Goal: Information Seeking & Learning: Learn about a topic

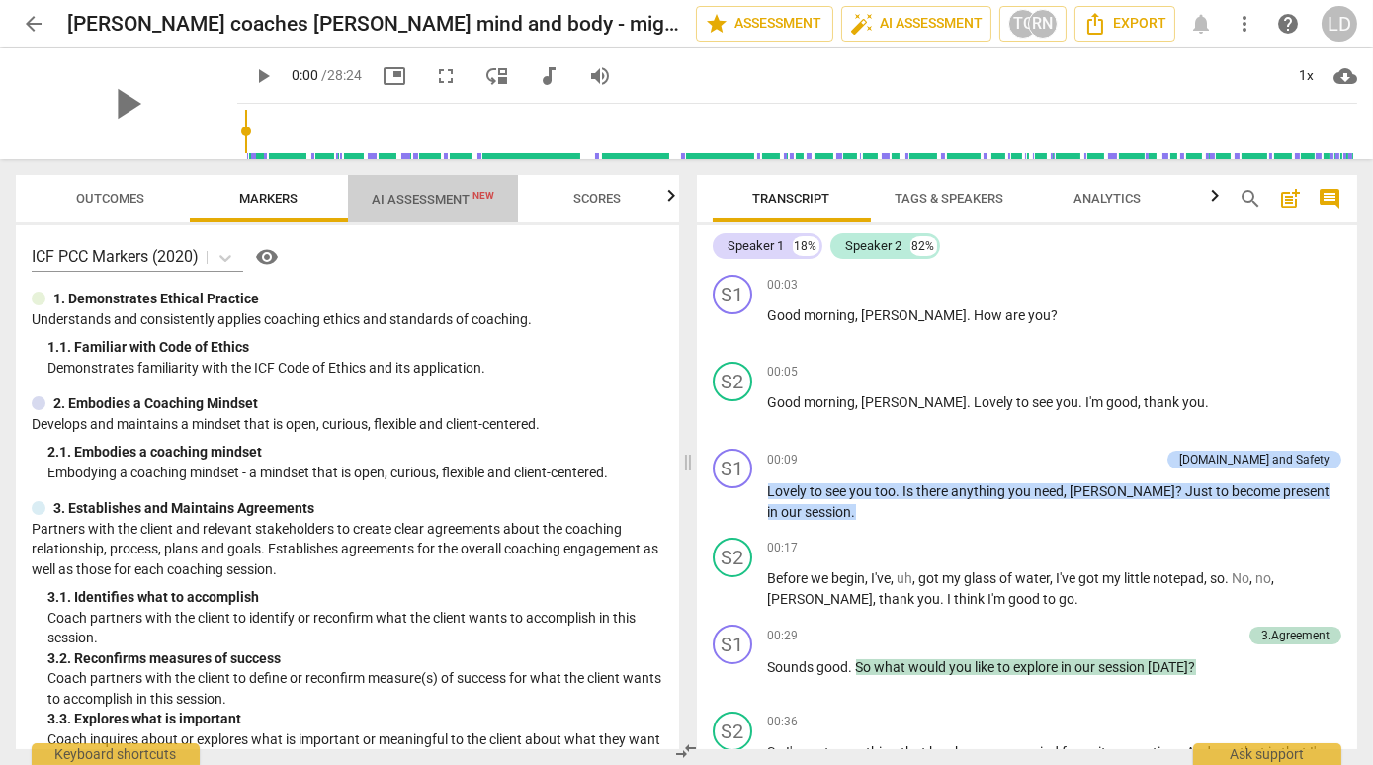
click at [464, 200] on span "AI Assessment New" at bounding box center [433, 199] width 123 height 15
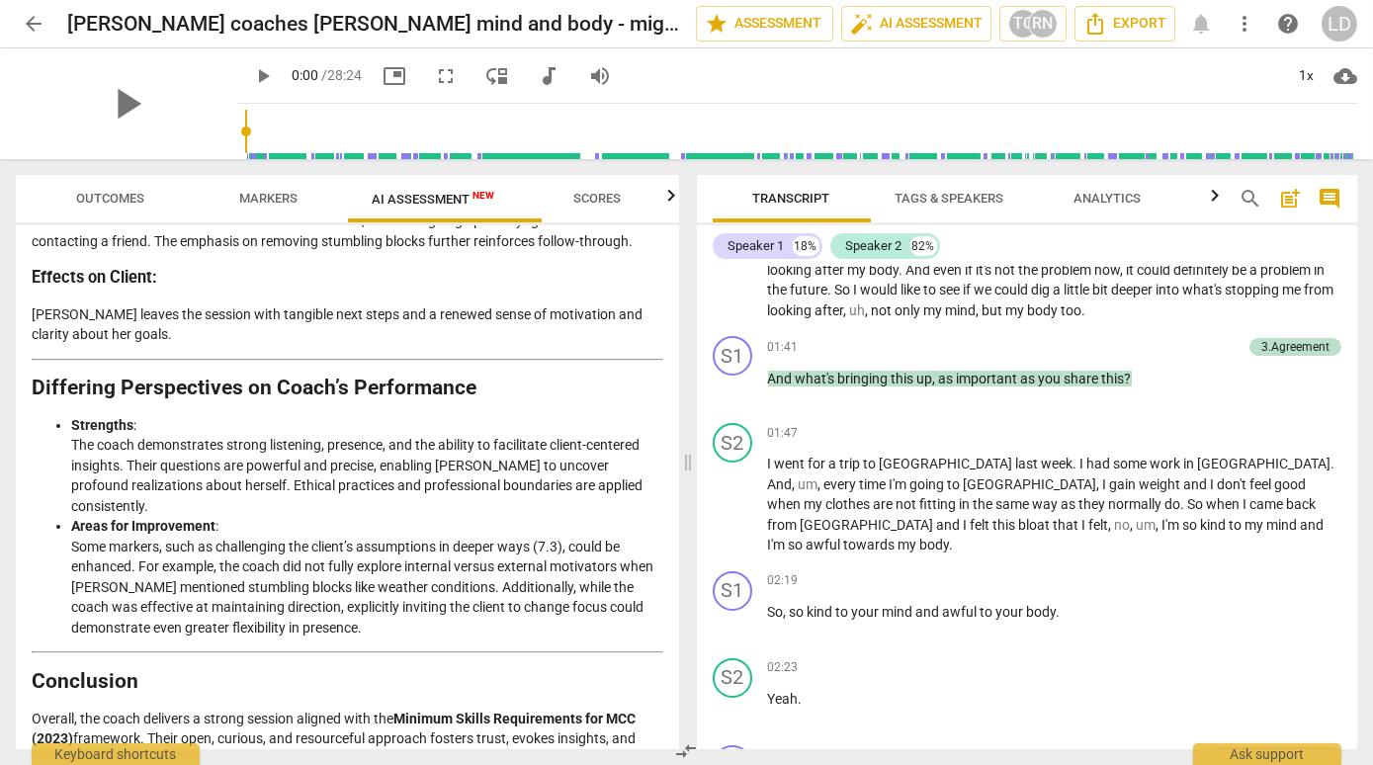
scroll to position [581, 0]
click at [40, 18] on span "arrow_back" at bounding box center [34, 24] width 24 height 24
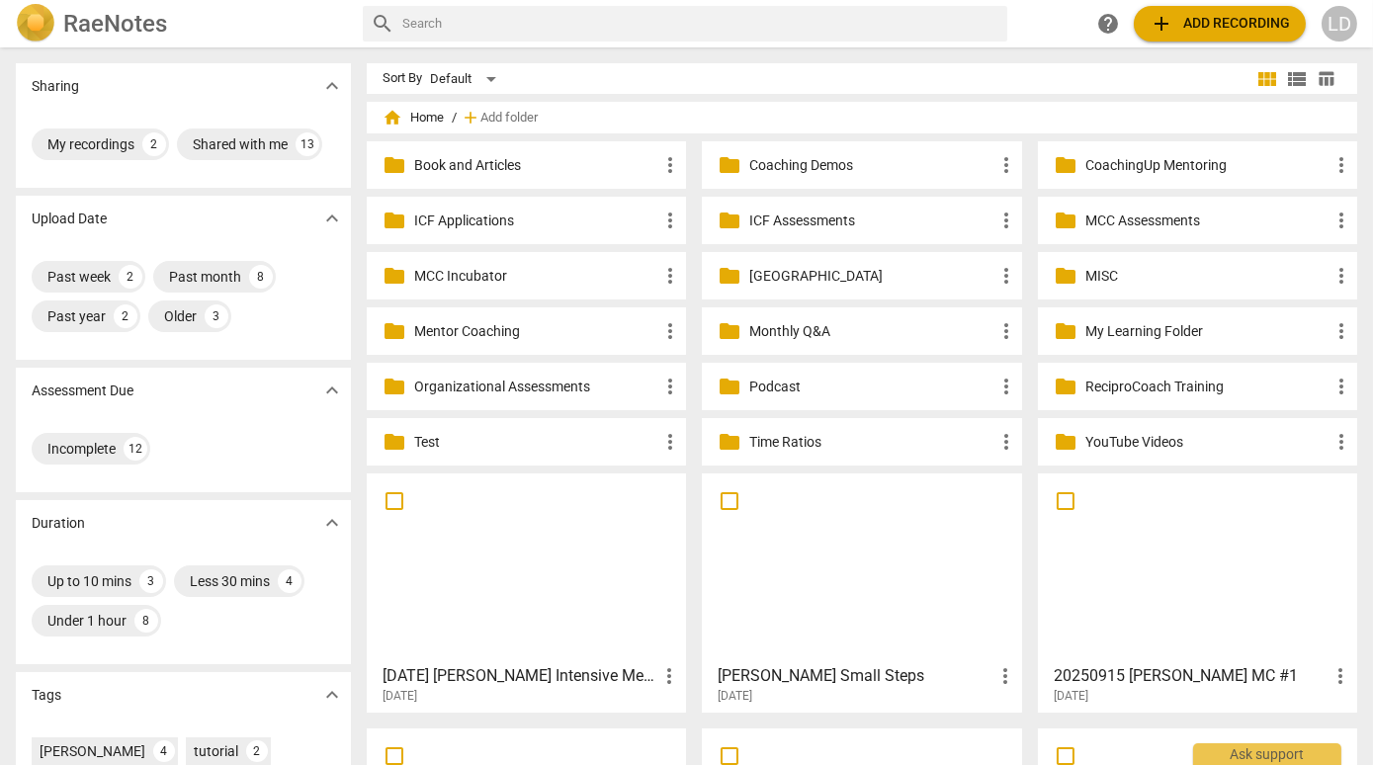
click at [427, 19] on input "text" at bounding box center [700, 24] width 597 height 32
click at [583, 269] on p "MCC Incubator" at bounding box center [536, 276] width 244 height 21
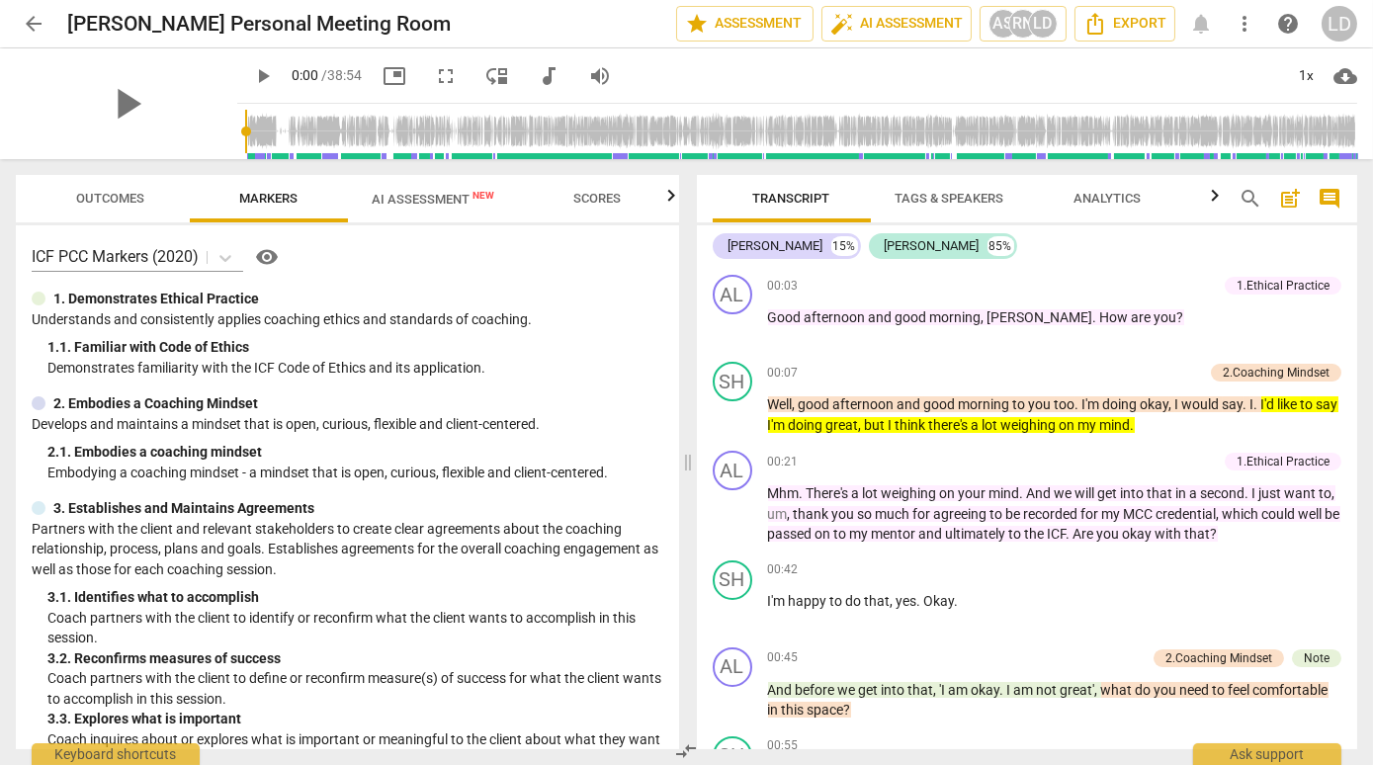
click at [542, 72] on span "audiotrack" at bounding box center [549, 76] width 24 height 24
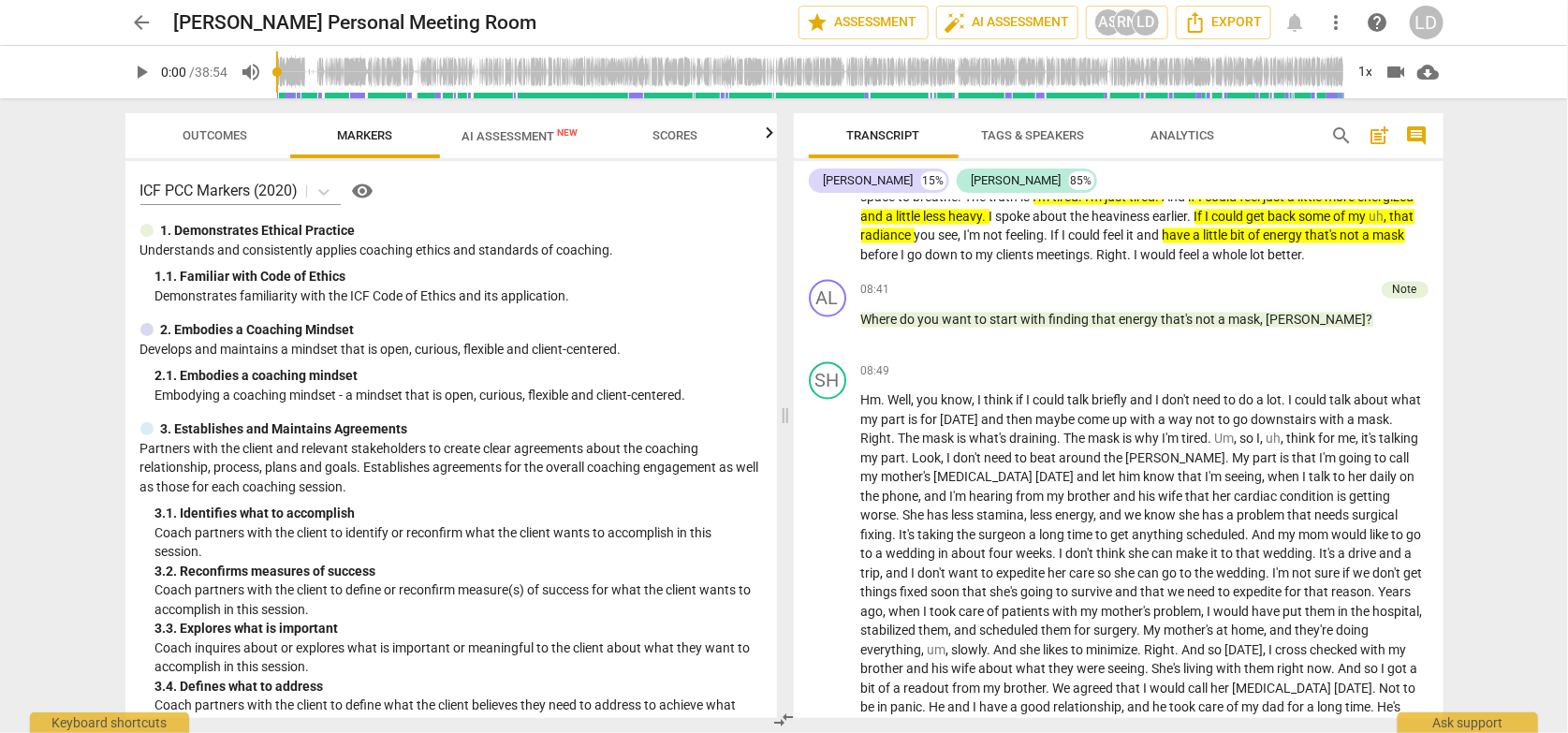
scroll to position [1806, 0]
click at [240, 136] on span "Outcomes" at bounding box center [215, 134] width 64 height 14
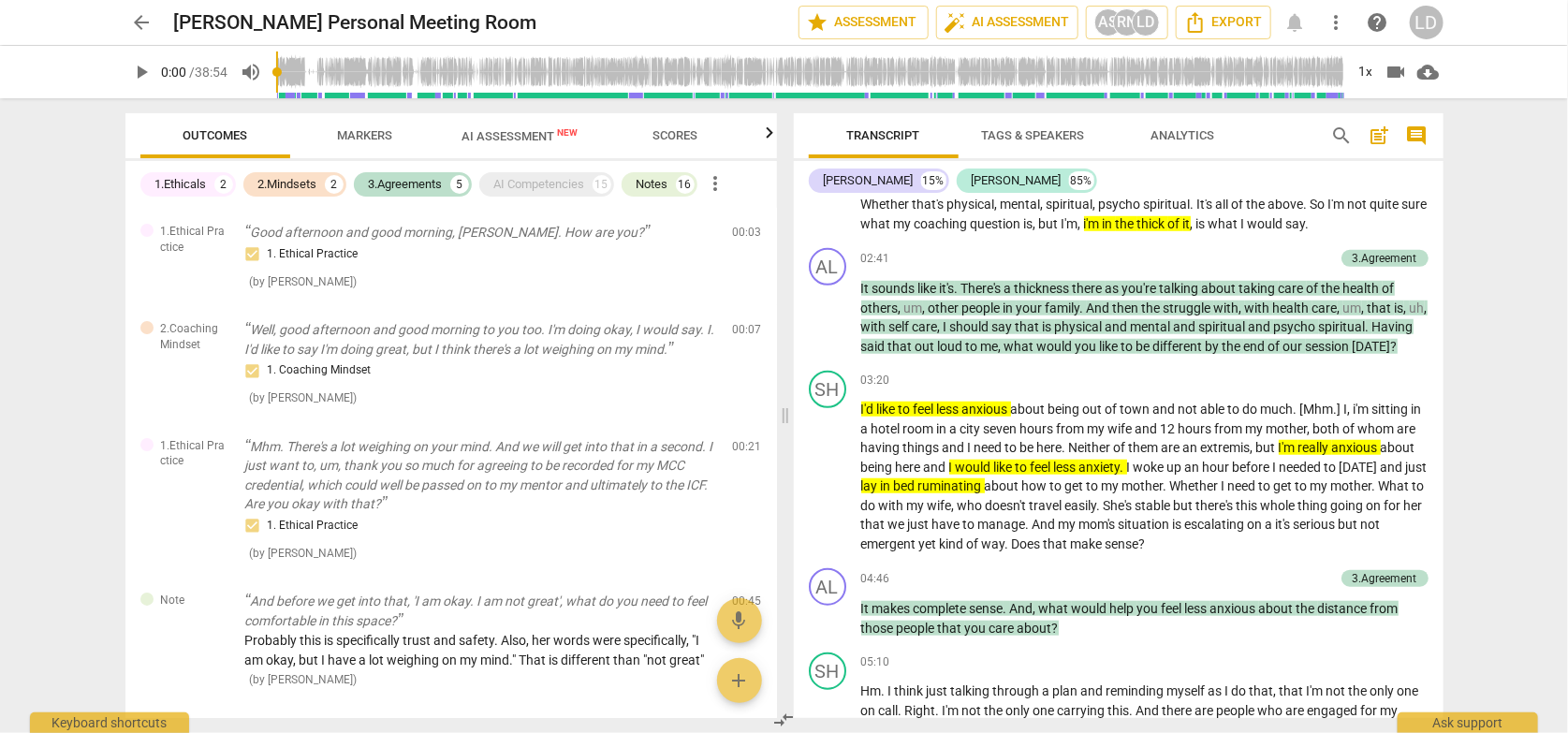
scroll to position [704, 0]
click at [827, 329] on span "play_arrow" at bounding box center [829, 317] width 23 height 23
click at [827, 329] on span "pause" at bounding box center [829, 317] width 23 height 23
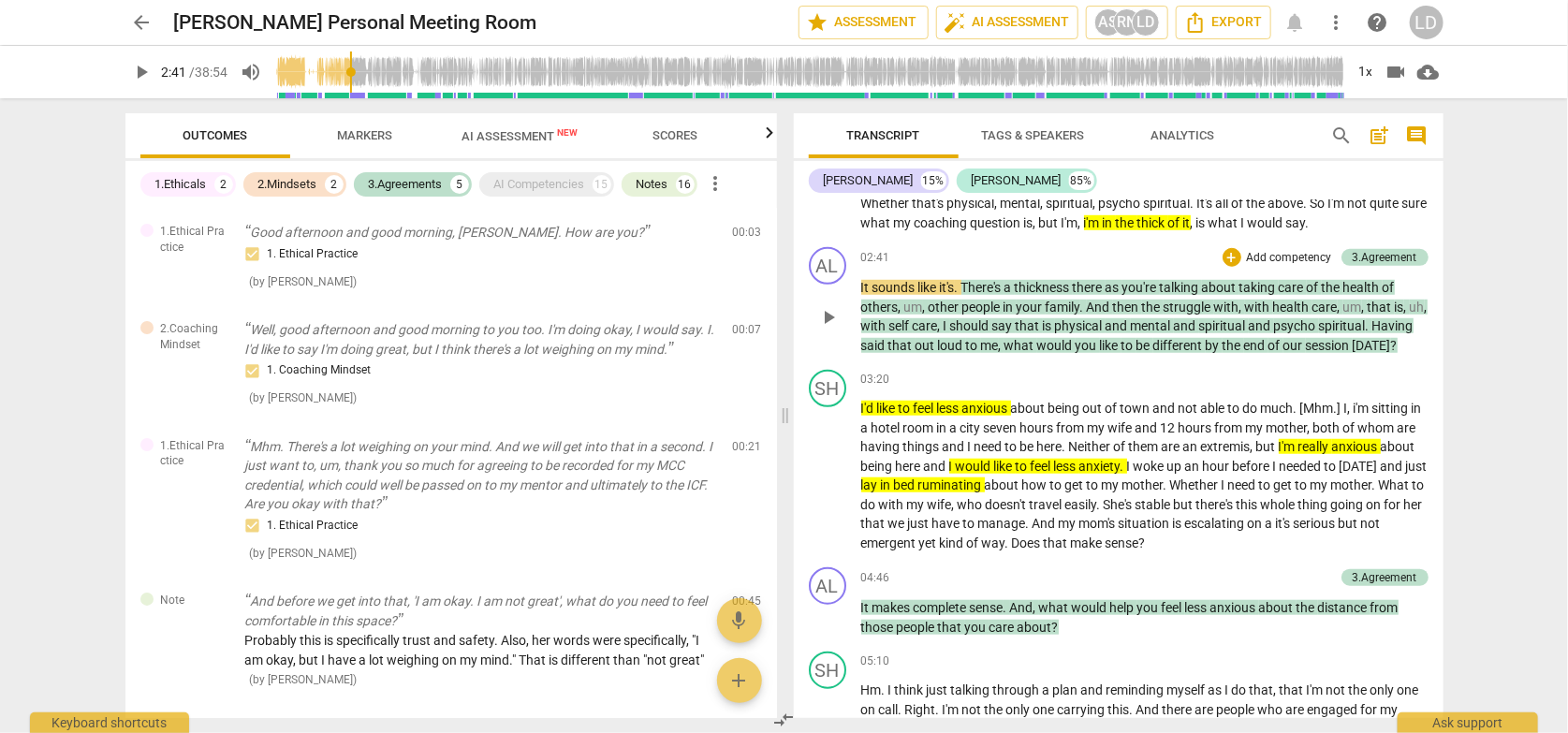
click at [824, 329] on span "play_arrow" at bounding box center [829, 317] width 23 height 23
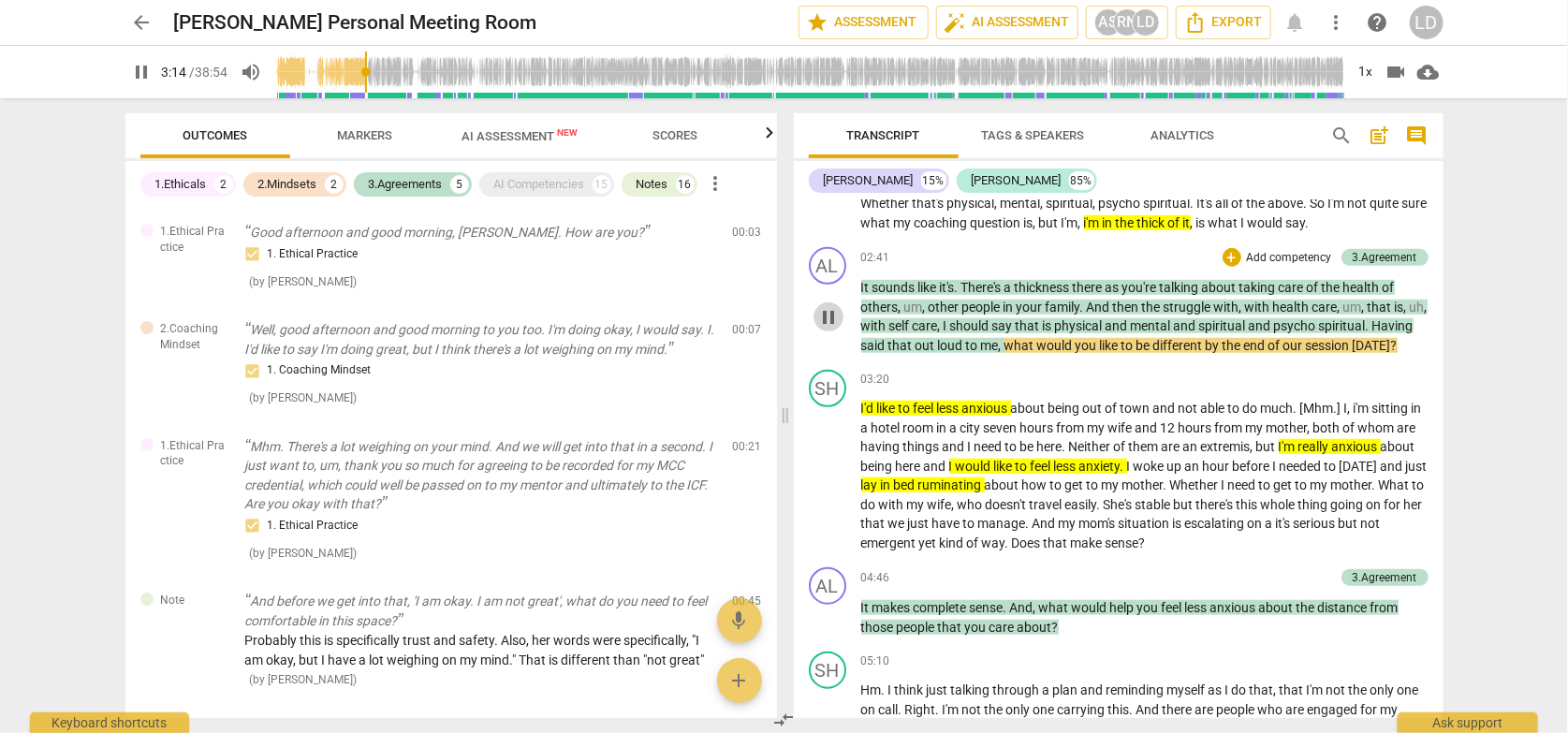
click at [824, 329] on span "pause" at bounding box center [829, 317] width 23 height 23
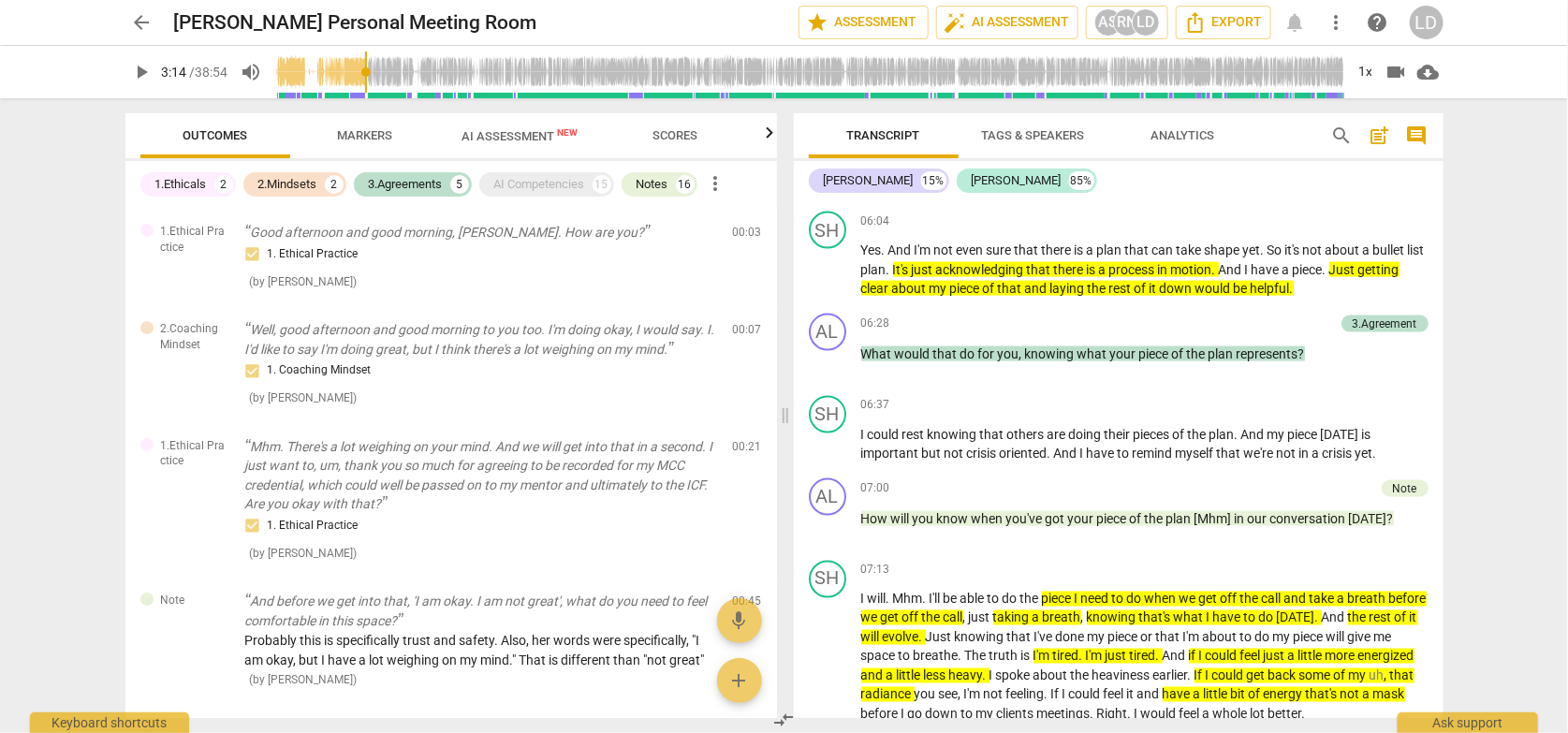
scroll to position [1348, 0]
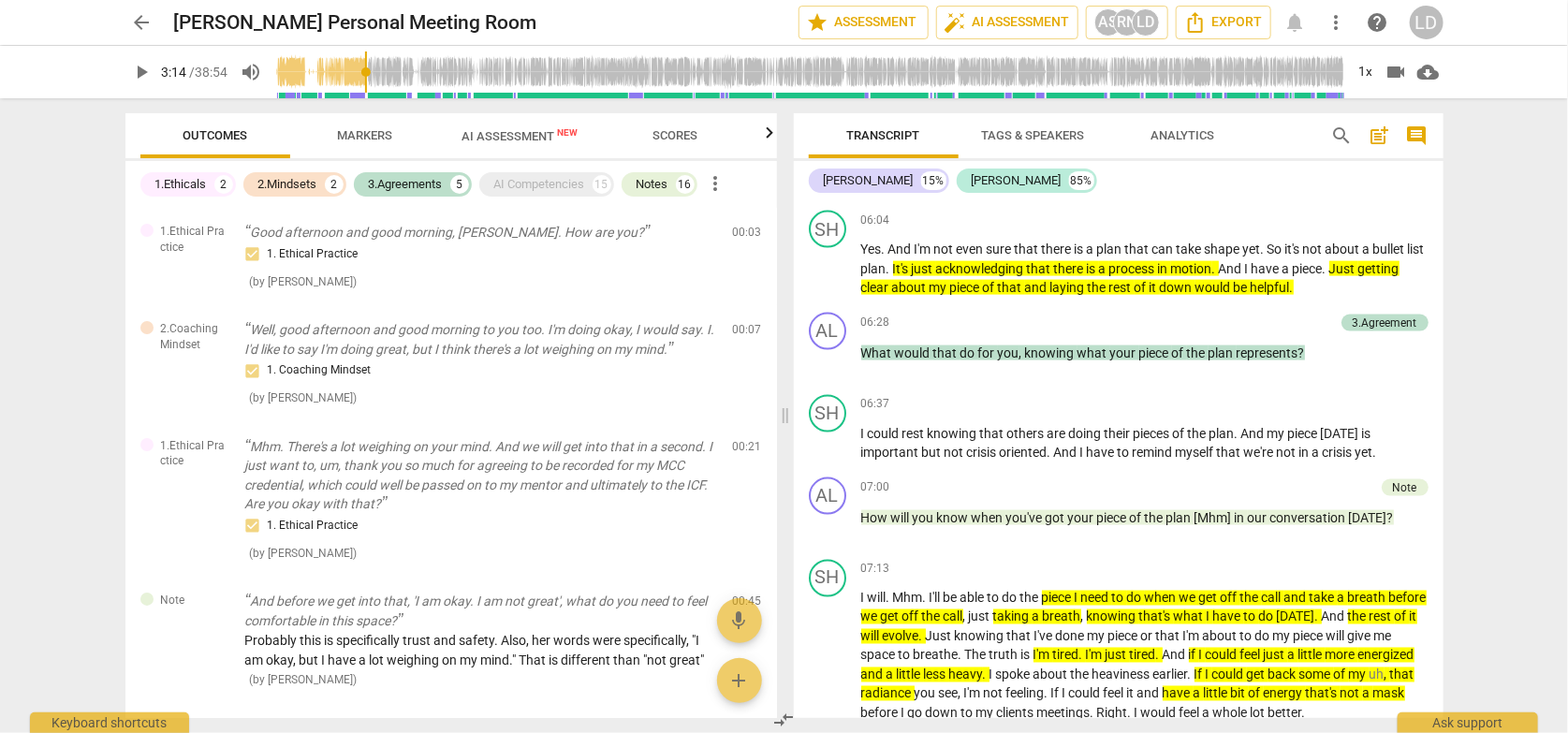
type input "298"
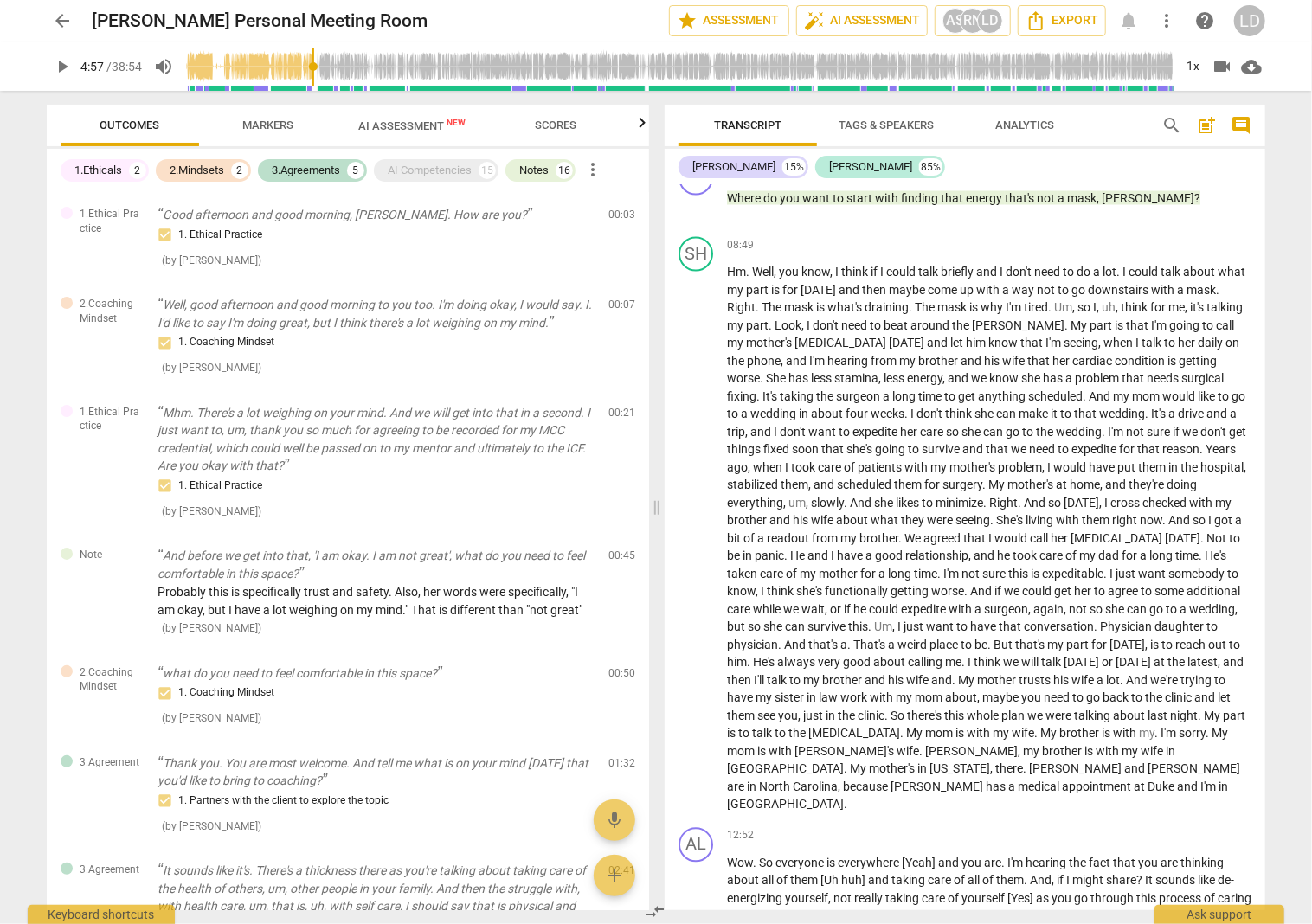
scroll to position [1790, 0]
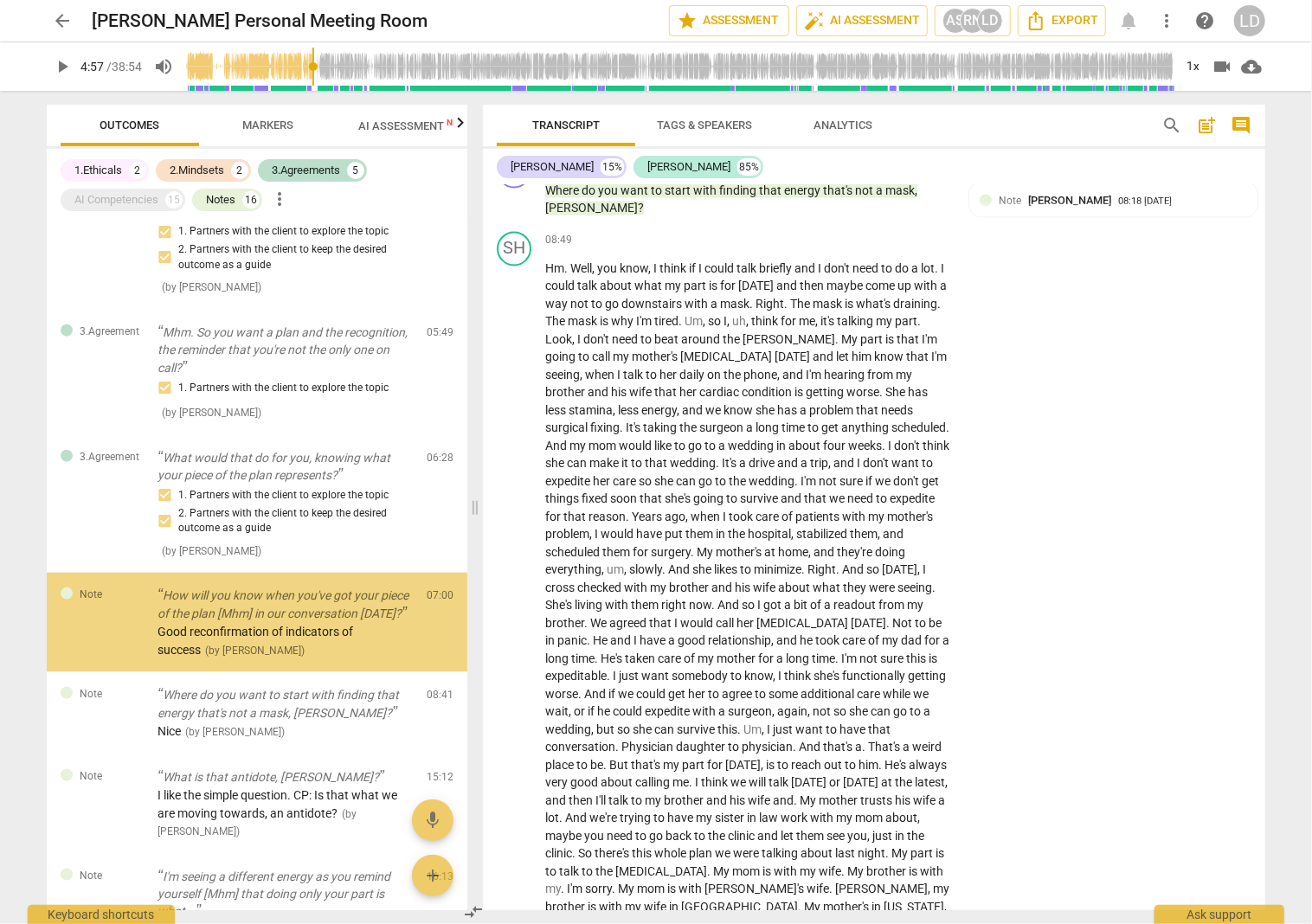
scroll to position [1136, 0]
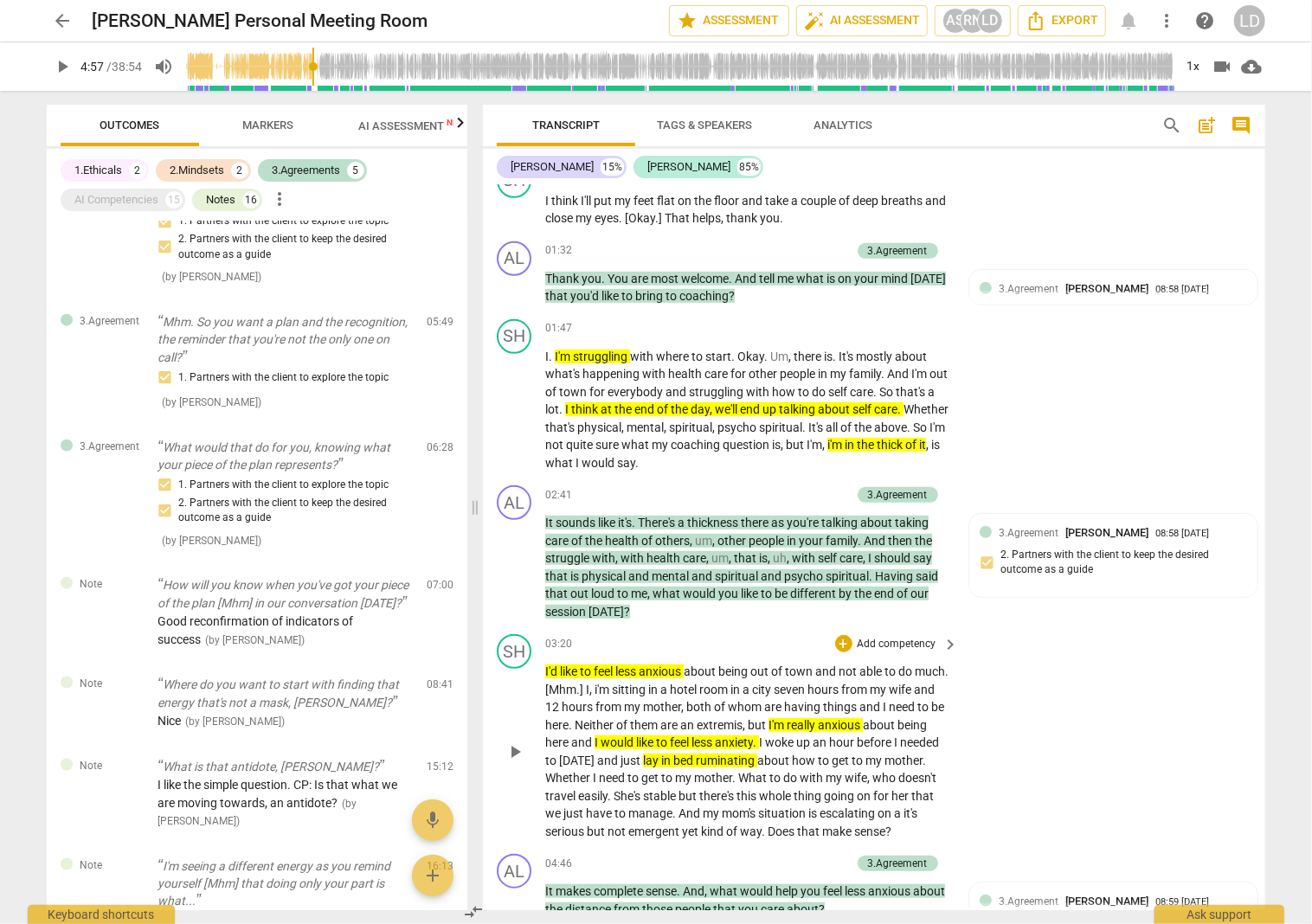
scroll to position [352, 0]
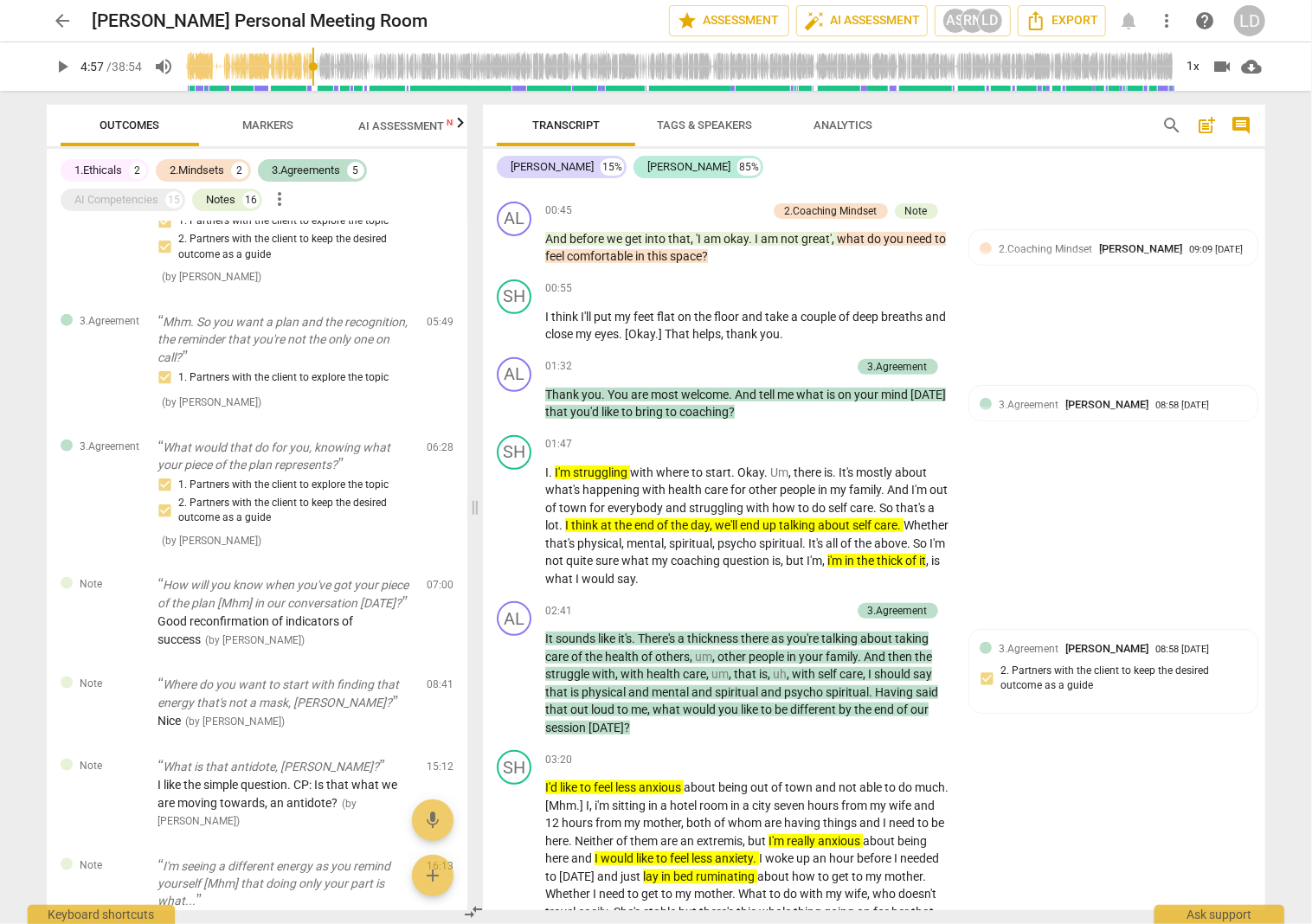
click at [1167, 116] on span "search" at bounding box center [1172, 125] width 21 height 21
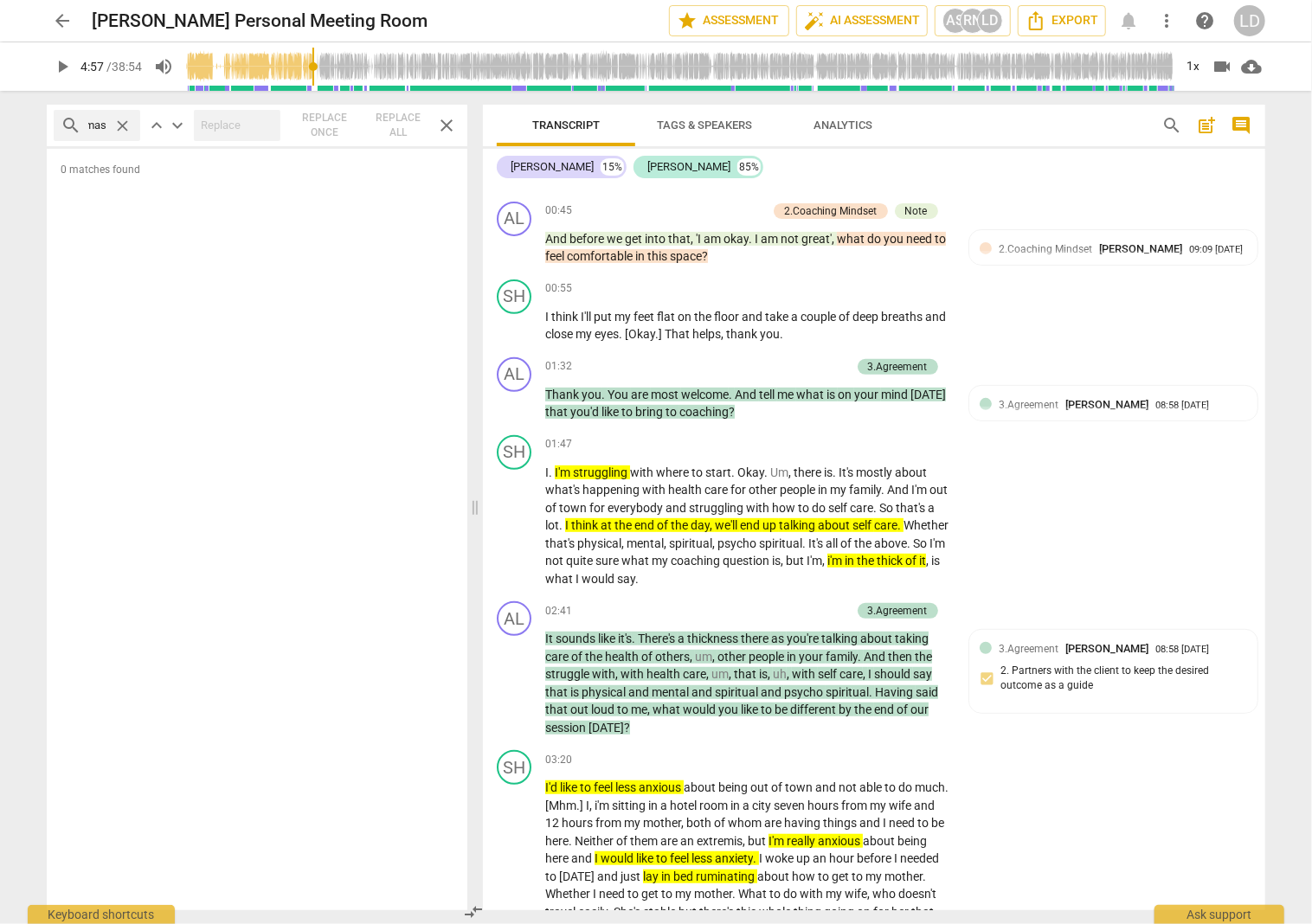
scroll to position [0, 9]
type input "mask"
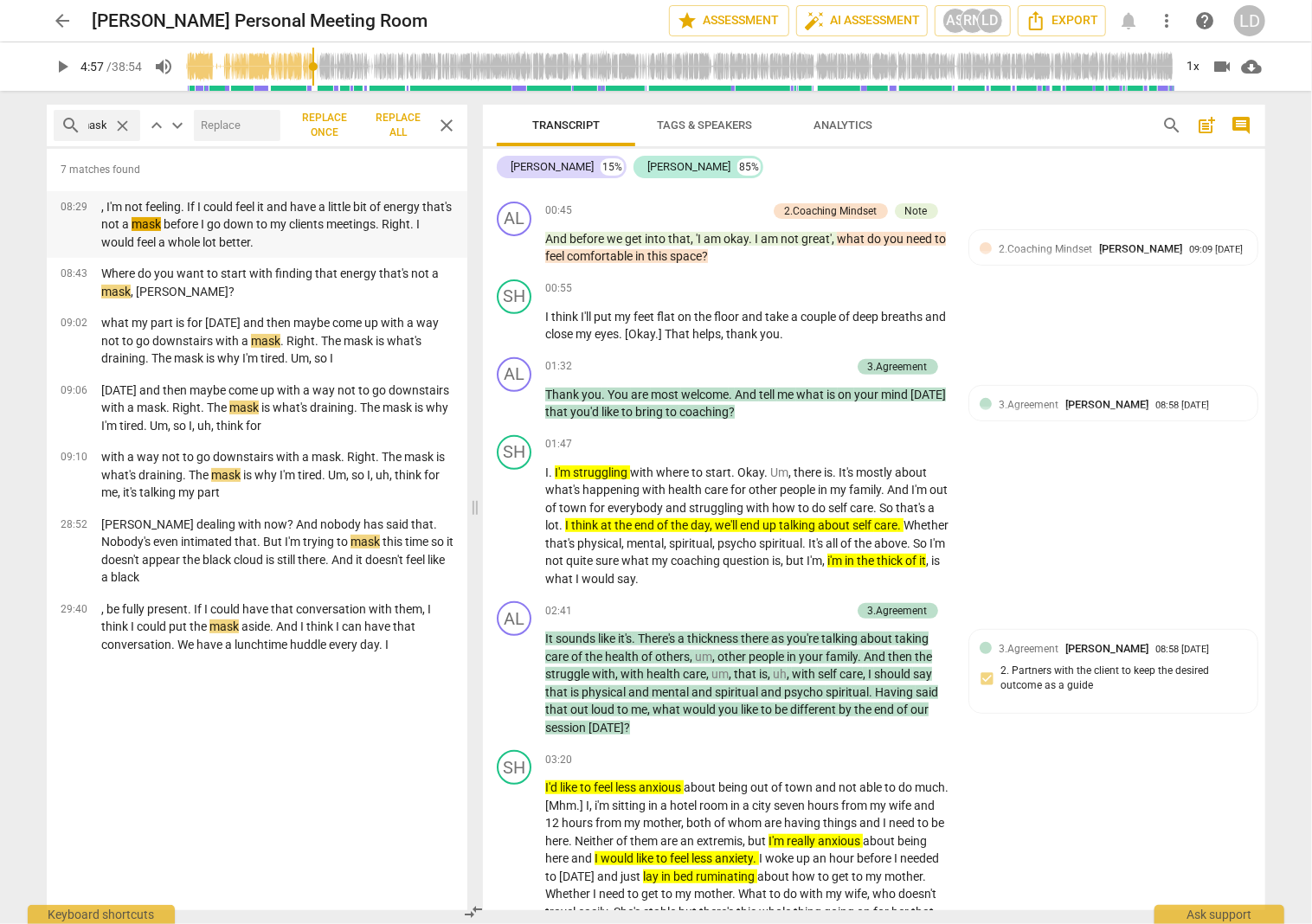
scroll to position [0, 0]
click at [376, 216] on p ", I'm not feeling. If I could feel it and have a little bit of energy that's no…" at bounding box center [278, 224] width 352 height 53
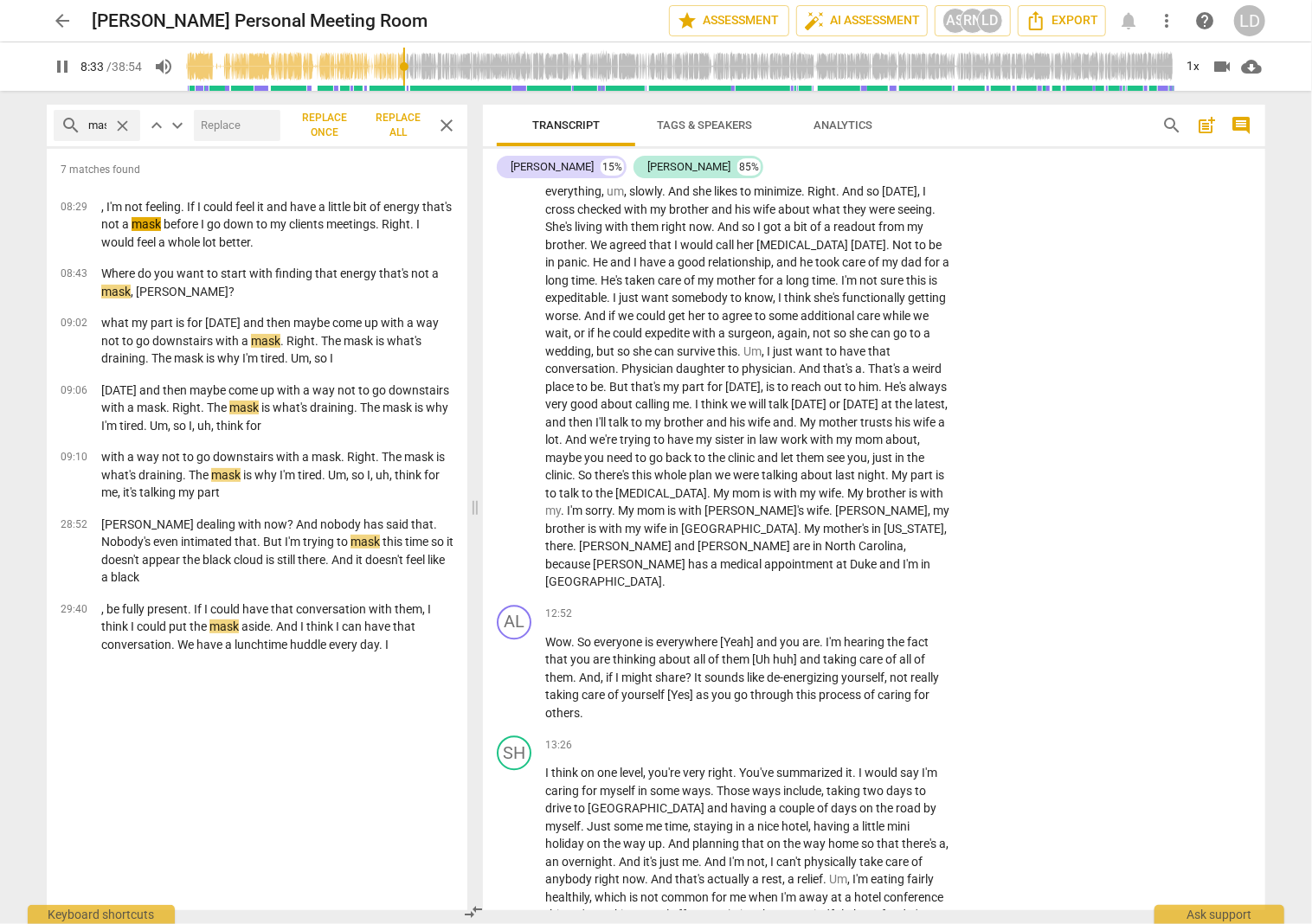
scroll to position [2311, 0]
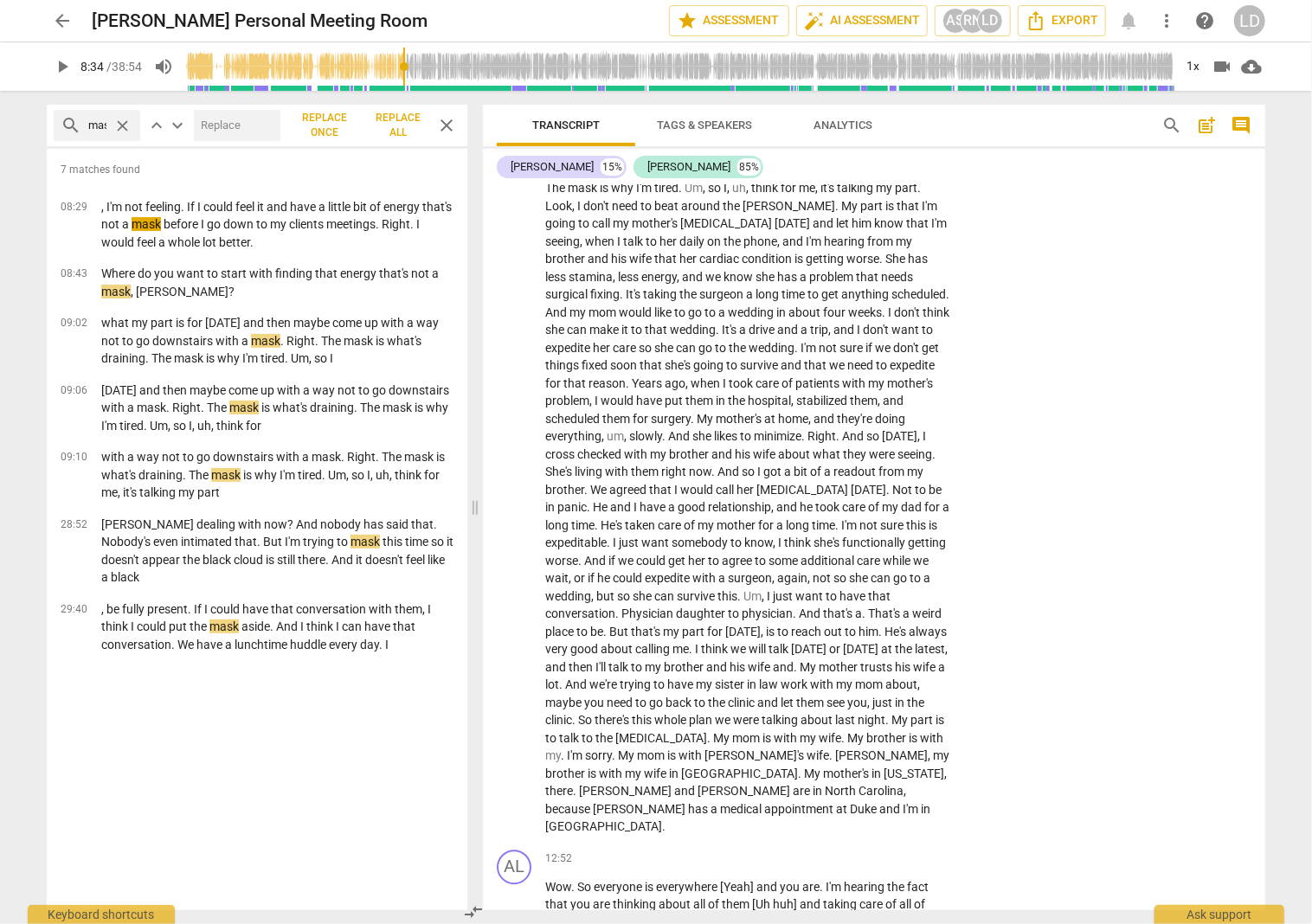
scroll to position [2155, 0]
drag, startPoint x: 613, startPoint y: 547, endPoint x: 903, endPoint y: 560, distance: 290.3
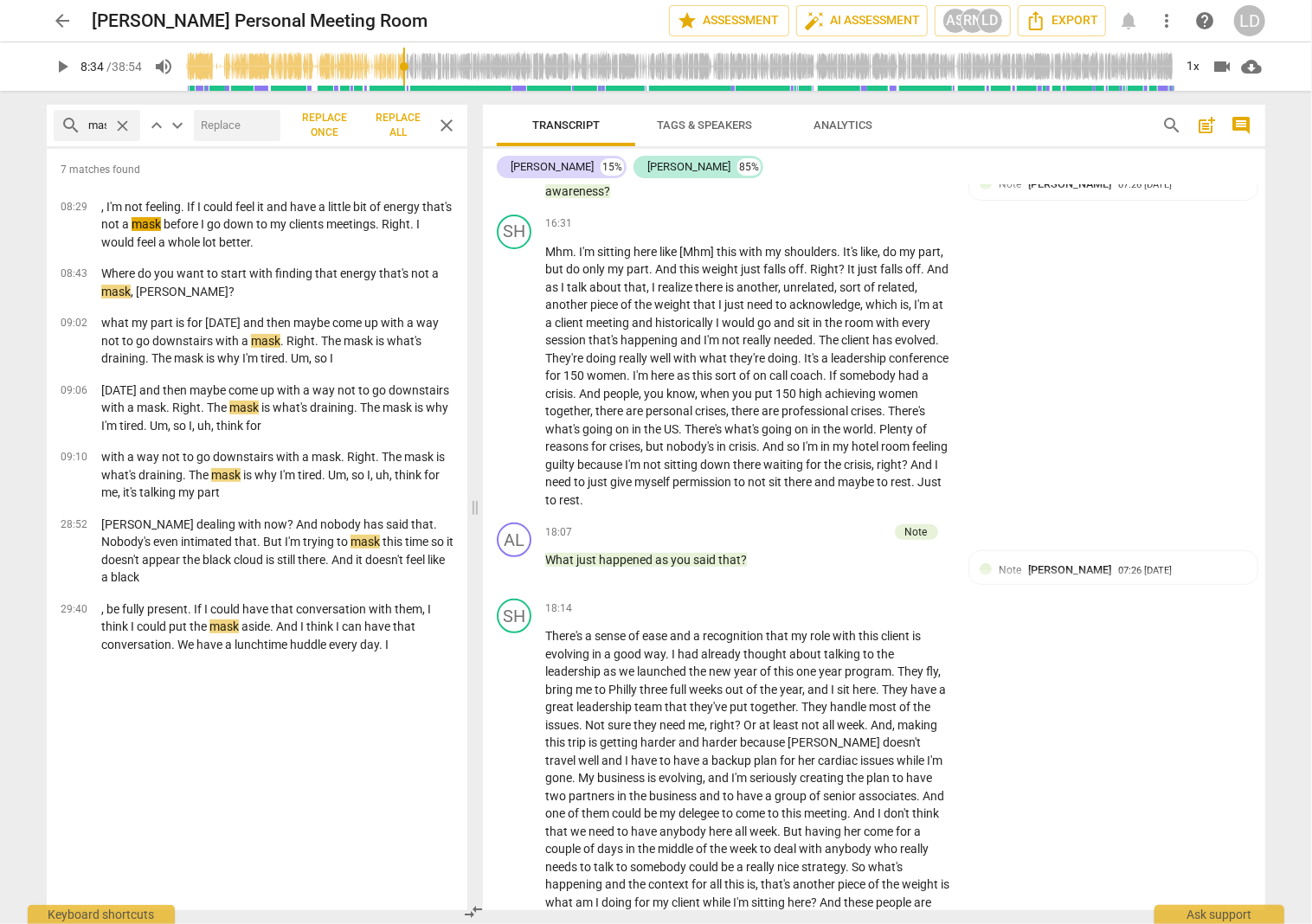
scroll to position [3683, 0]
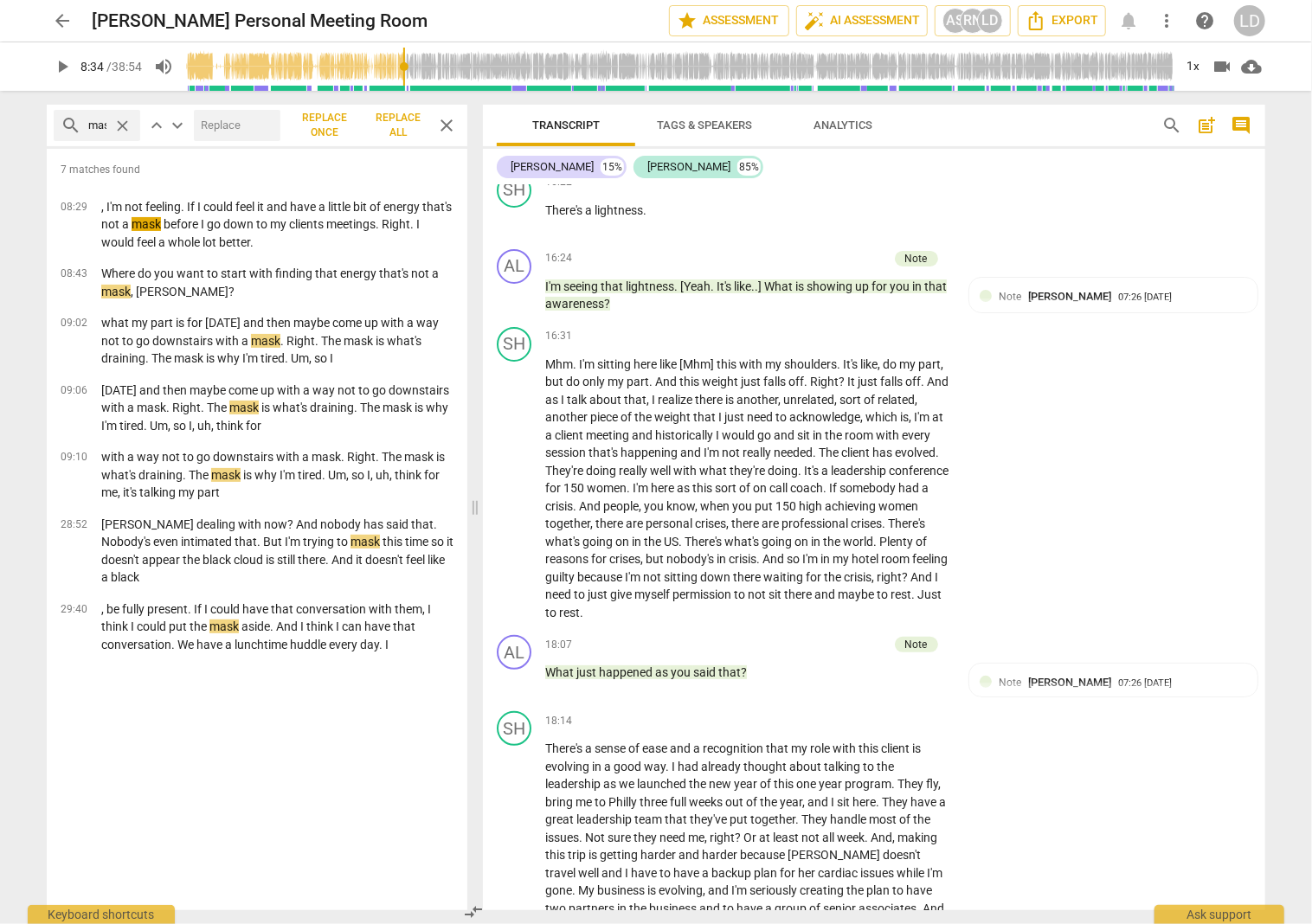
drag, startPoint x: 780, startPoint y: 388, endPoint x: 777, endPoint y: 414, distance: 26.2
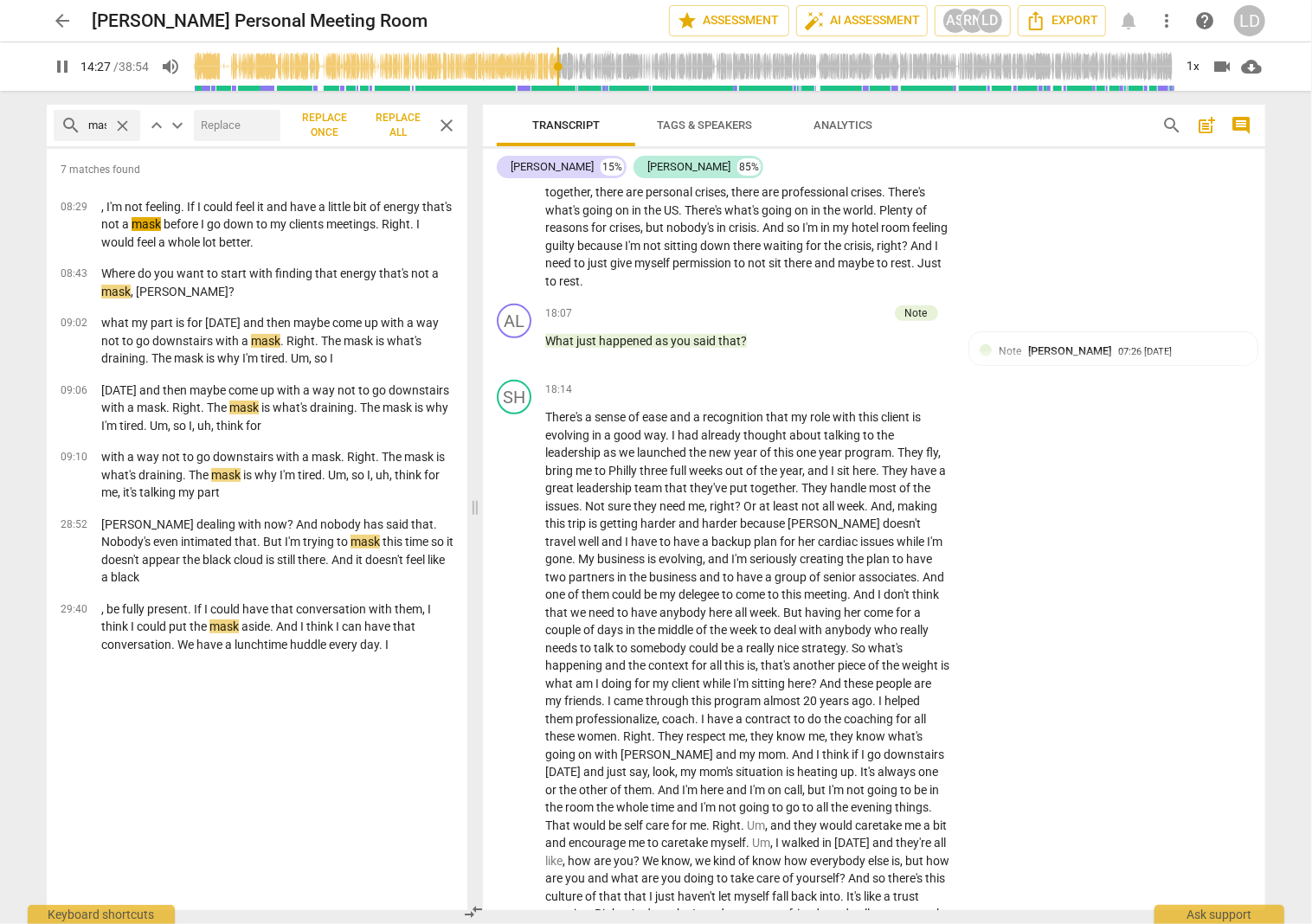
scroll to position [4016, 0]
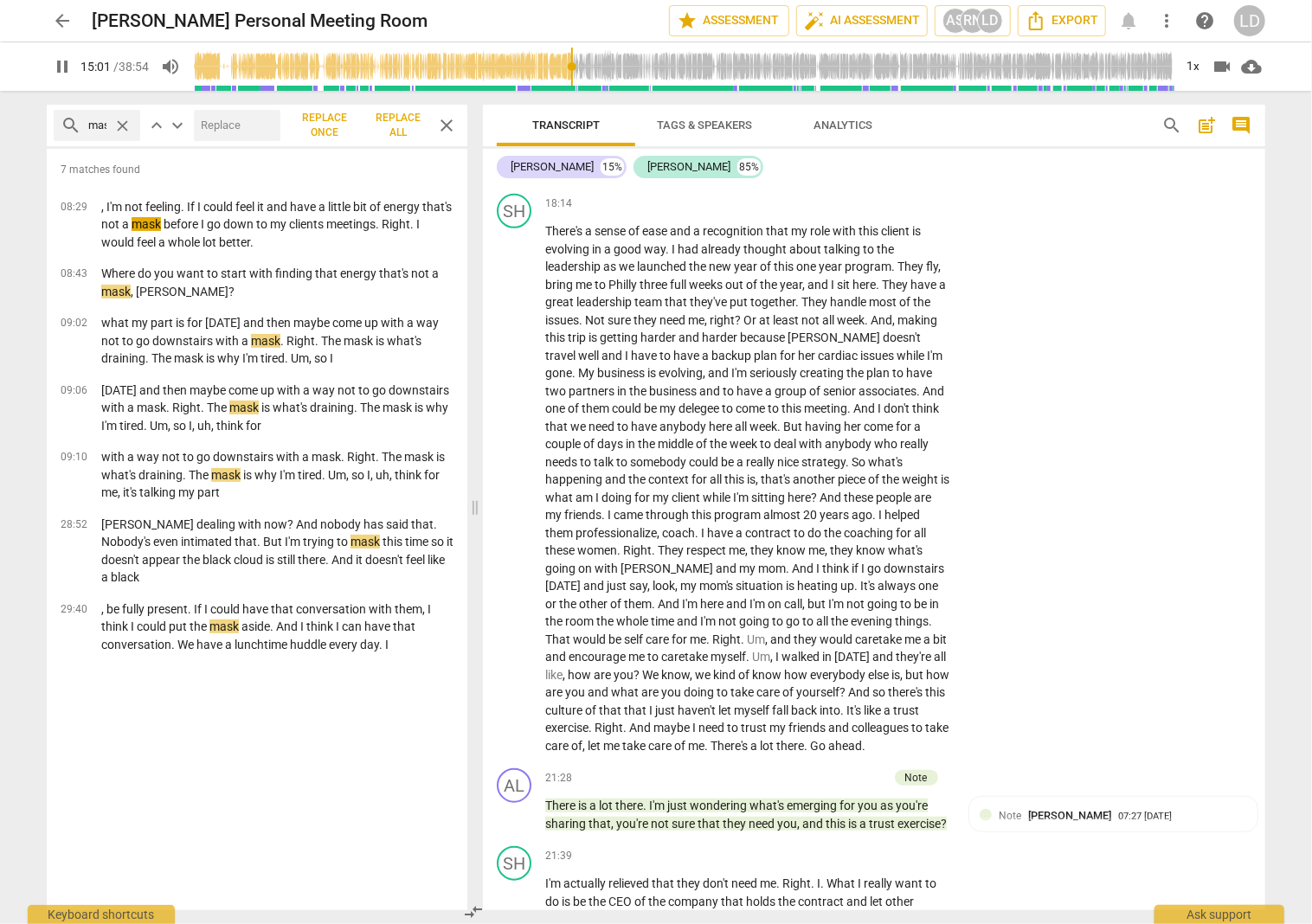
scroll to position [4201, 0]
type input "908"
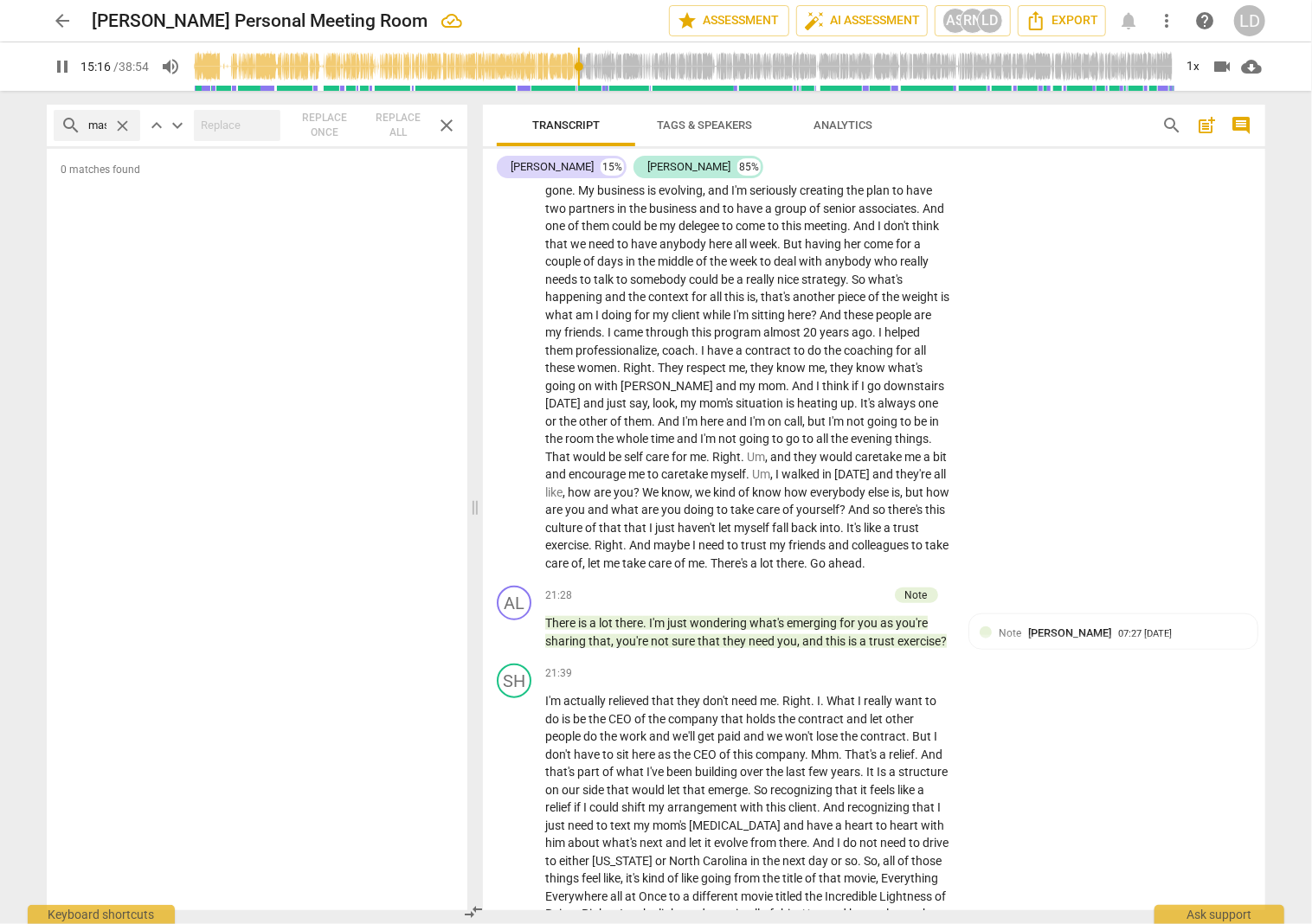
scroll to position [4388, 0]
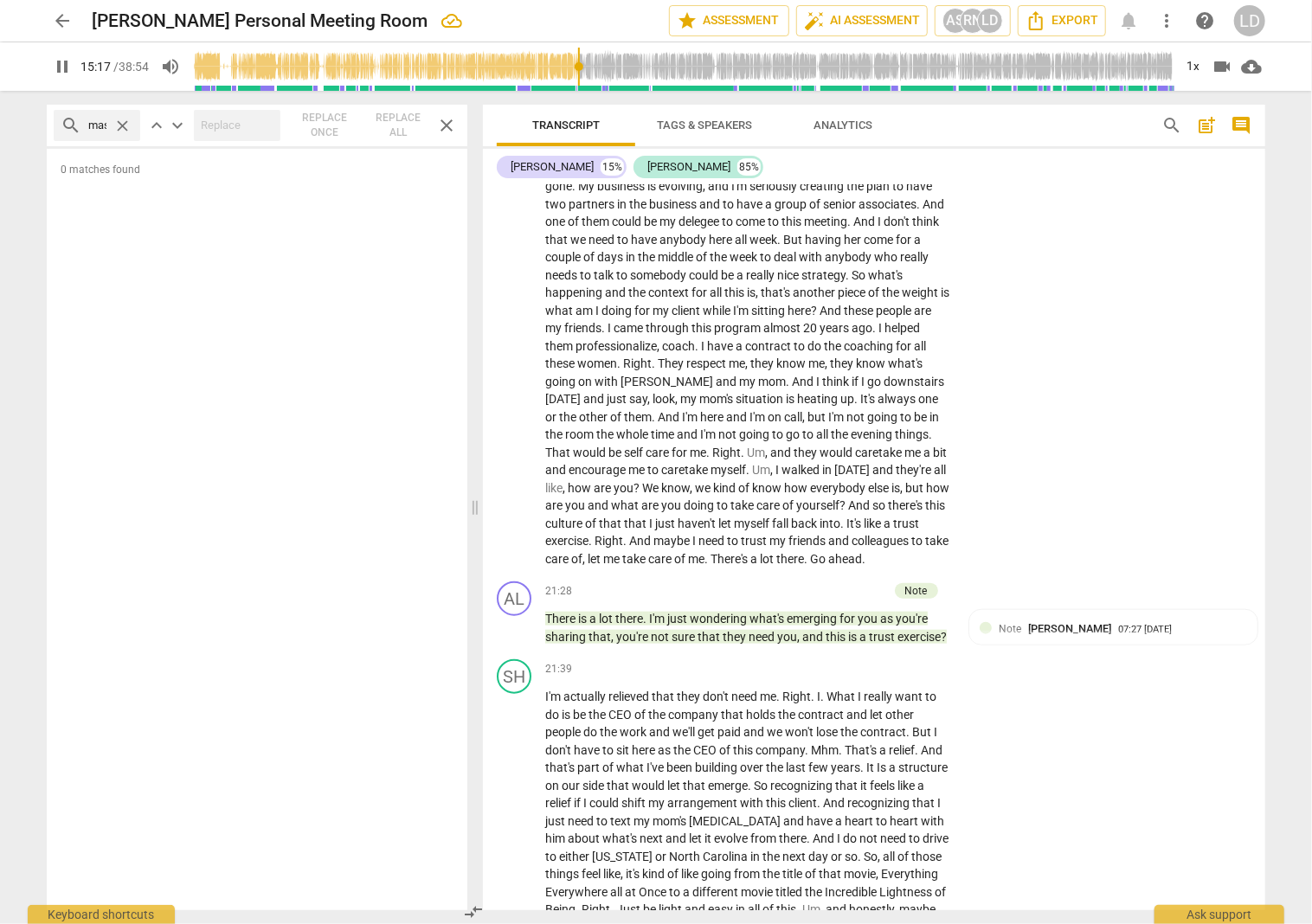
type input "918"
drag, startPoint x: 830, startPoint y: 262, endPoint x: 834, endPoint y: 277, distance: 15.5
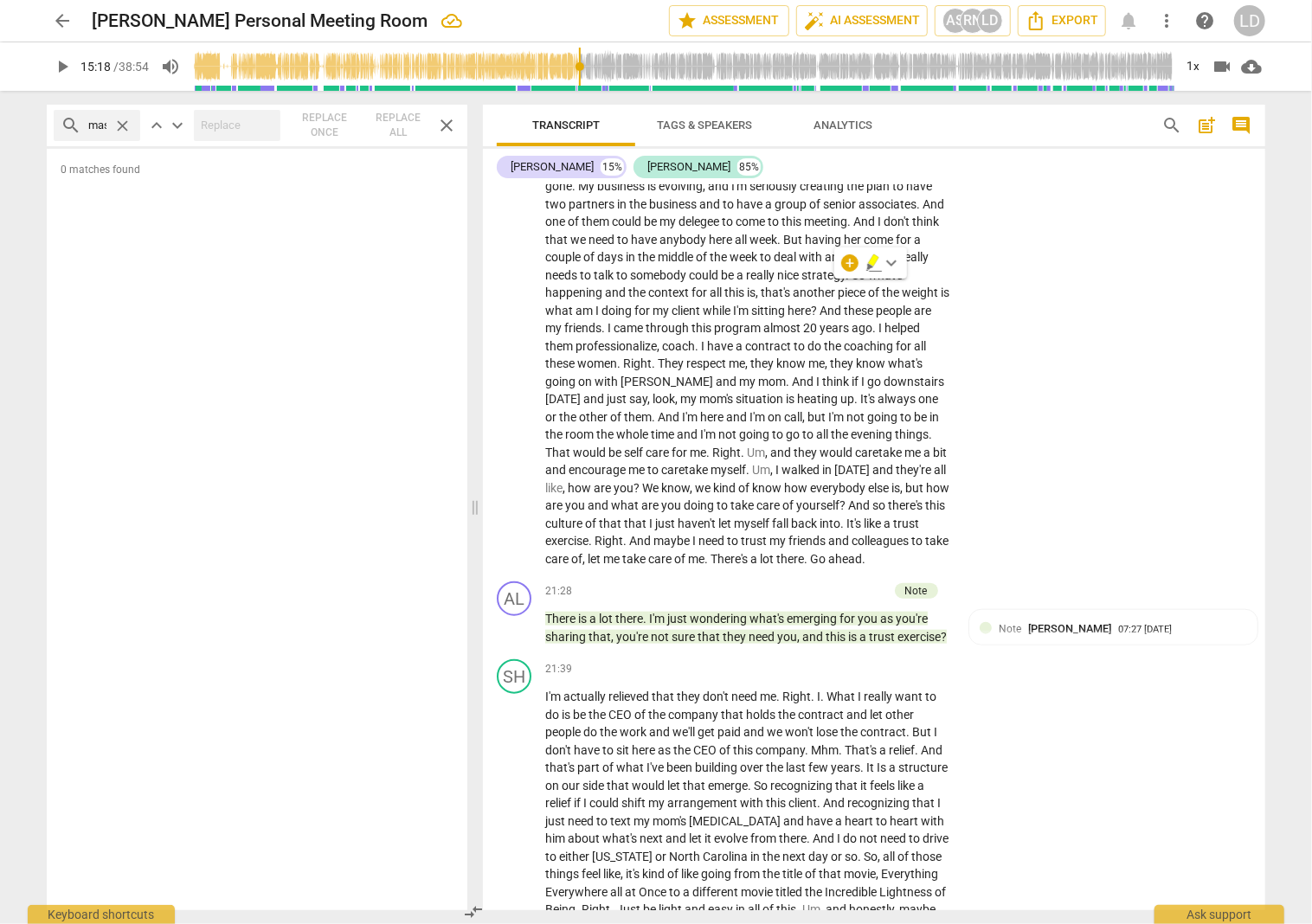
click at [868, 260] on icon "button" at bounding box center [874, 264] width 18 height 21
click at [111, 122] on div "search mask close" at bounding box center [96, 126] width 87 height 32
click at [116, 118] on span "close" at bounding box center [122, 125] width 18 height 18
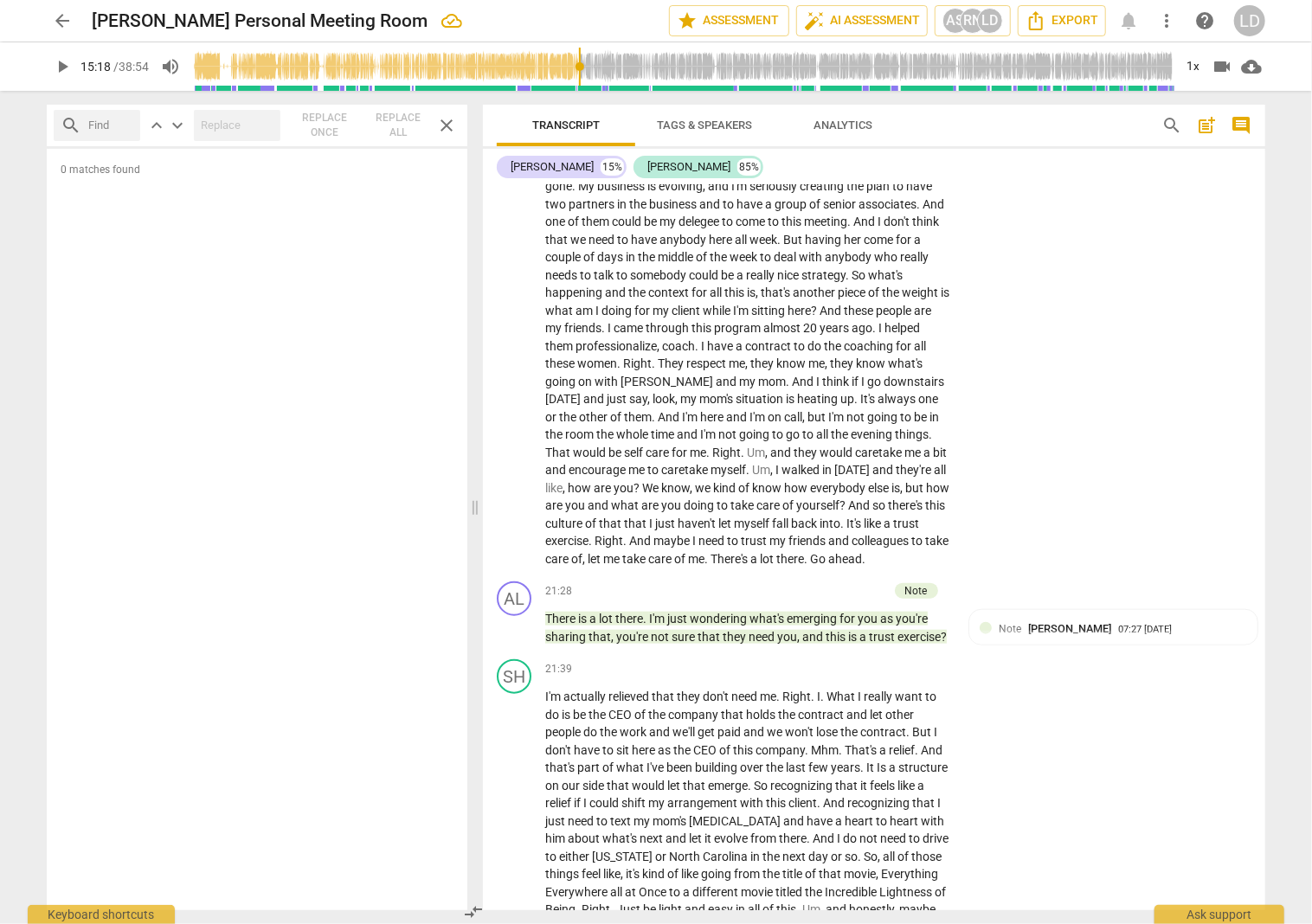
click at [441, 133] on span "close" at bounding box center [447, 125] width 21 height 21
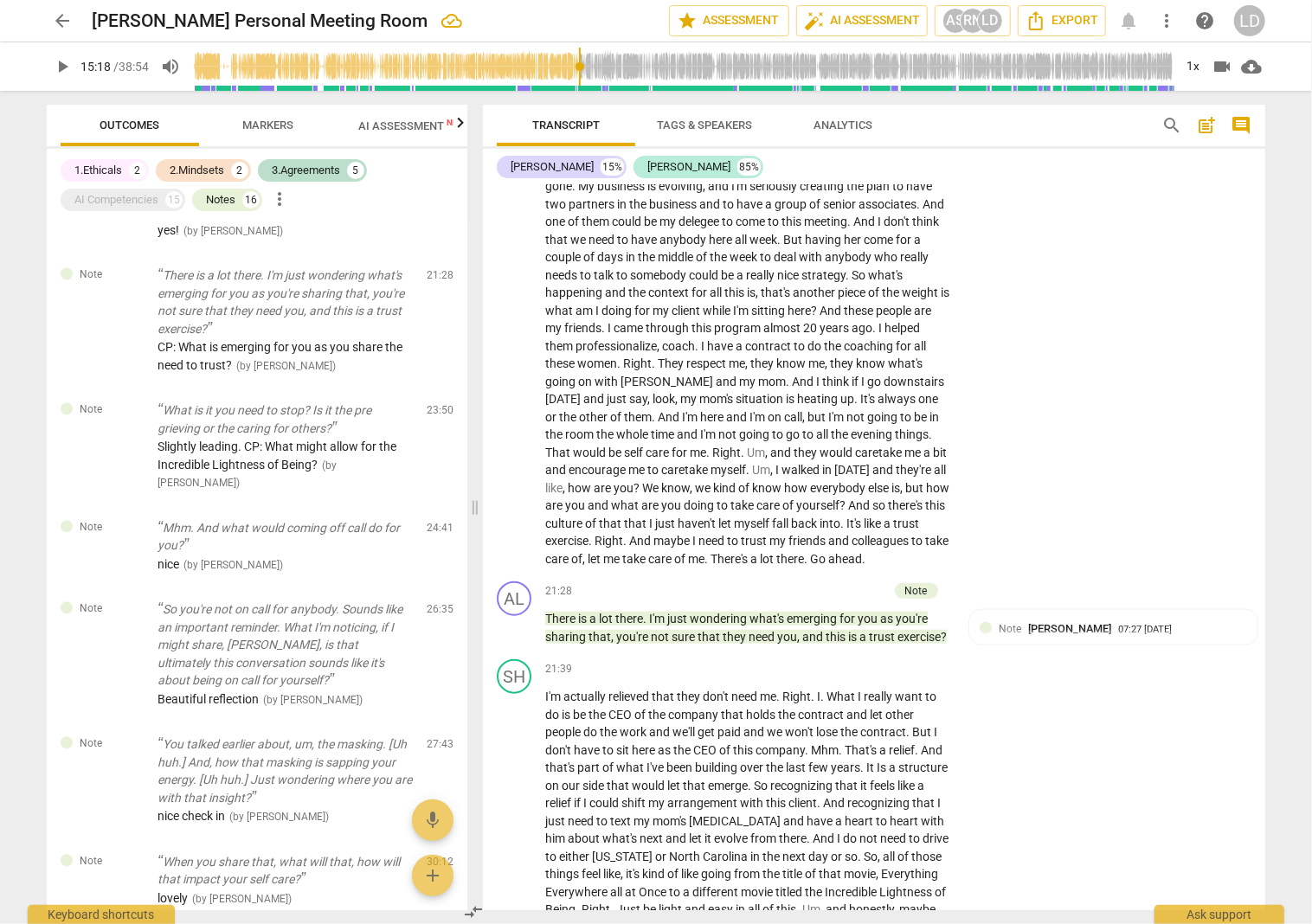
scroll to position [2000, 0]
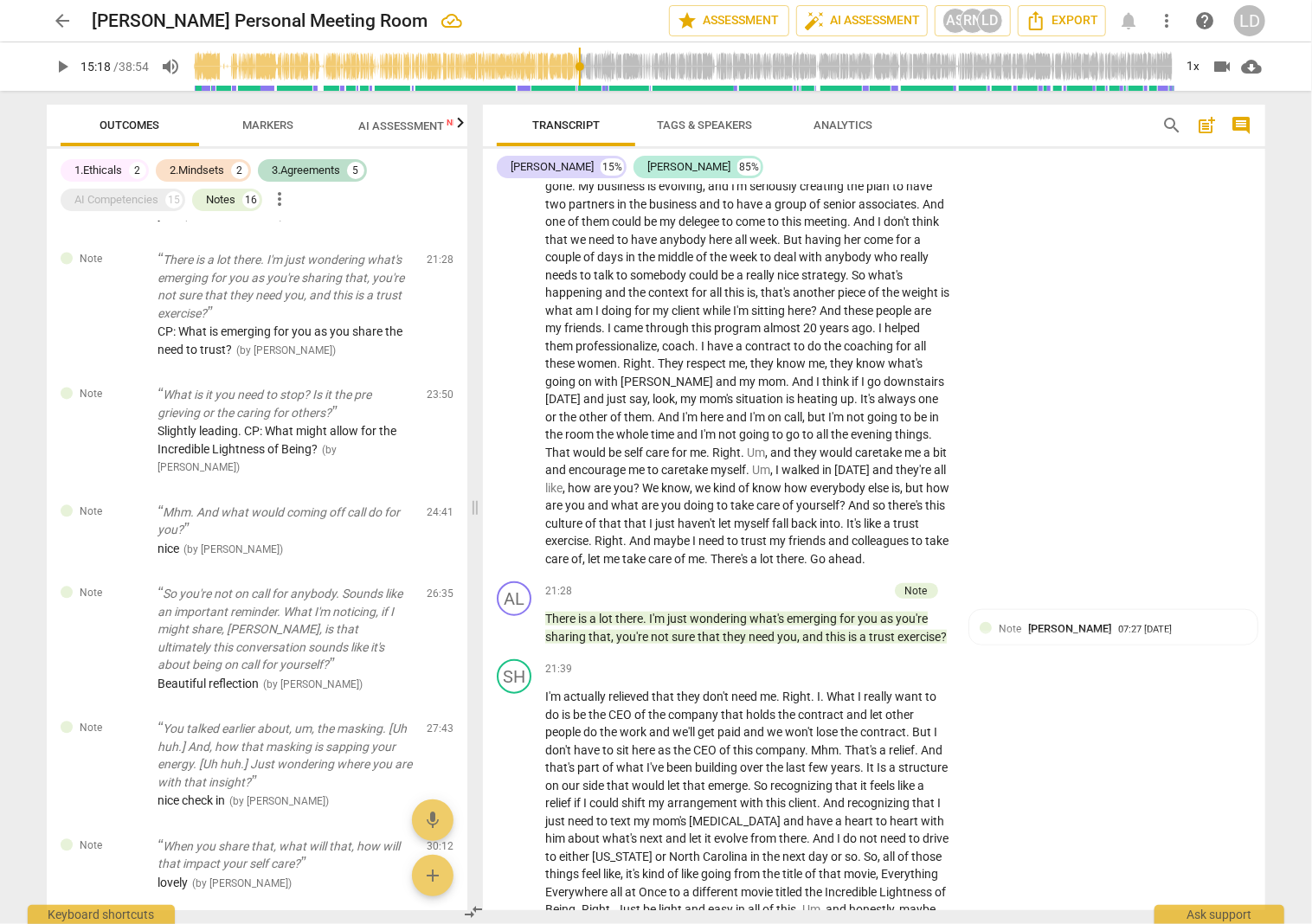
type textarea "I like the simple question. CP: Is that what we are moving towards, an antidote?"
type textarea "I like the simple question. CP: Is that what we are moving towards, an antidote…"
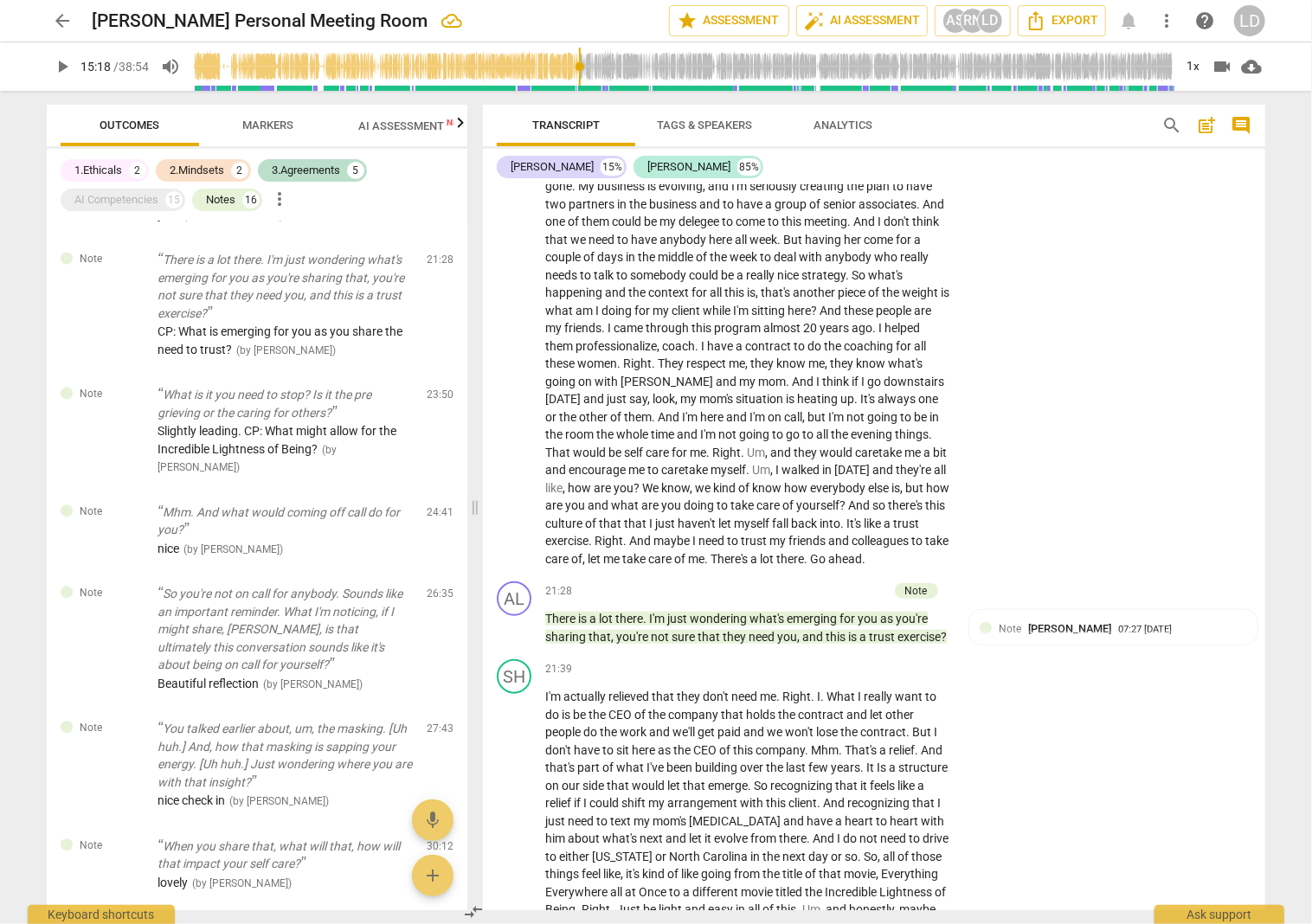
type textarea "I like the simple question. CP: Is that what we are moving towards, an antidote…"
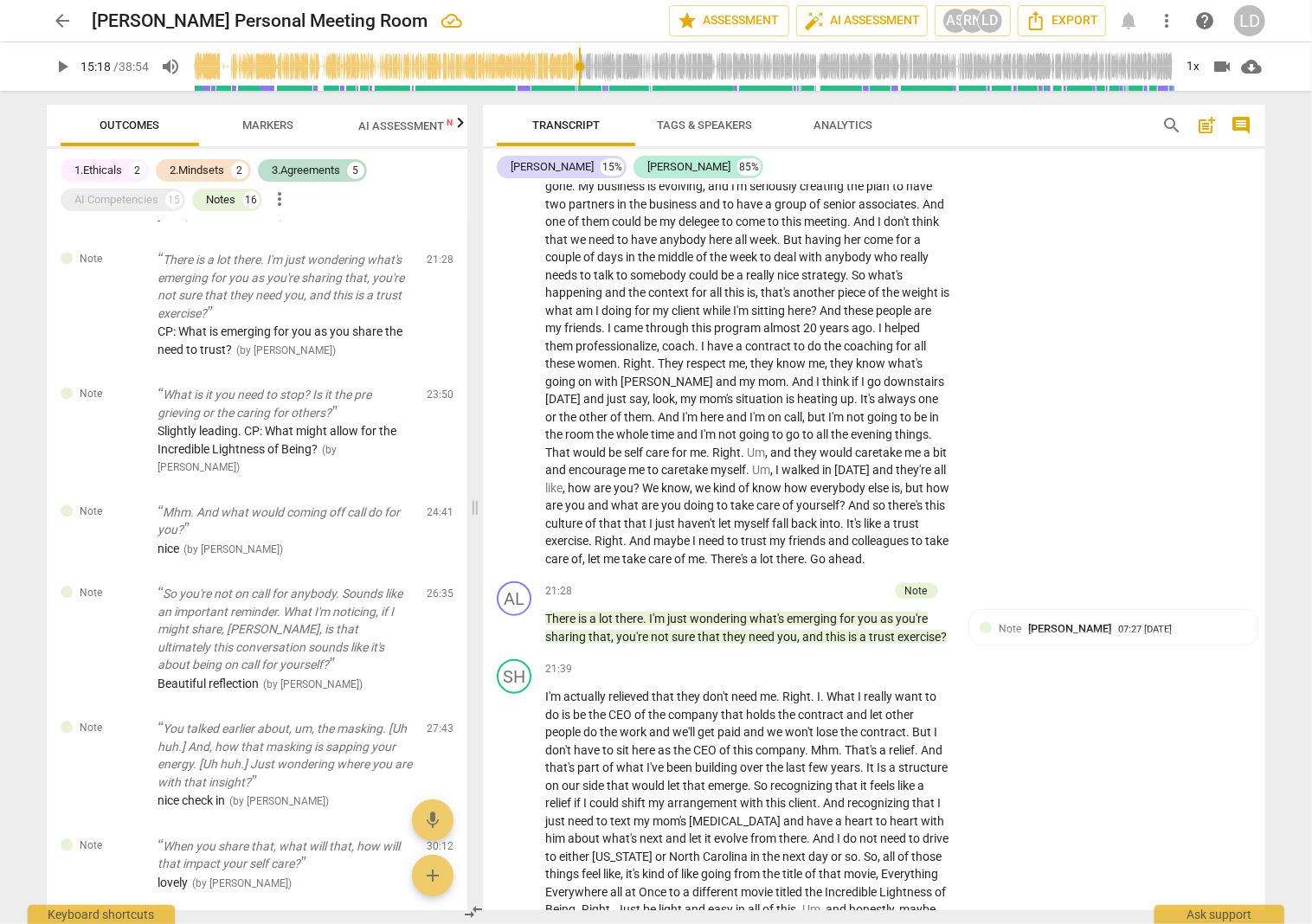
type textarea "I like the simple question. CP: Is that what we are moving towards, an antidote…"
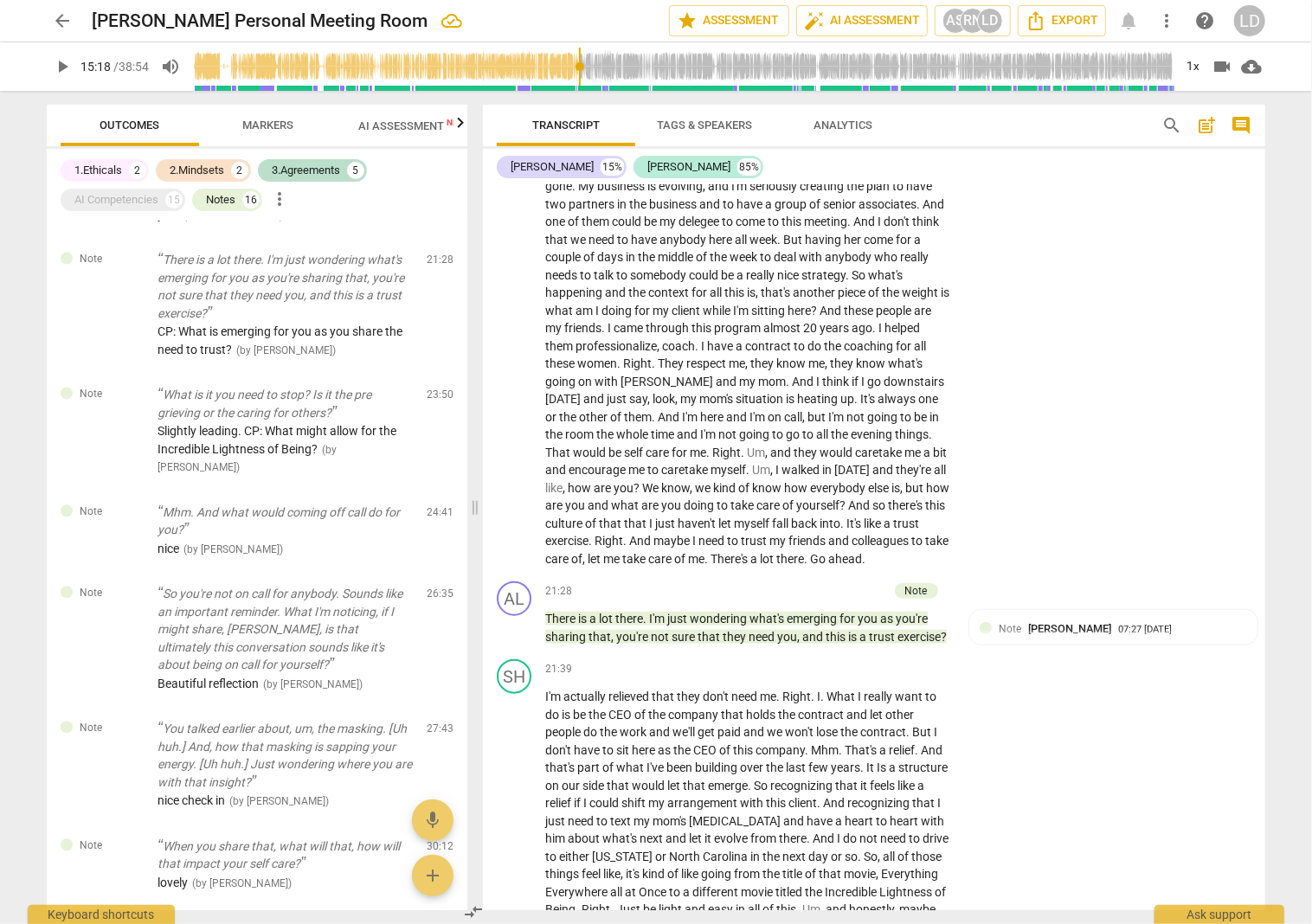
type textarea "I like the simple question. CP: Is that what we are moving towards, an antidote…"
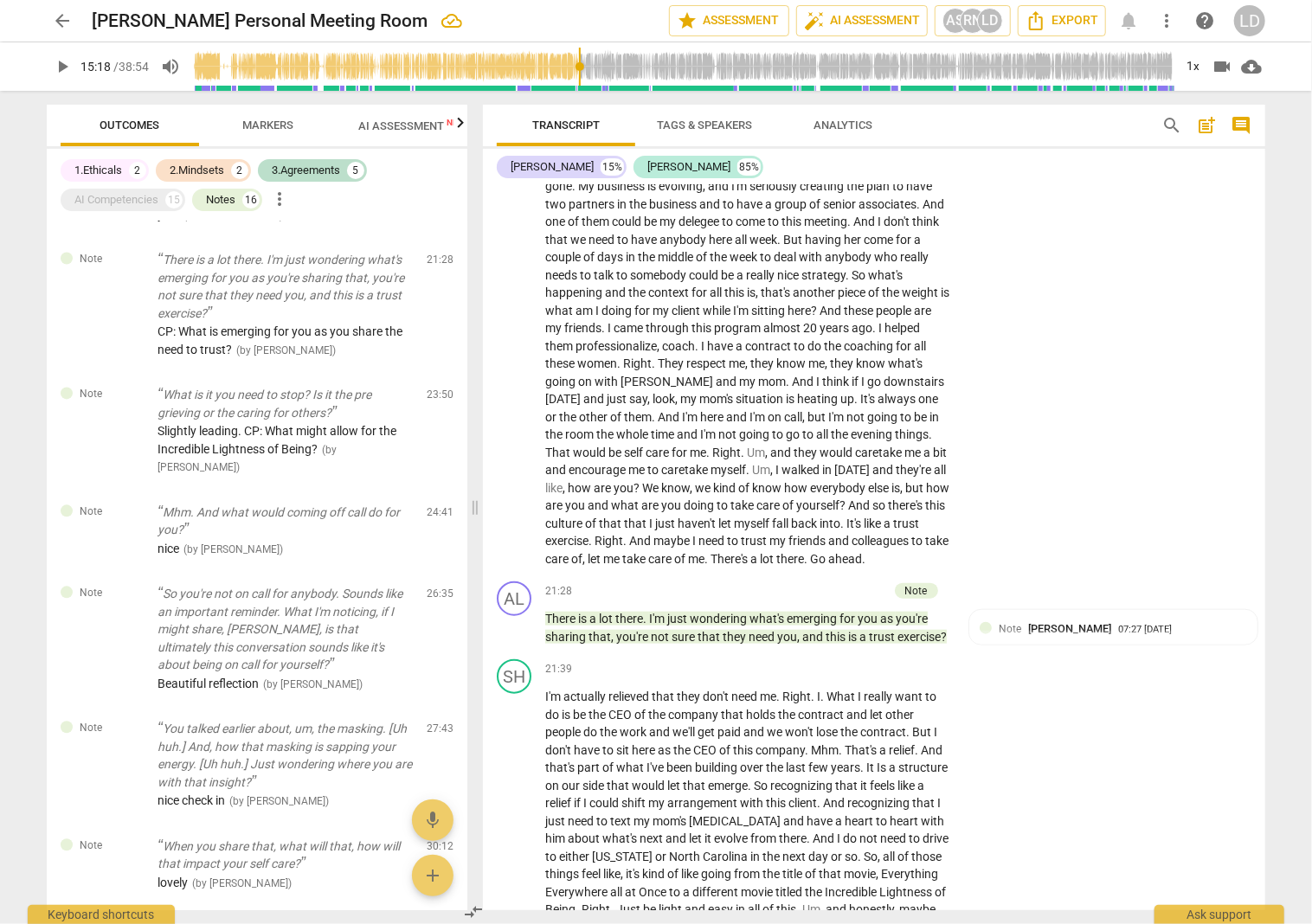
type textarea "I like the simple question. CP: Is that what we are moving towards, an antidote…"
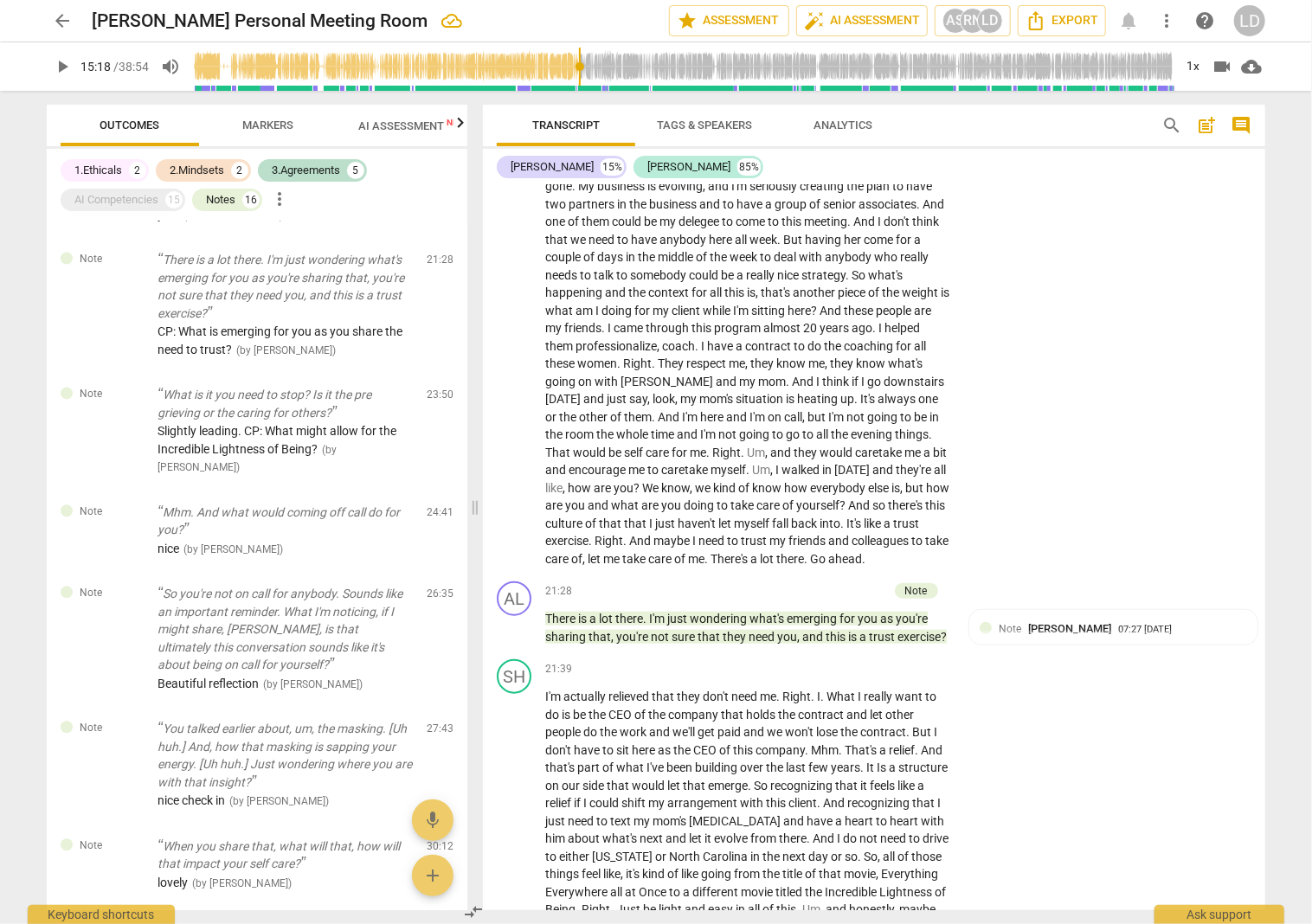
type textarea "I like the simple question. CP: Is that what we are moving towards, an antidote…"
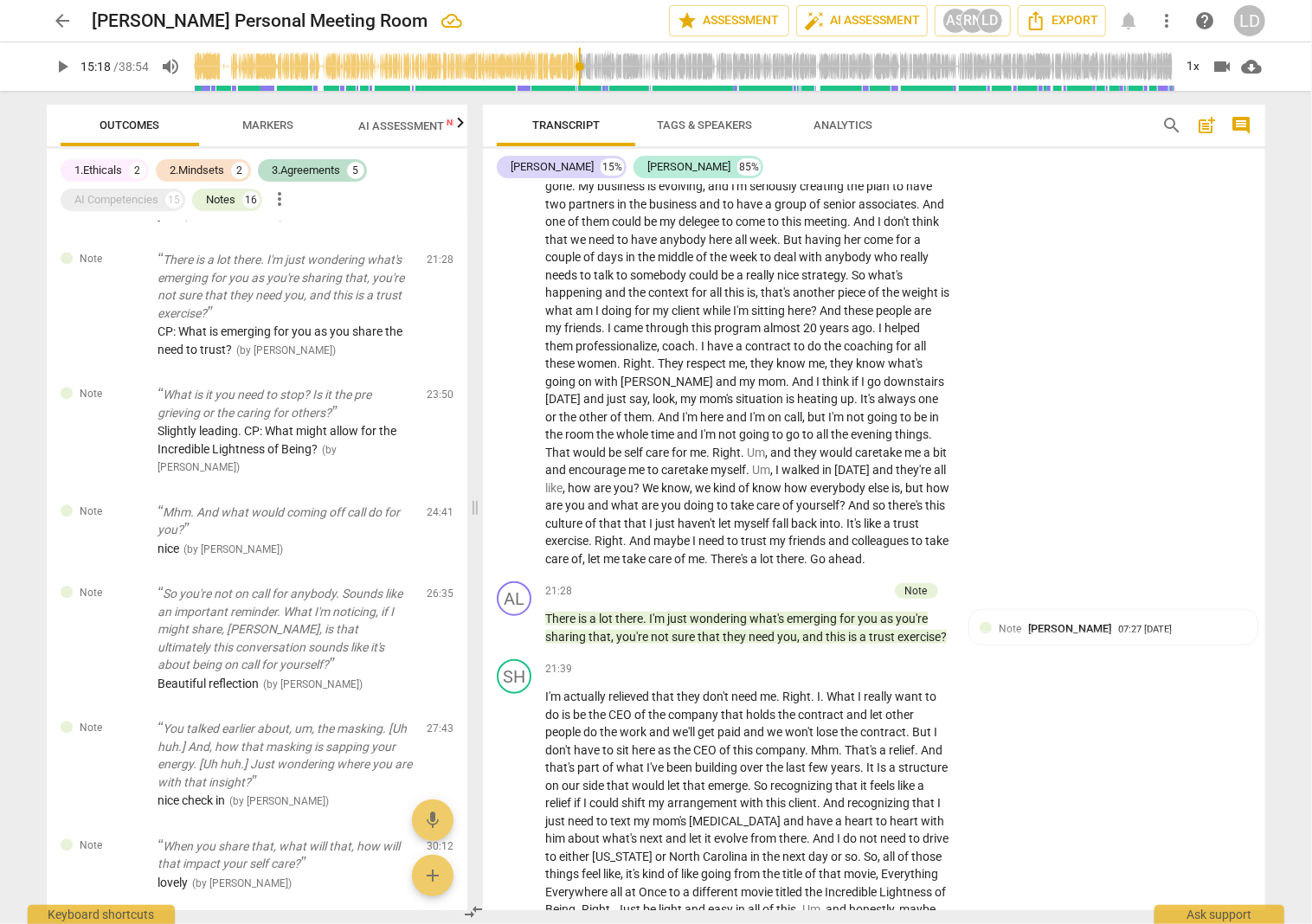
type textarea "I like the simple question. CP: Is that what we are moving towards, an antidote…"
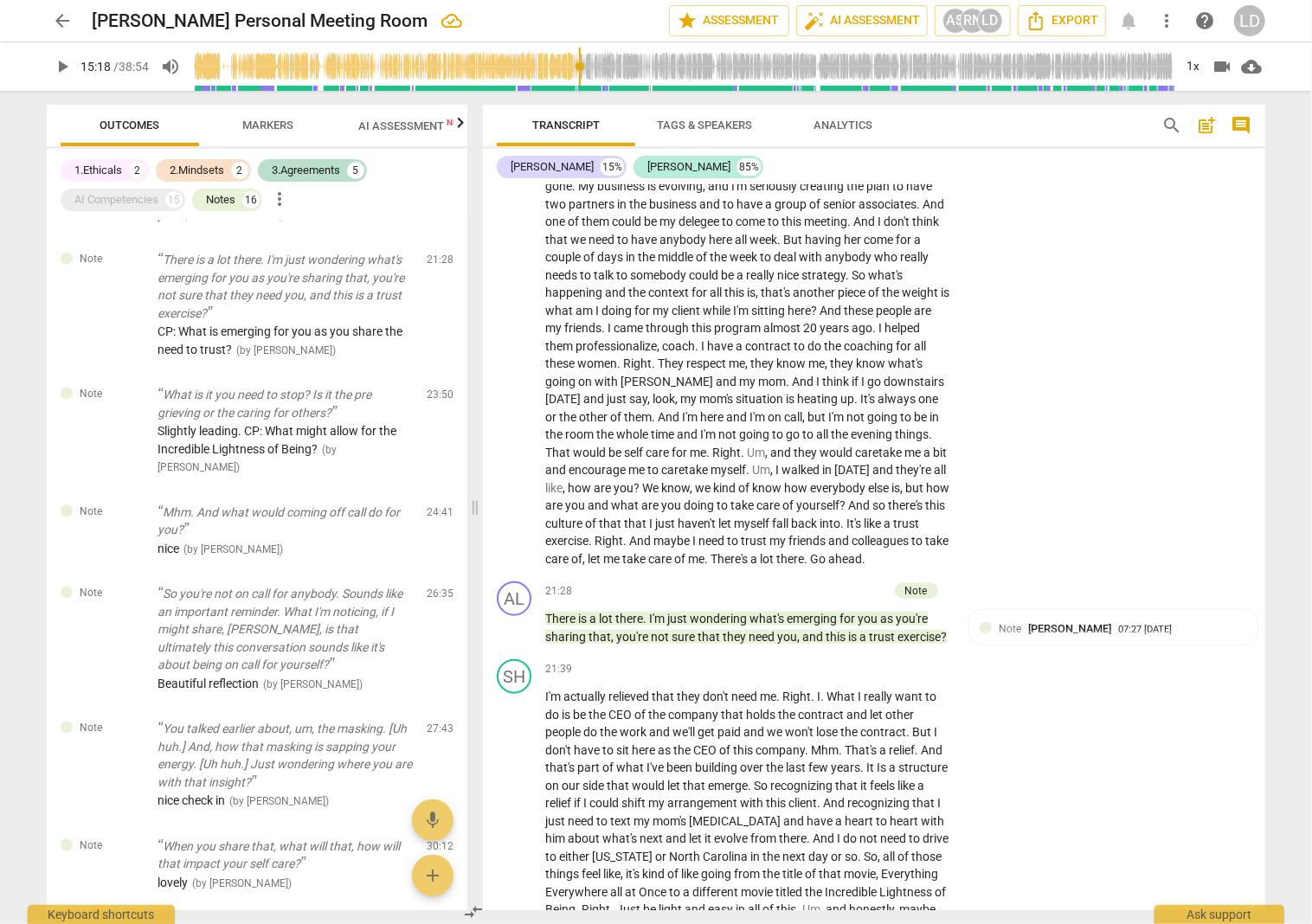
type textarea "I like the simple question. CP: Is that what we are moving towards, an antidote…"
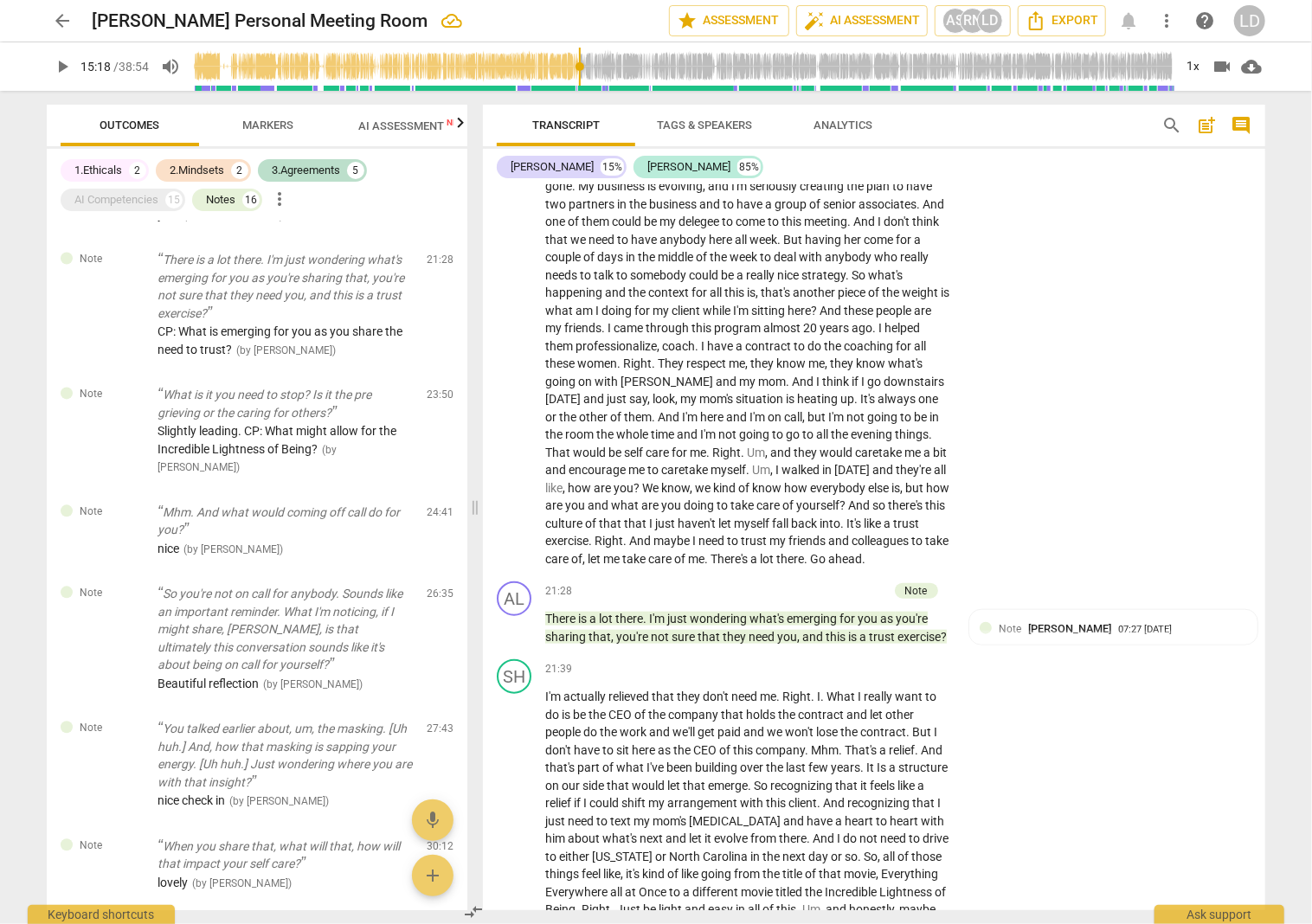
type textarea "I like the simple question. CP: Is that what we are moving towards, an antidote…"
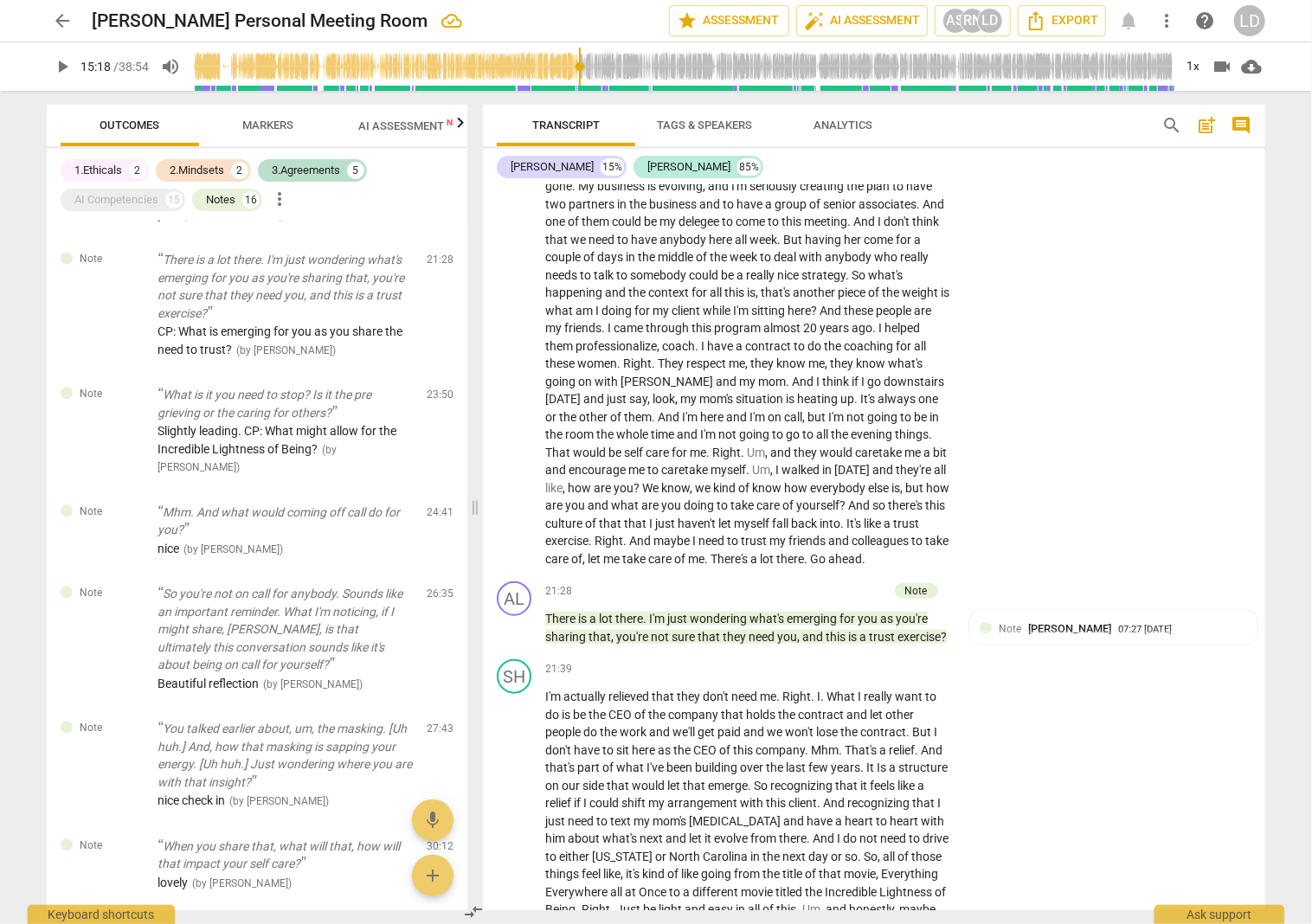
type textarea "I like the simple question. CP: Is that what we are moving towards, an antidote…"
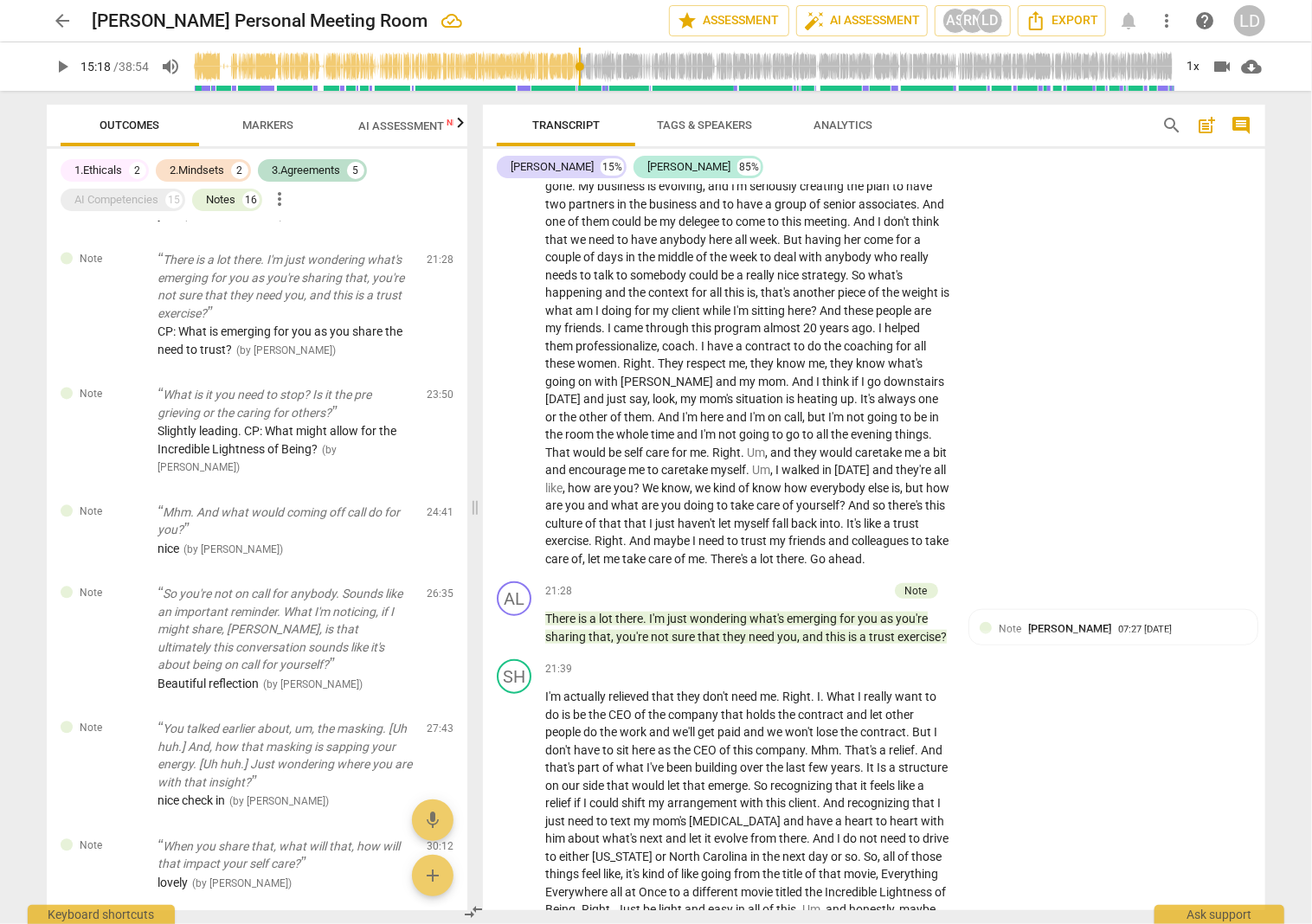
type textarea "I like the simple question. CP: Is that what we are moving towards, an antidote…"
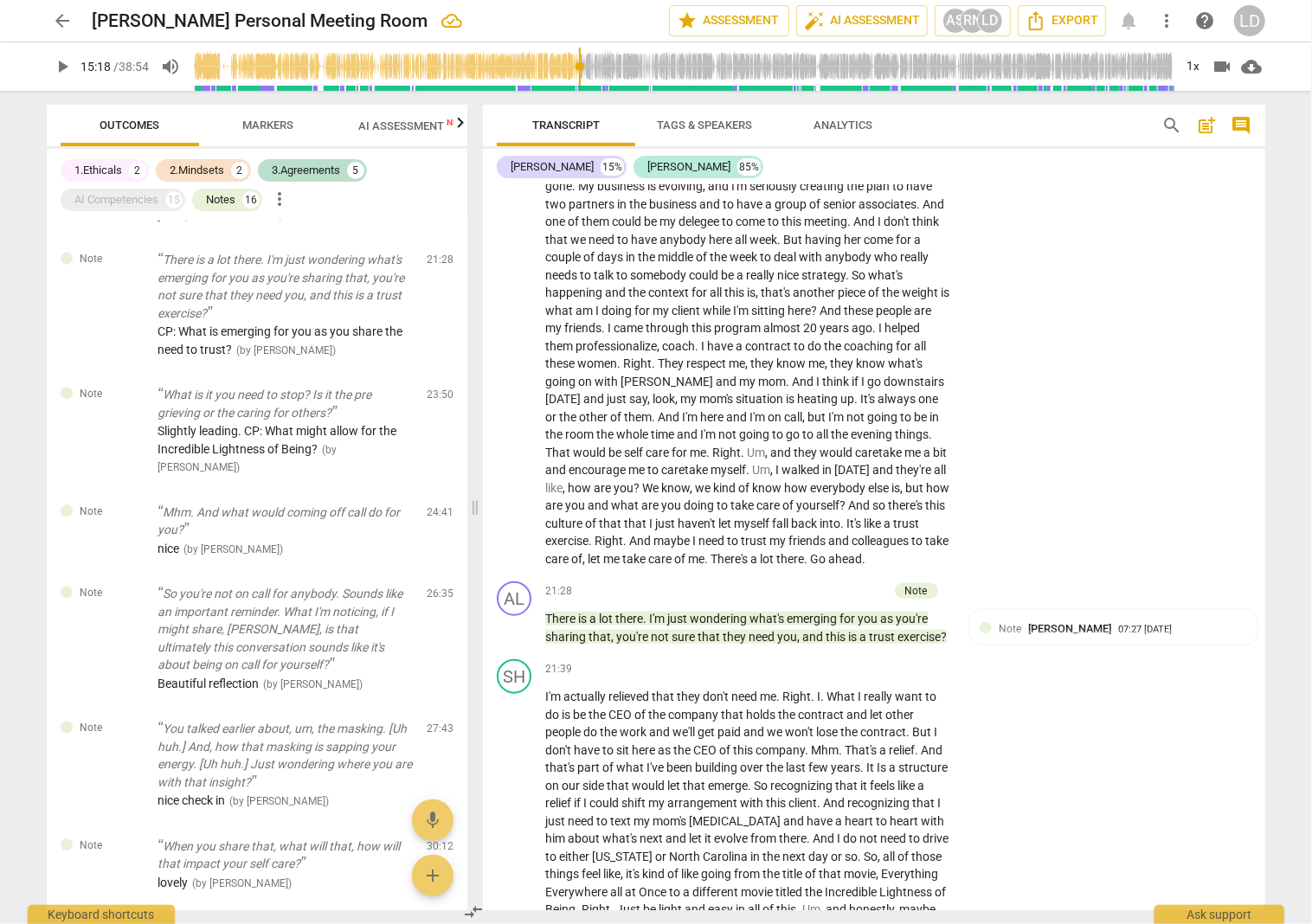
type textarea "I like the simple question. CP: Is that what we are moving towards, an antidote…"
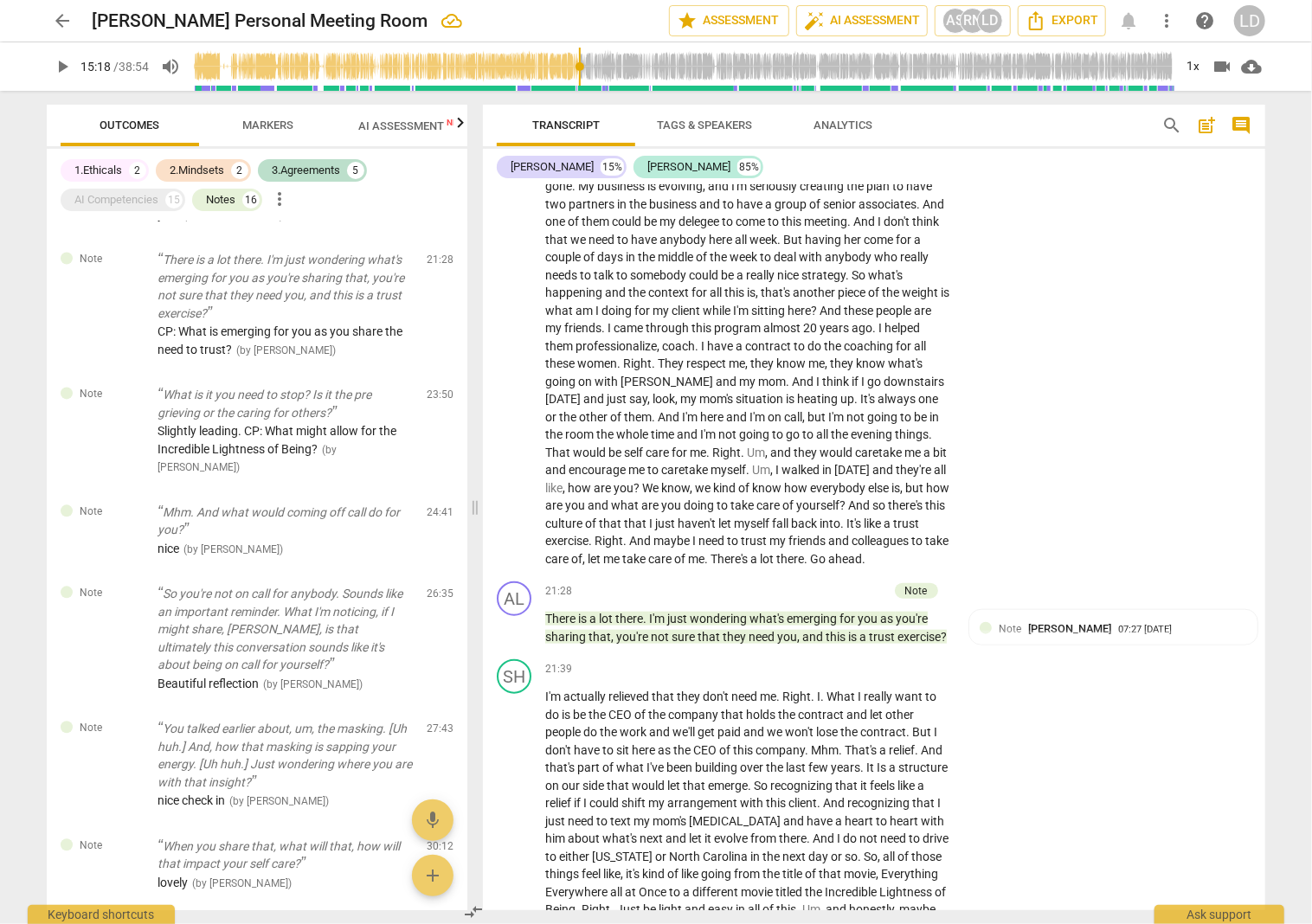
type textarea "I like the simple question. CP: Is that what we are moving towards, an antidote…"
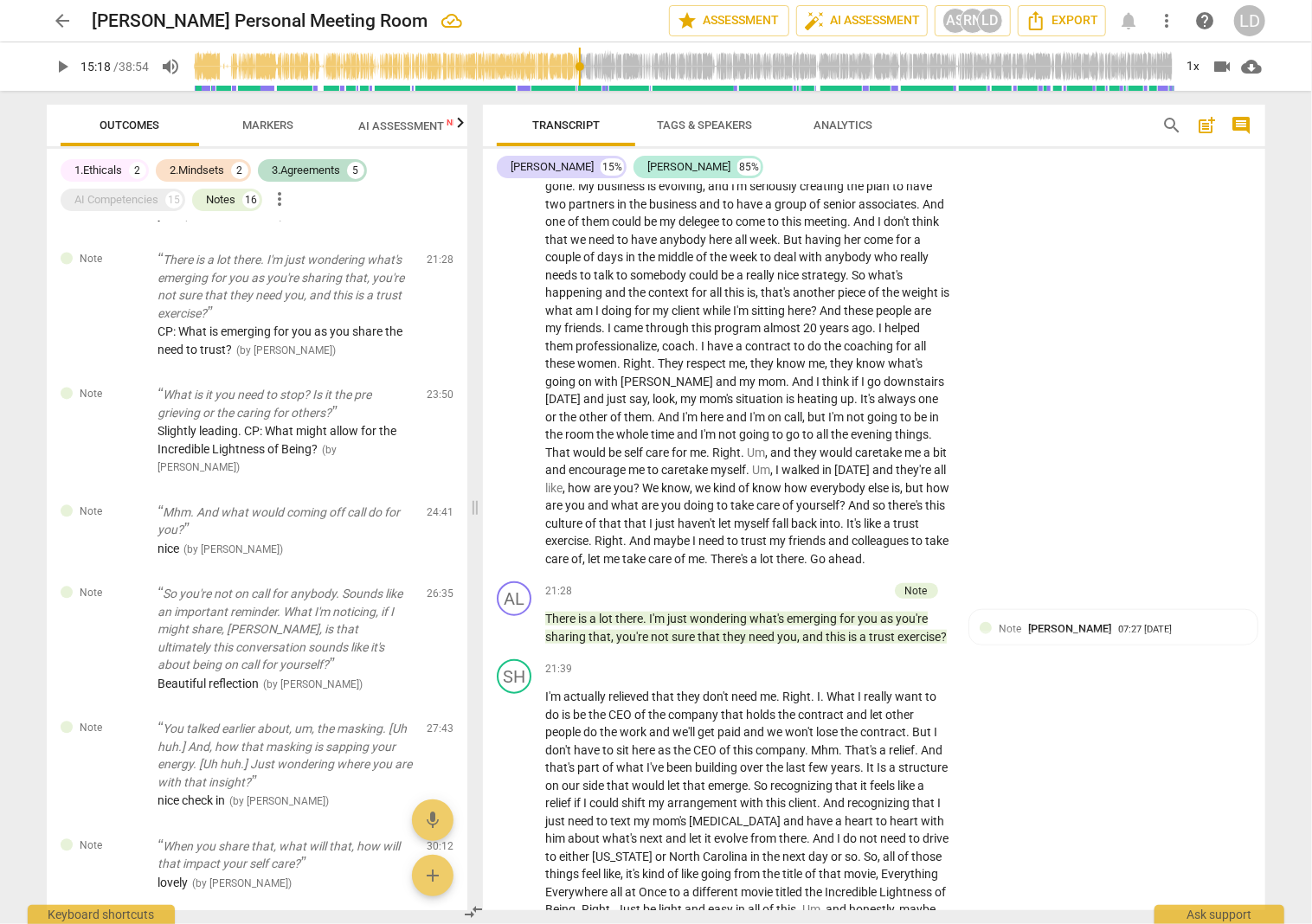
type textarea "I like the simple question. CP: Is that what we are moving towards, an antidote…"
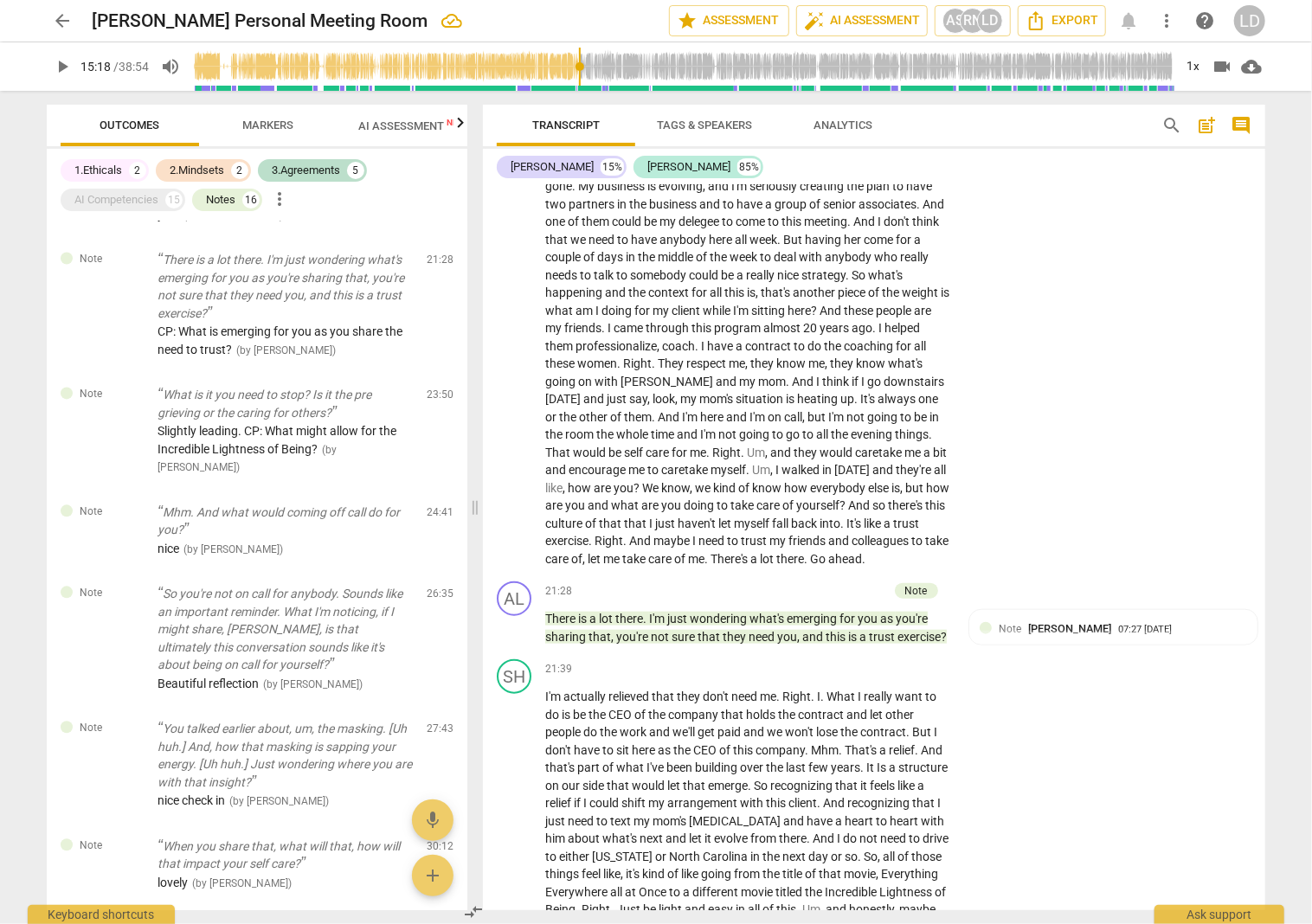
type textarea "I like the simple question. CP: Is that what we are moving towards, an antidote…"
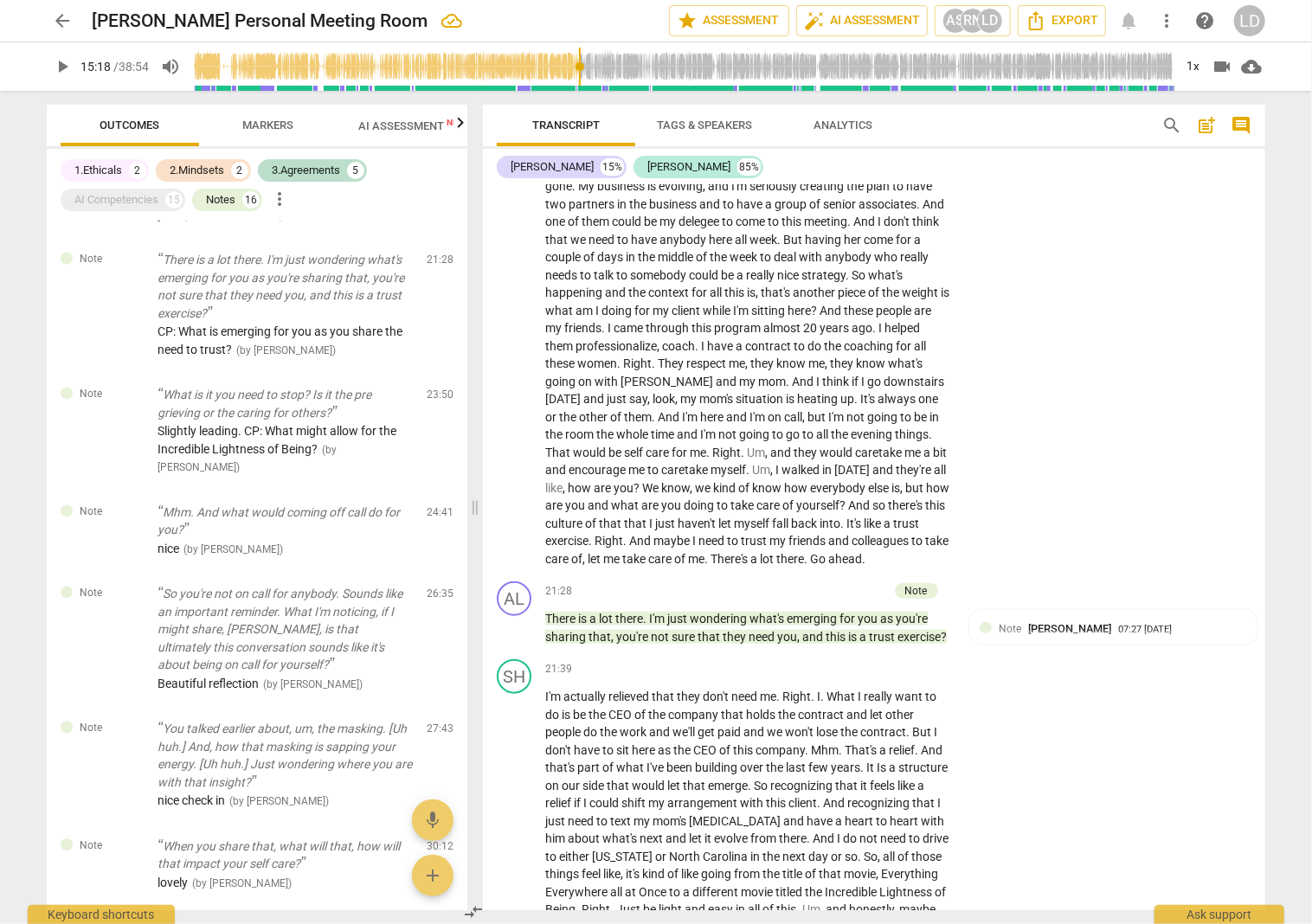
type textarea "I like the simple question. CP: Is that what we are moving towards, an antidote…"
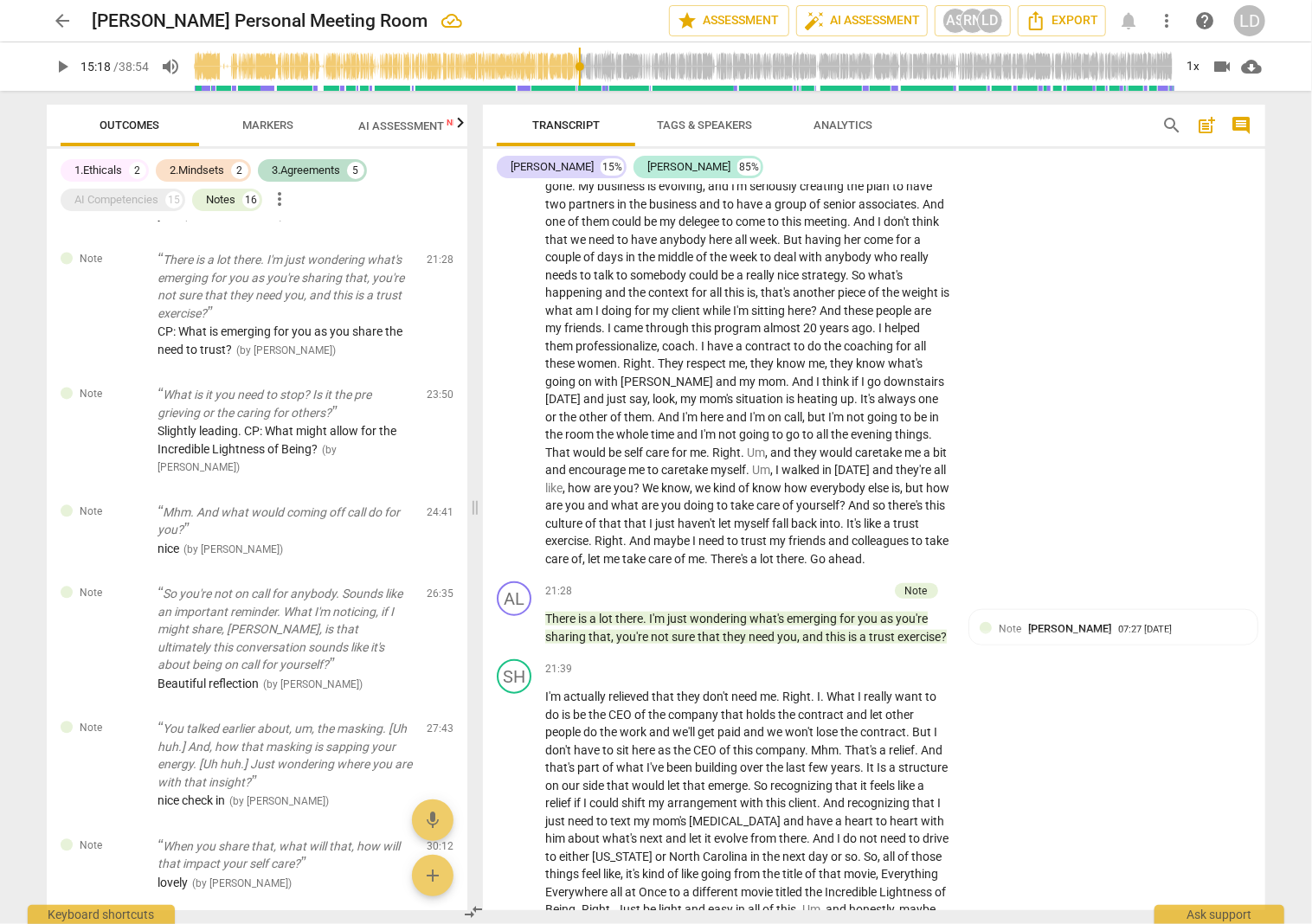
type textarea "I like the simple question. CP: Is that what we are moving towards, an antidote…"
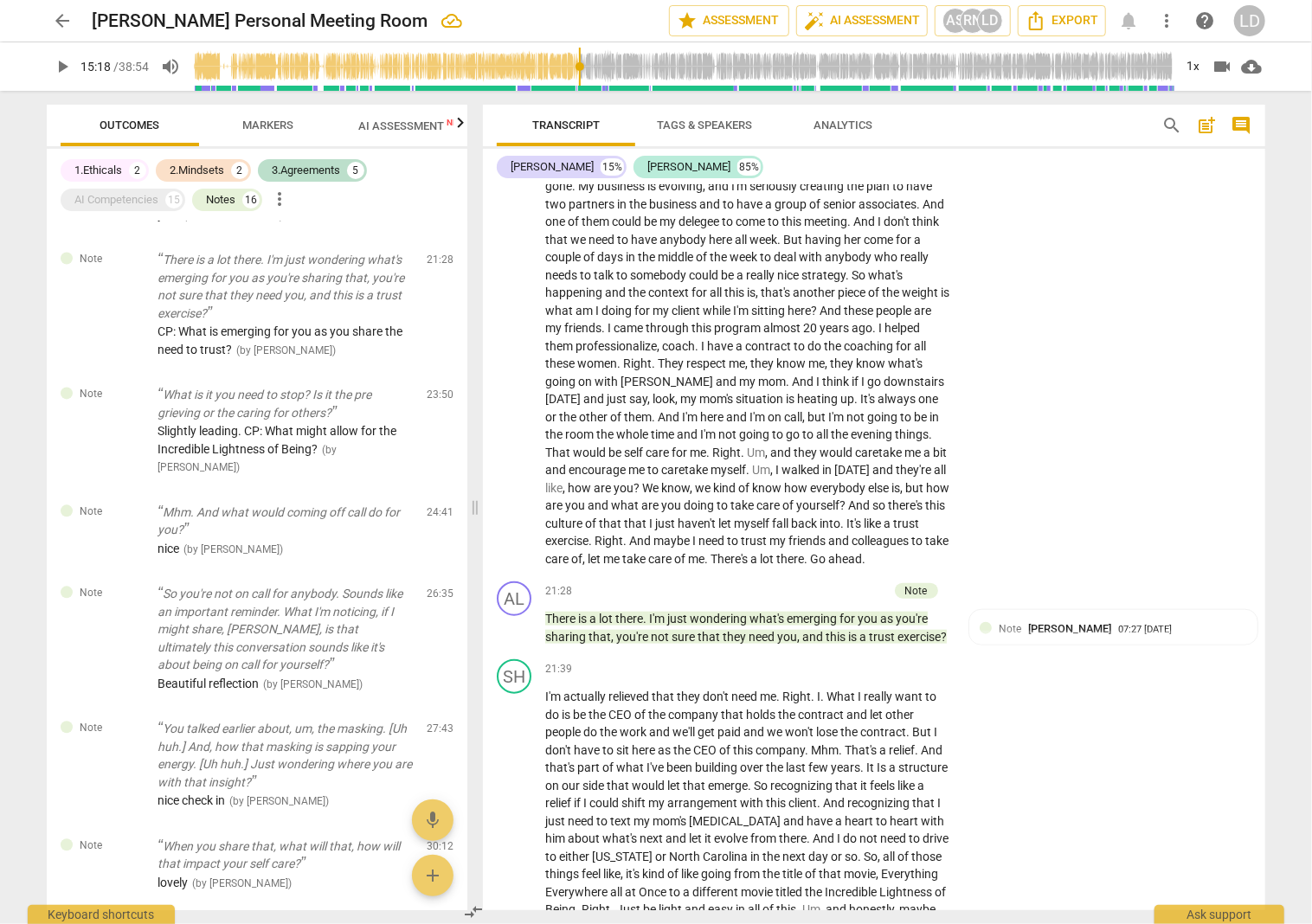
type textarea "I like the simple question. CP: Is that what we are moving towards, an antidote…"
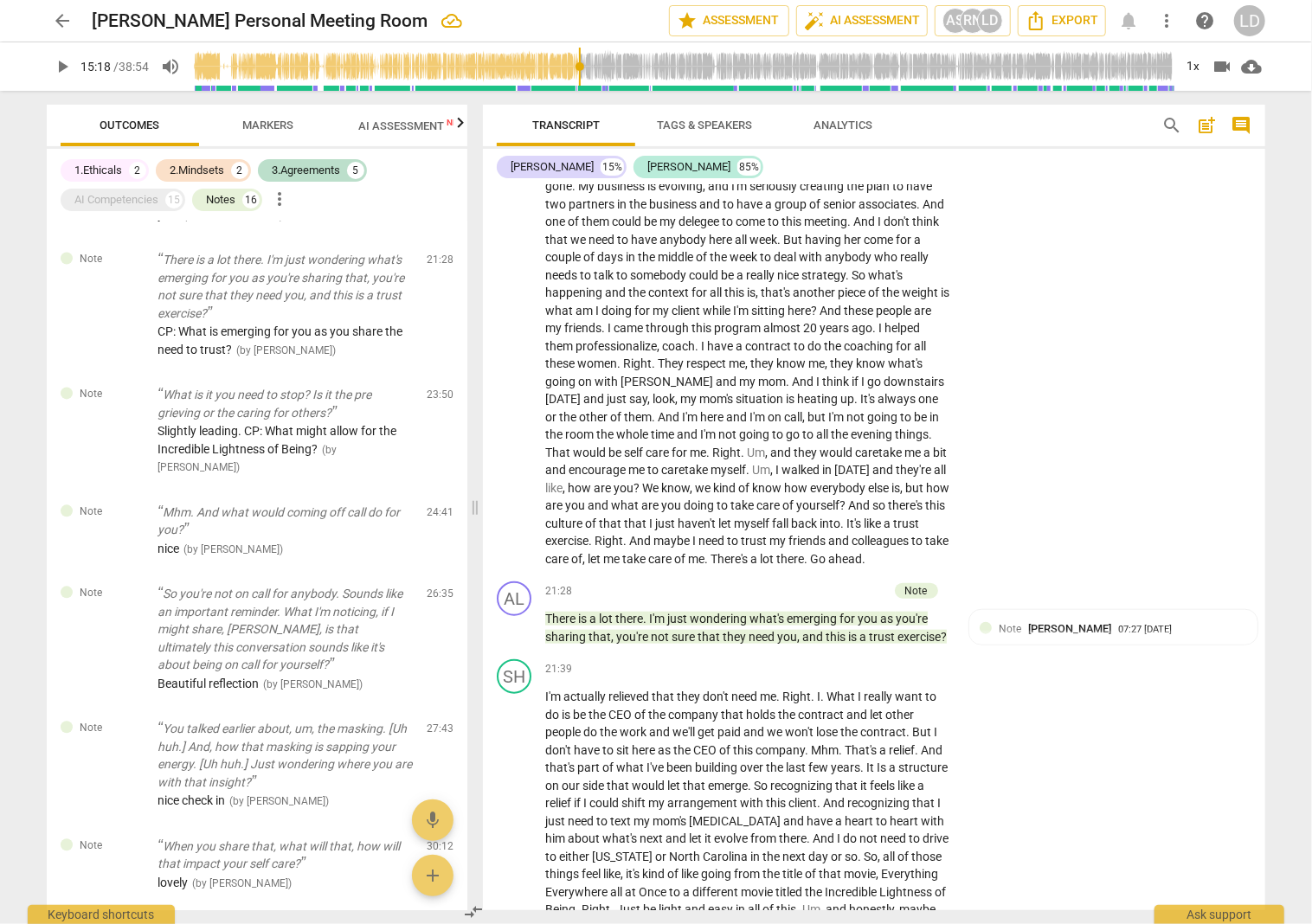
type textarea "I like the simple question. CP: Is that what we are moving towards, an antidote…"
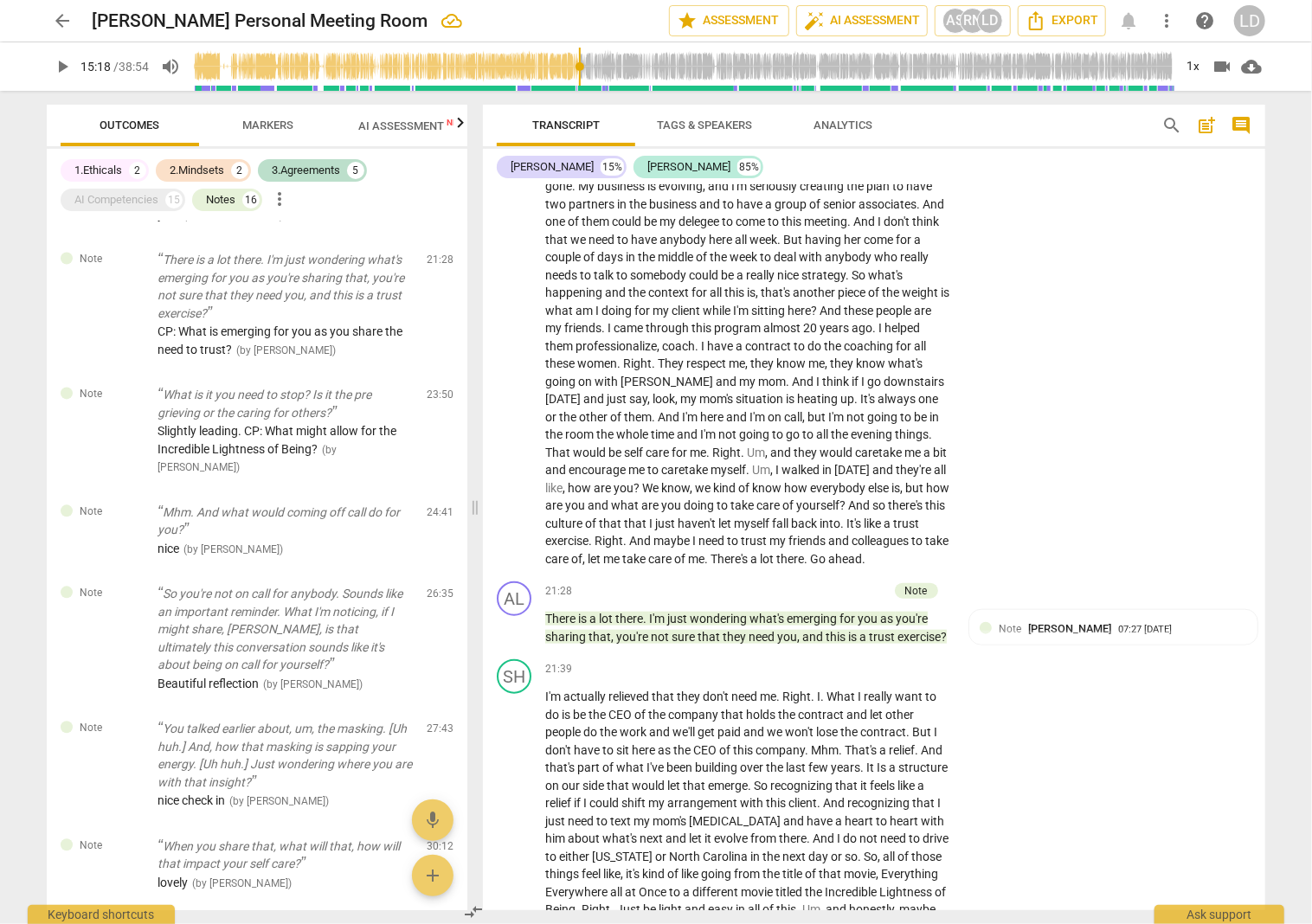
type textarea "I like the simple question. CP: Is that what we are moving towards, an antidote…"
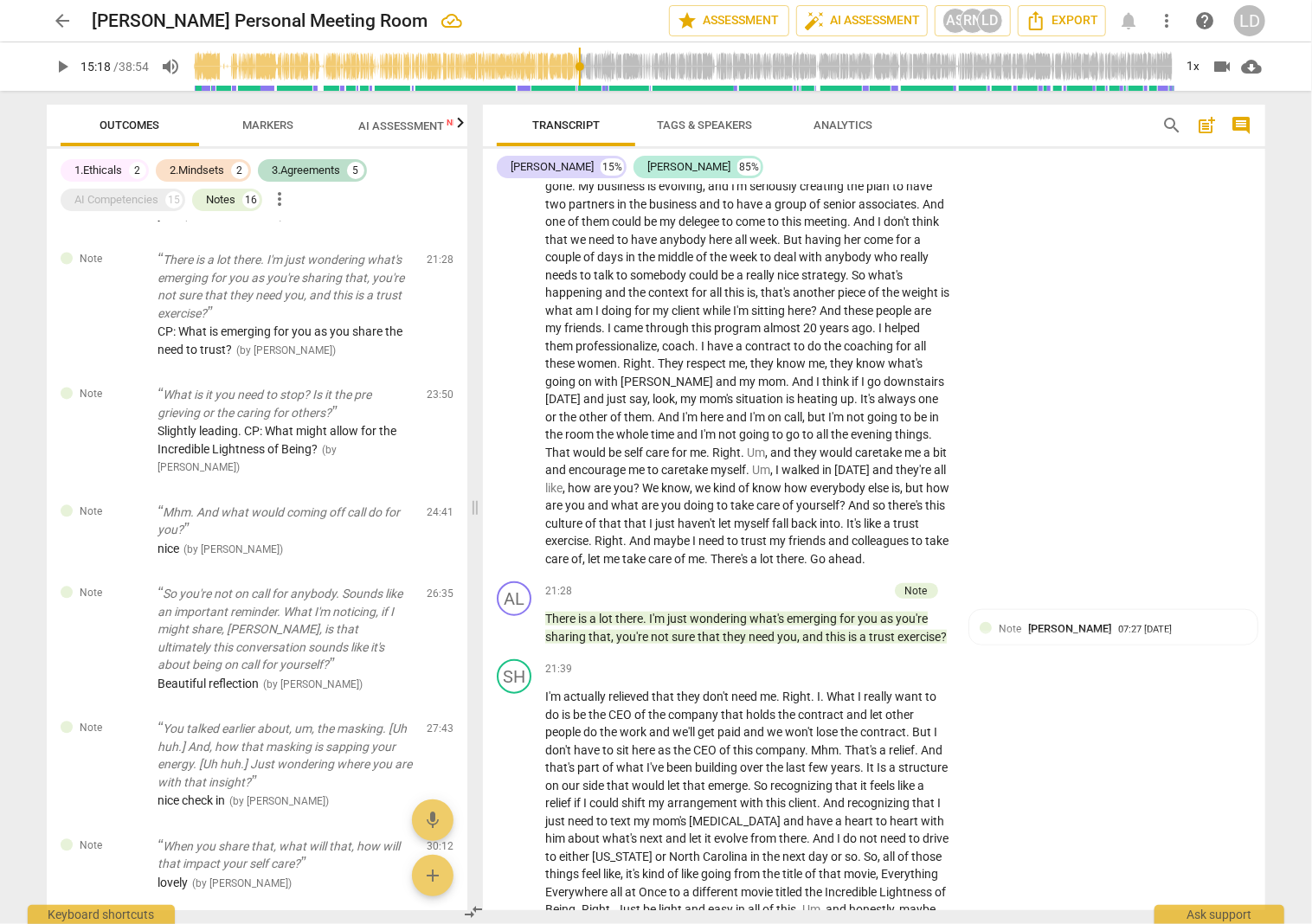
type textarea "I like the simple question. CP: Is that what we are moving towards, an antidote…"
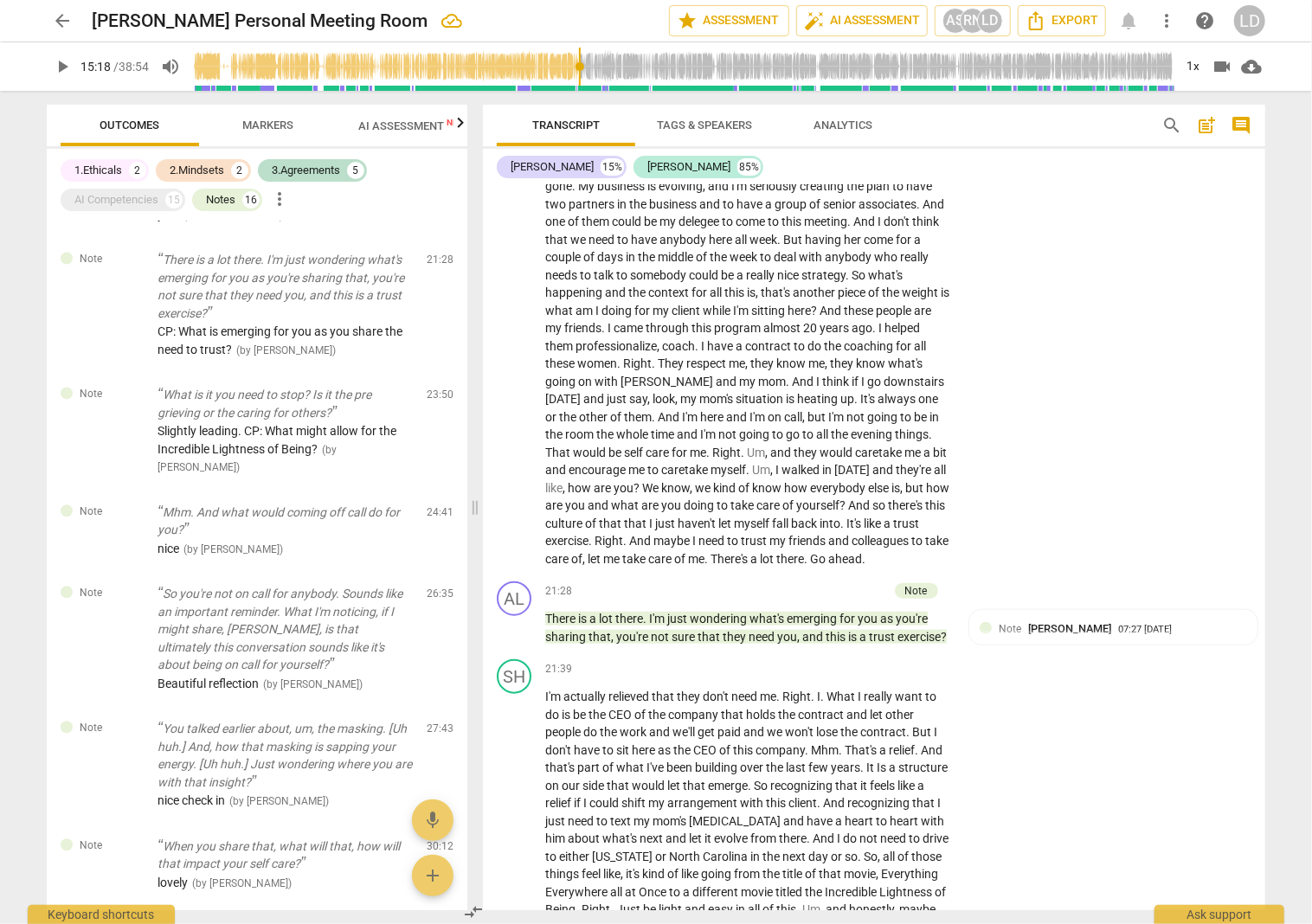
type textarea "I like the simple question. CP: Is that what we are moving towards, an antidote…"
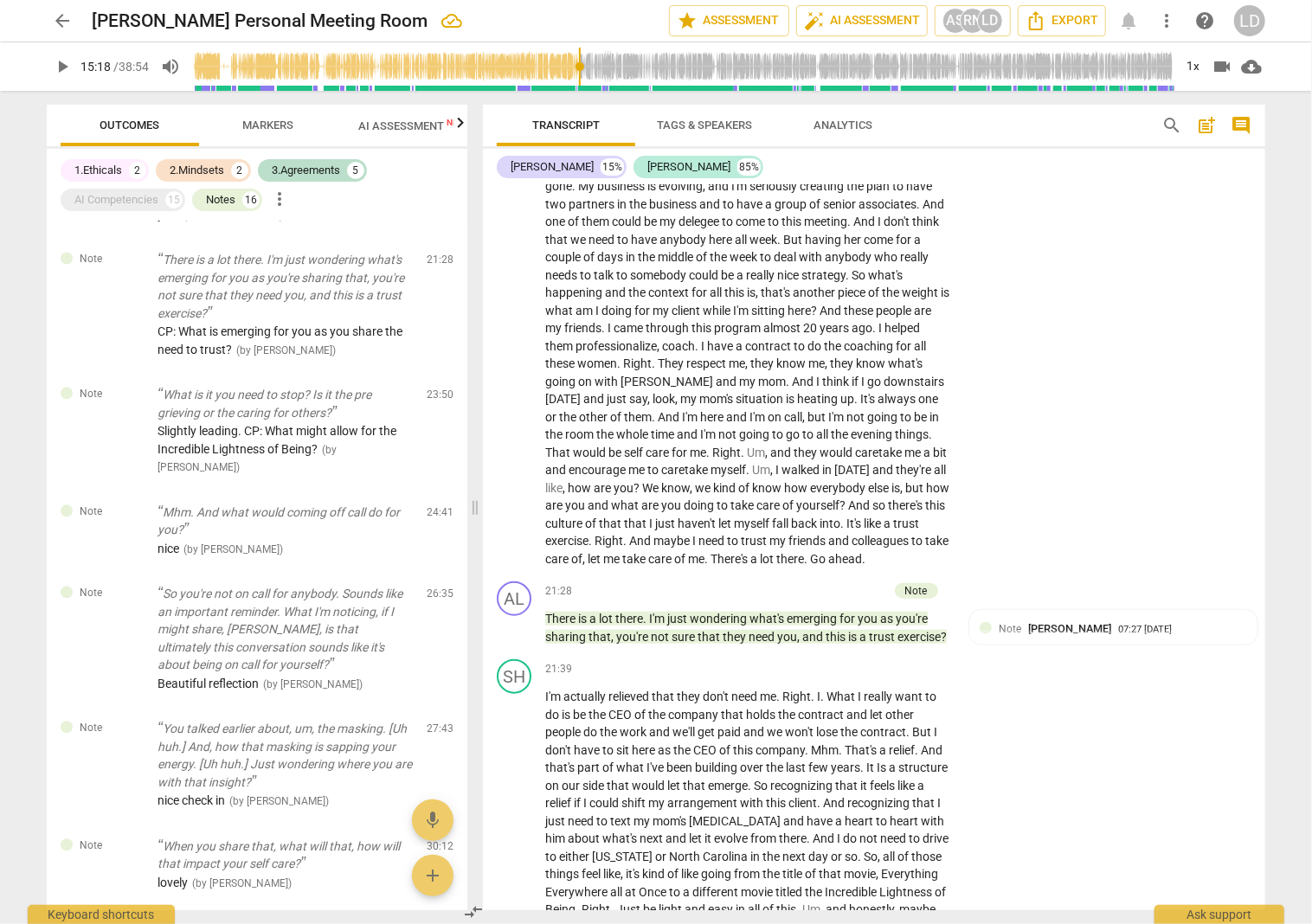
type textarea "I like the simple question. CP: Is that what we are moving towards, an antidote…"
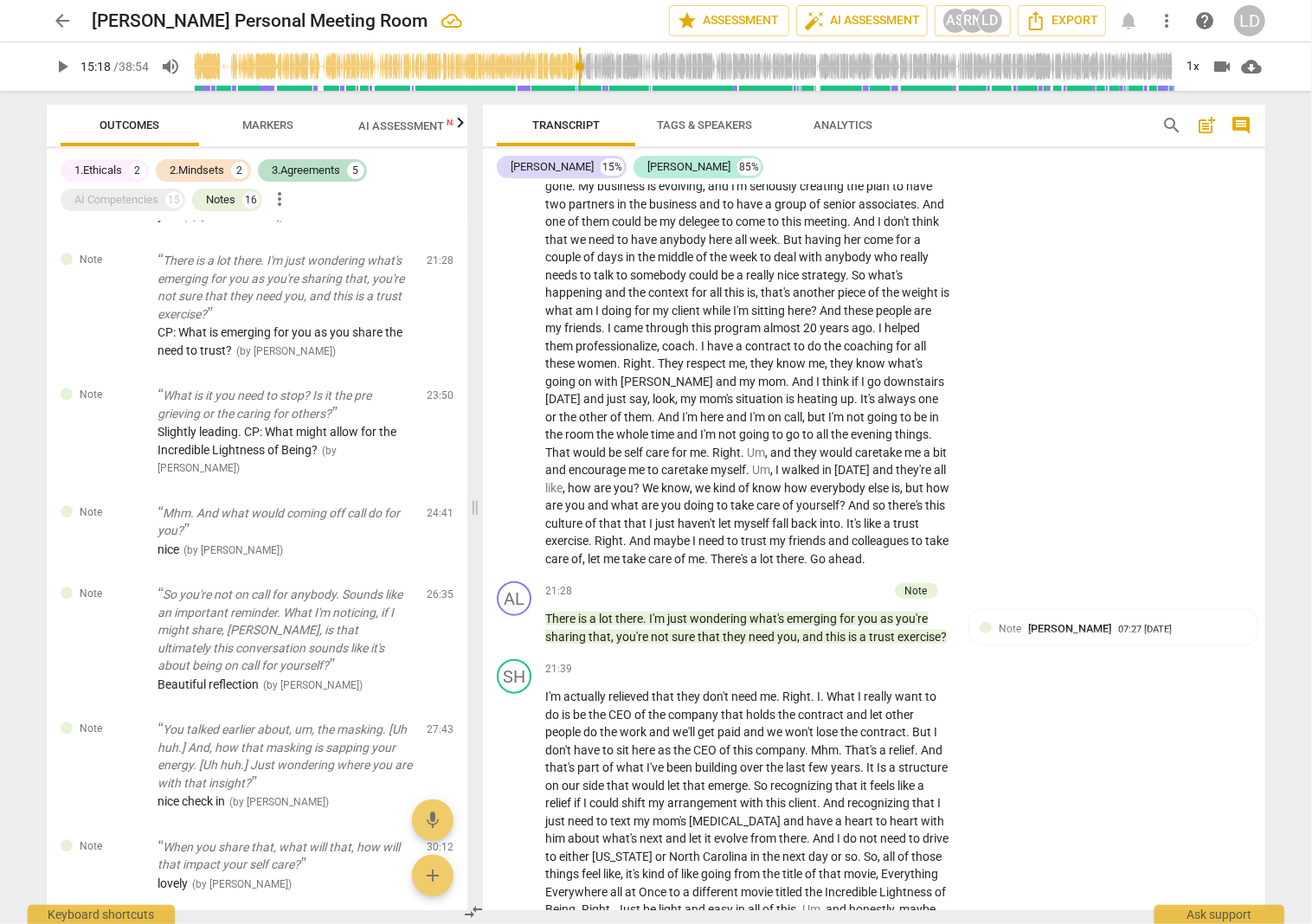
type textarea "I like the simple question. CCP: Is that what we are moving towards, an antidot…"
type textarea "I like the simple question. CPCP: Is that what we are moving towards, an antido…"
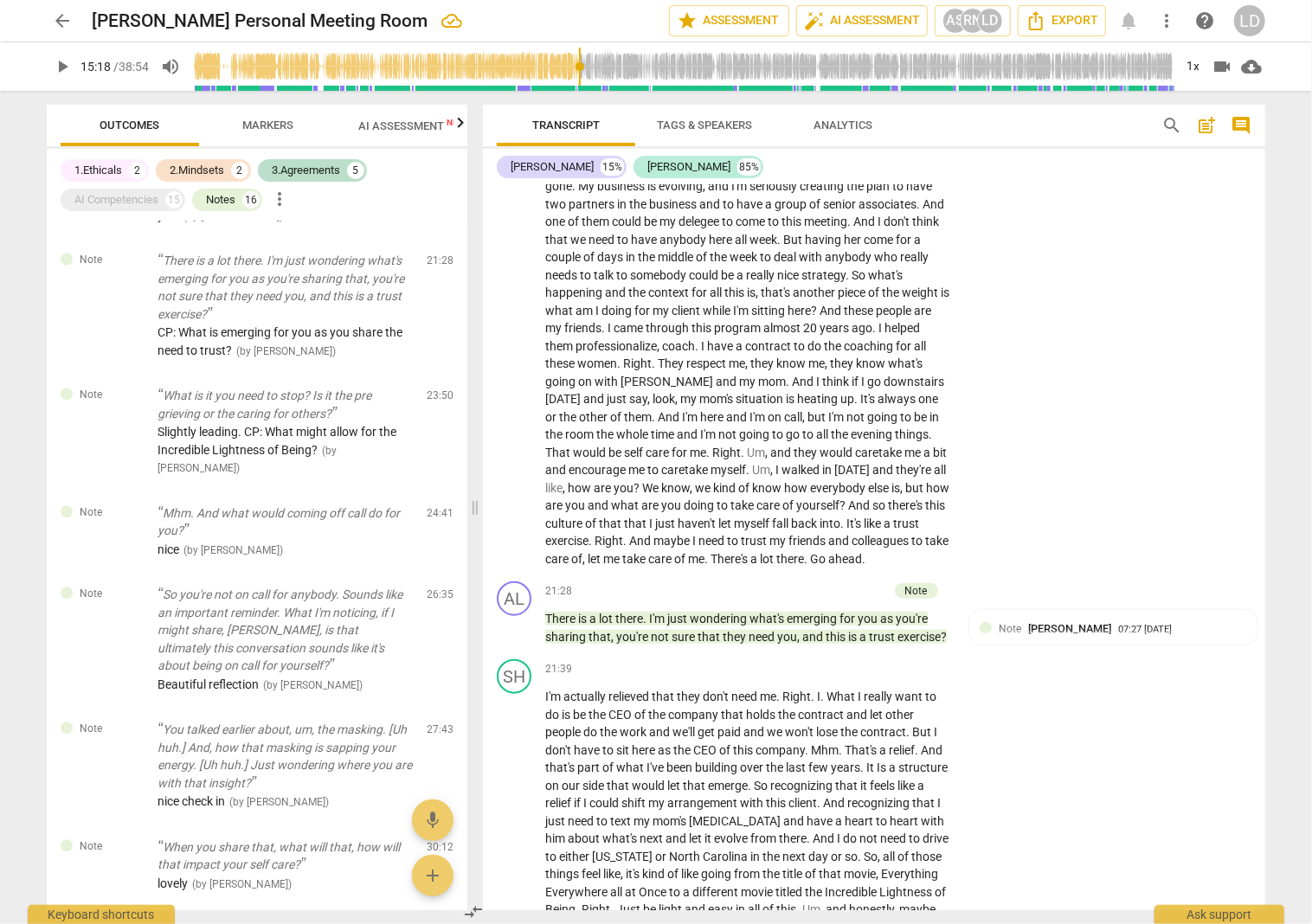
type textarea "I like the simple question. CP:CP: Is that what we are moving towards, an antid…"
type textarea "I like the simple question. CP: CP: Is that what we are moving towards, an anti…"
type textarea "I like the simple question. CP: HCP: Is that what we are moving towards, an ant…"
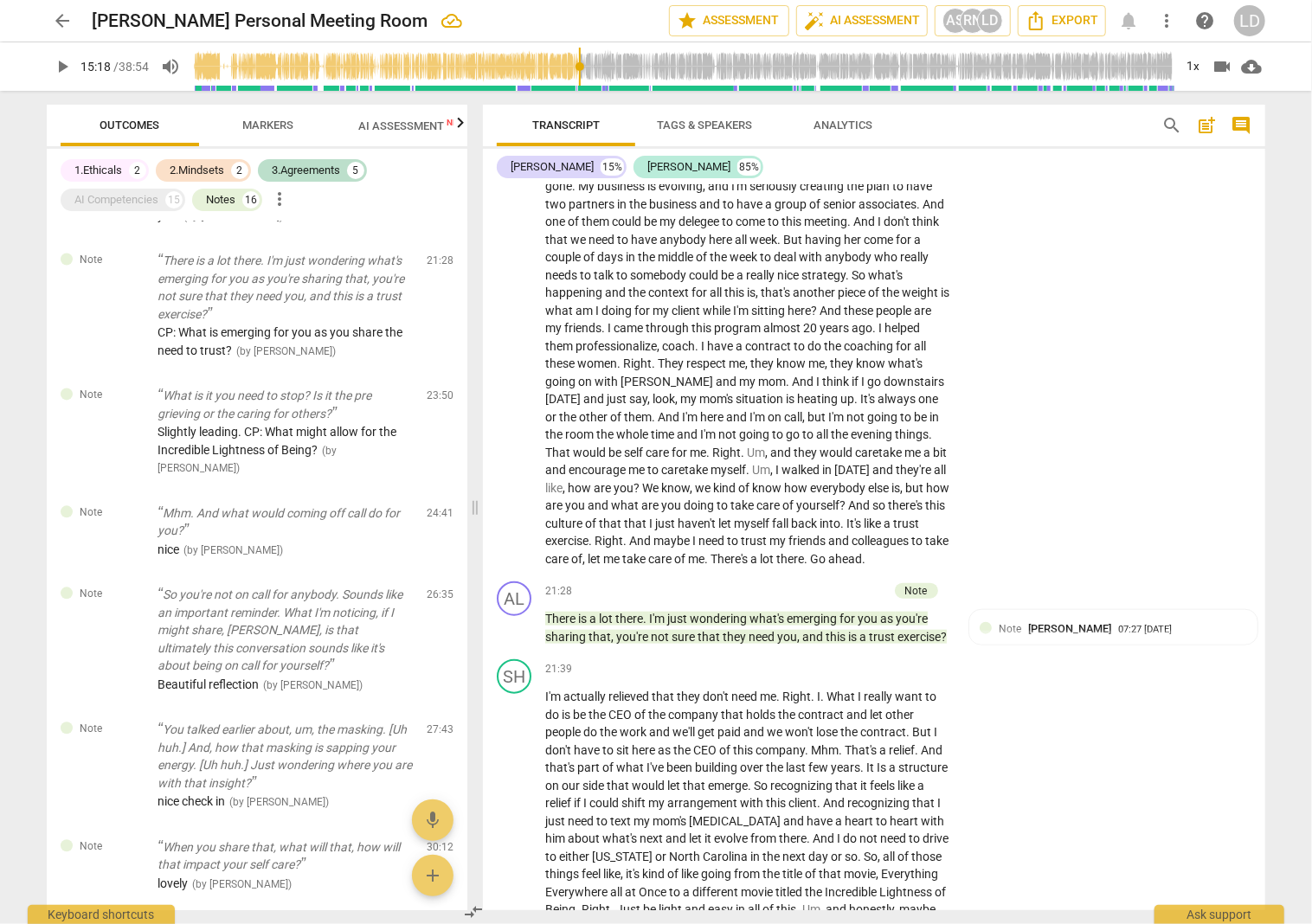
type textarea "I like the simple question. CP: HCP: Is that what we are moving towards, an ant…"
type textarea "I like the simple question. CP: HoCP: Is that what we are moving towards, an an…"
type textarea "I like the simple question. CP: HowCP: Is that what we are moving towards, an a…"
type textarea "I like the simple question. CP: How CP: Is that what we are moving towards, an …"
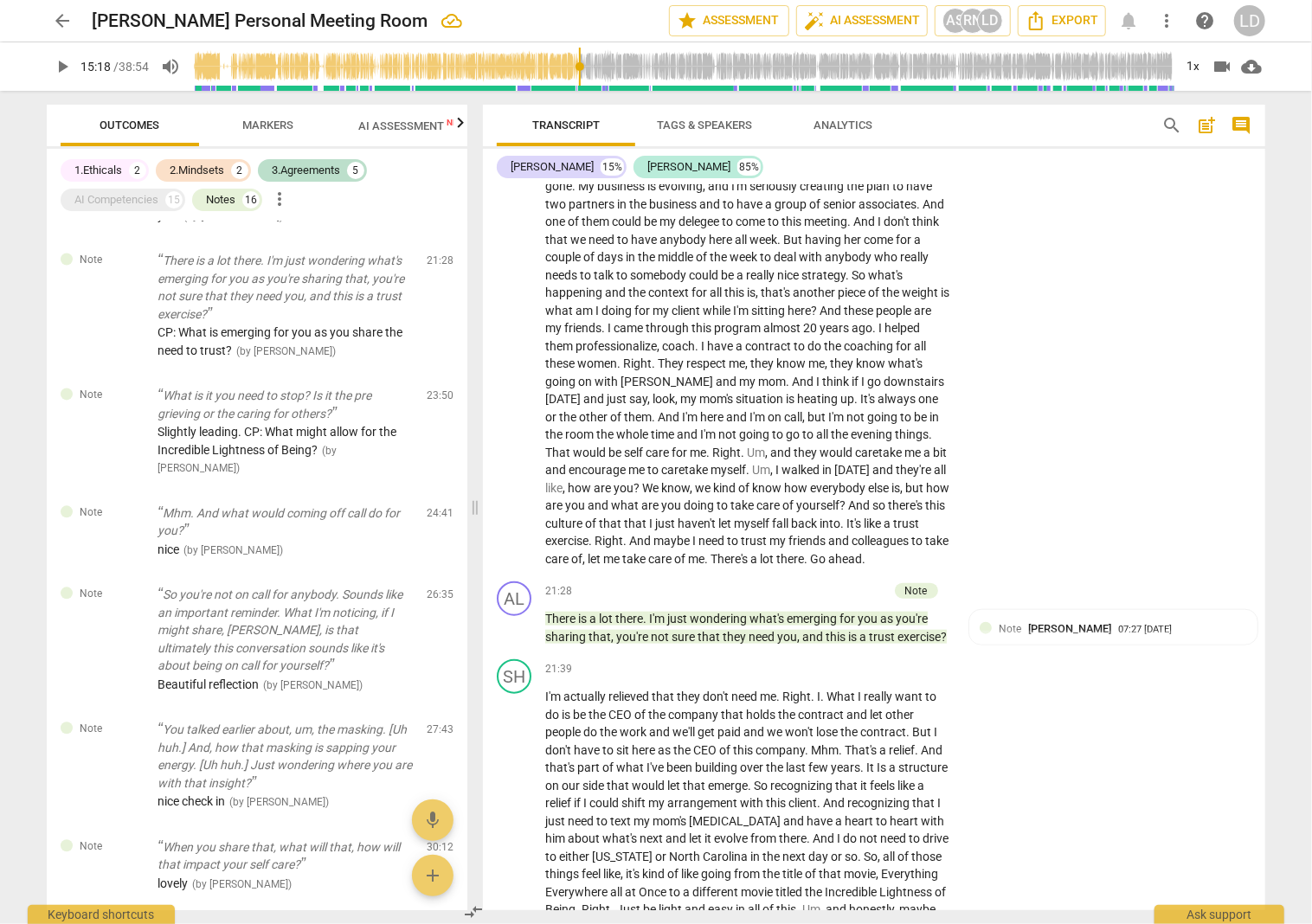
type textarea "I like the simple question. CP: How wCP: Is that what we are moving towards, an…"
type textarea "I like the simple question. CP: How woCP: Is that what we are moving towards, a…"
type textarea "I like the simple question. CP: How wouCP: Is that what we are moving towards, …"
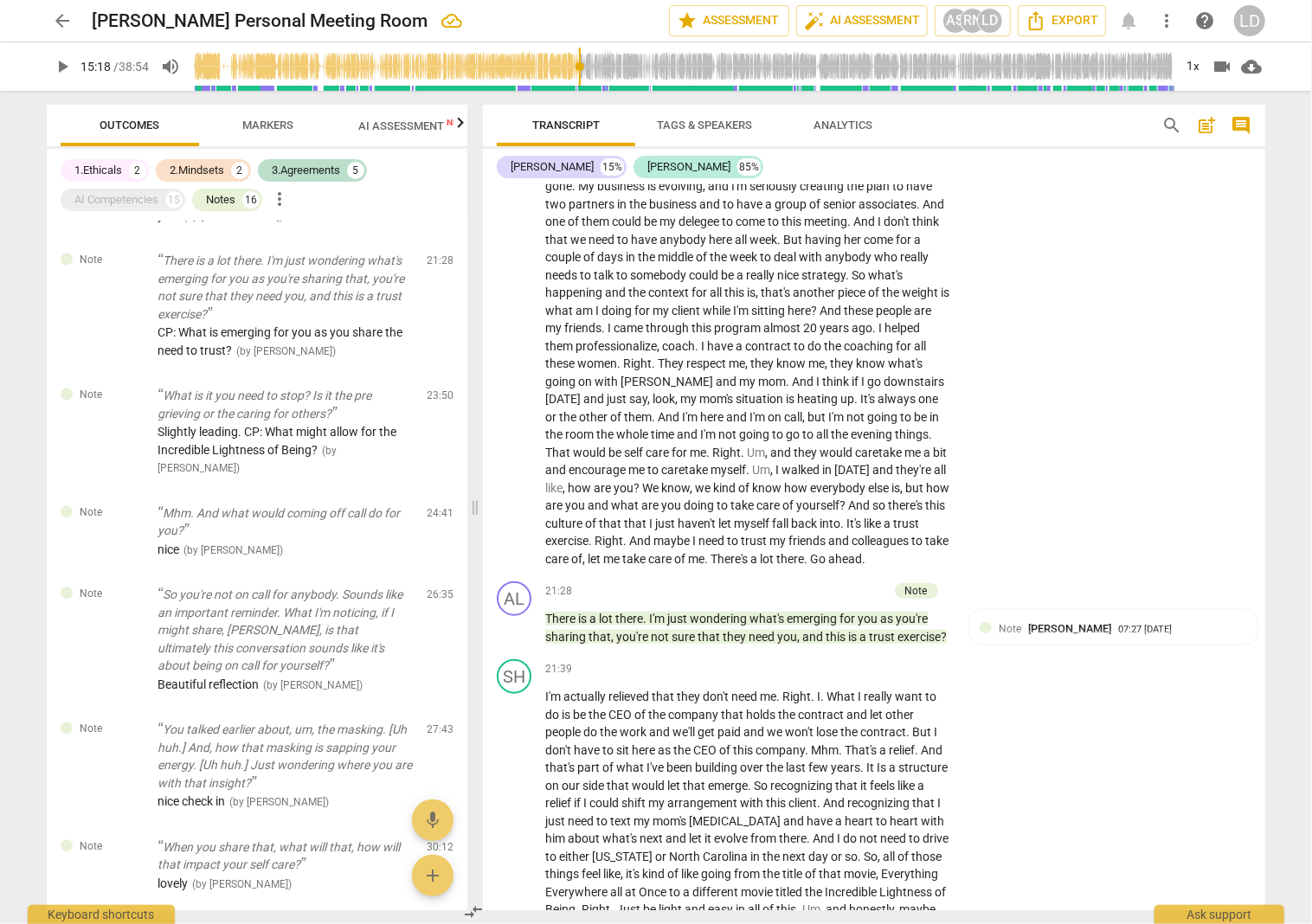
type textarea "I like the simple question. CP: How wouCP: Is that what we are moving towards, …"
type textarea "I like the simple question. CP: How woulCP: Is that what we are moving towards,…"
type textarea "I like the simple question. CP: How wouldCP: Is that what we are moving towards…"
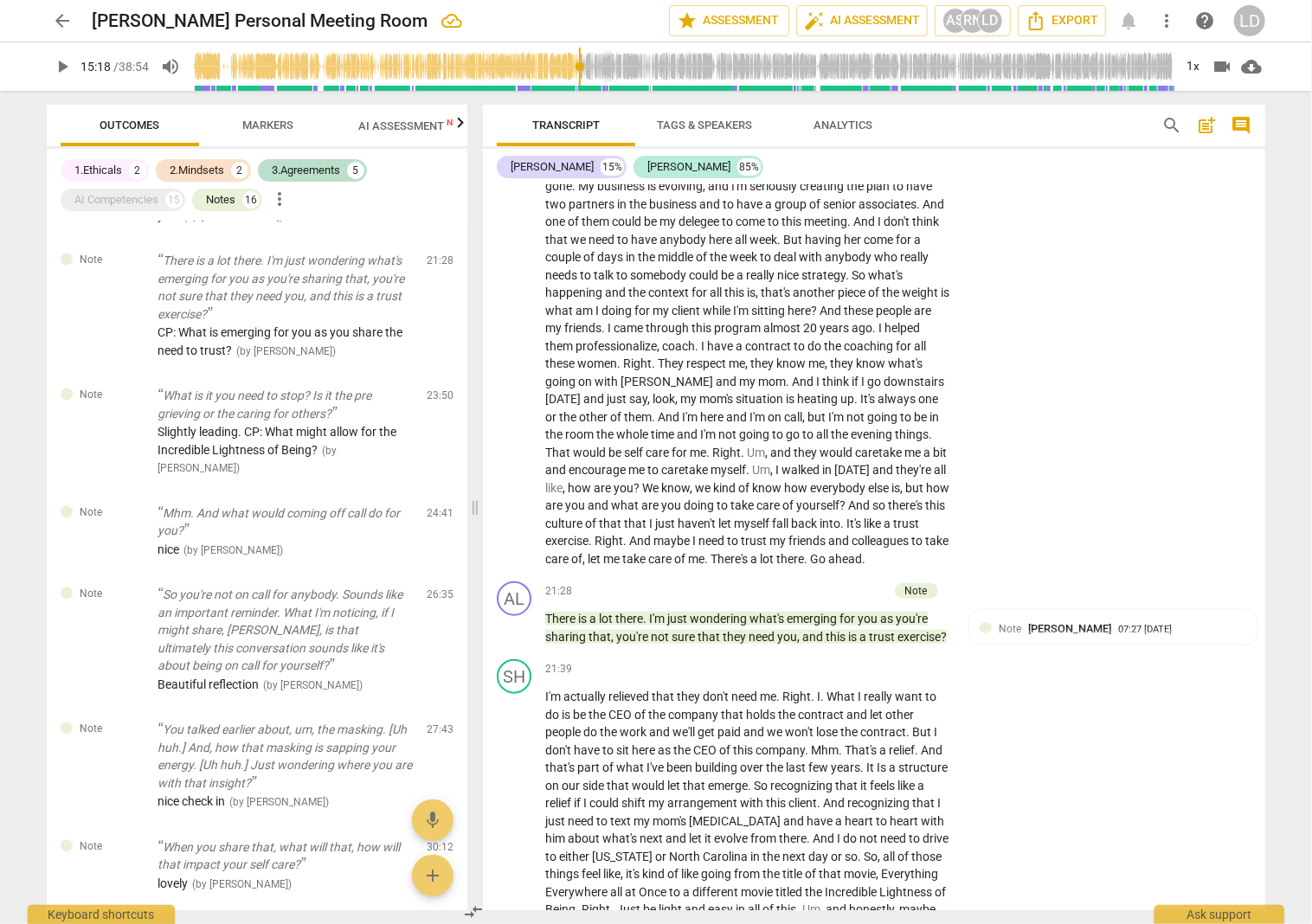
type textarea "I like the simple question. CP: How would CP: Is that what we are moving toward…"
type textarea "I like the simple question. CP: How would lCP: Is that what we are moving towar…"
type textarea "I like the simple question. CP: How would CP: Is that what we are moving toward…"
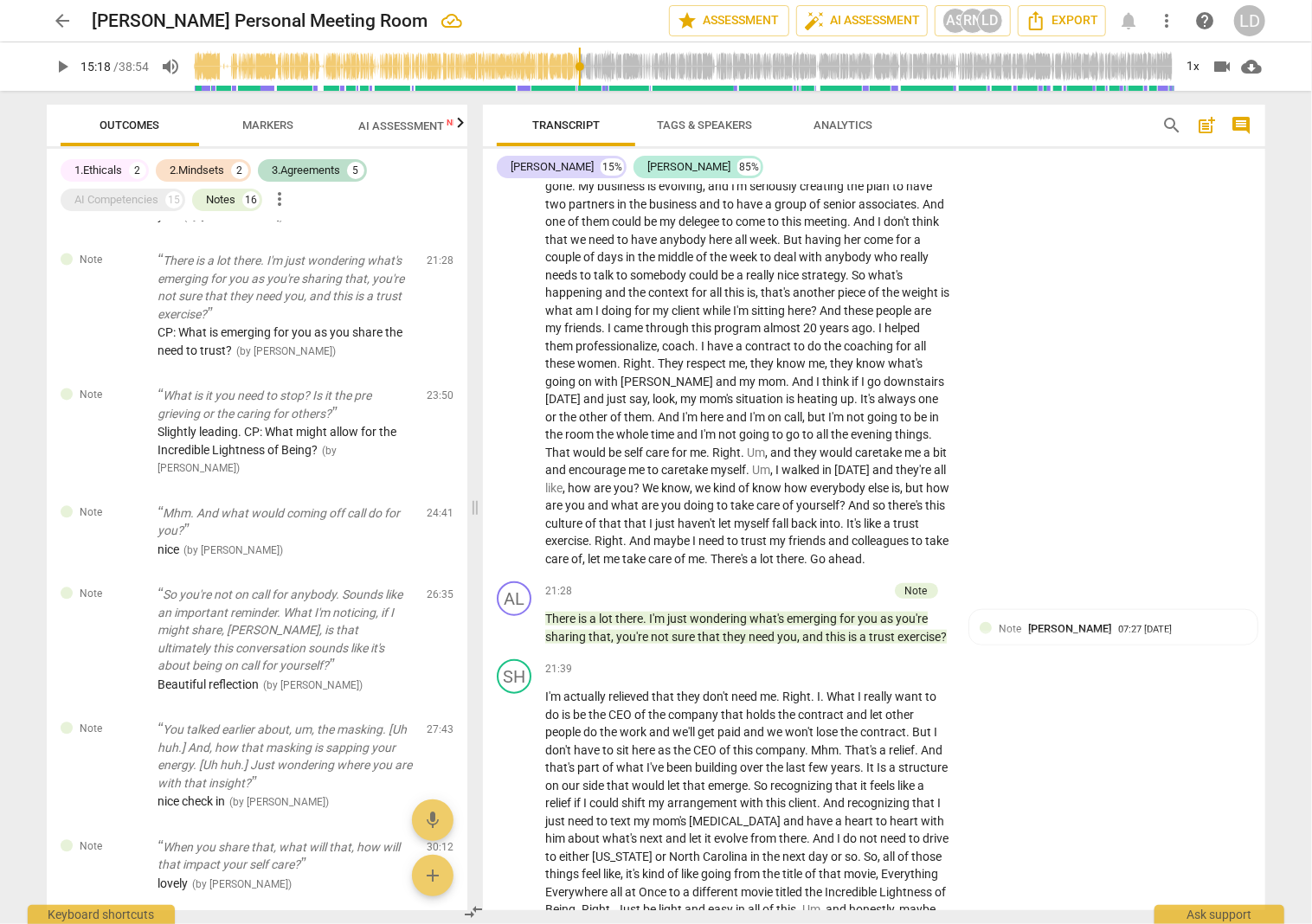
type textarea "I like the simple question. CP: How would CP: Is that what we are moving toward…"
type textarea "I like the simple question. CP: How would yCP: Is that what we are moving towar…"
type textarea "I like the simple question. CP: How would yoCP: Is that what we are moving towa…"
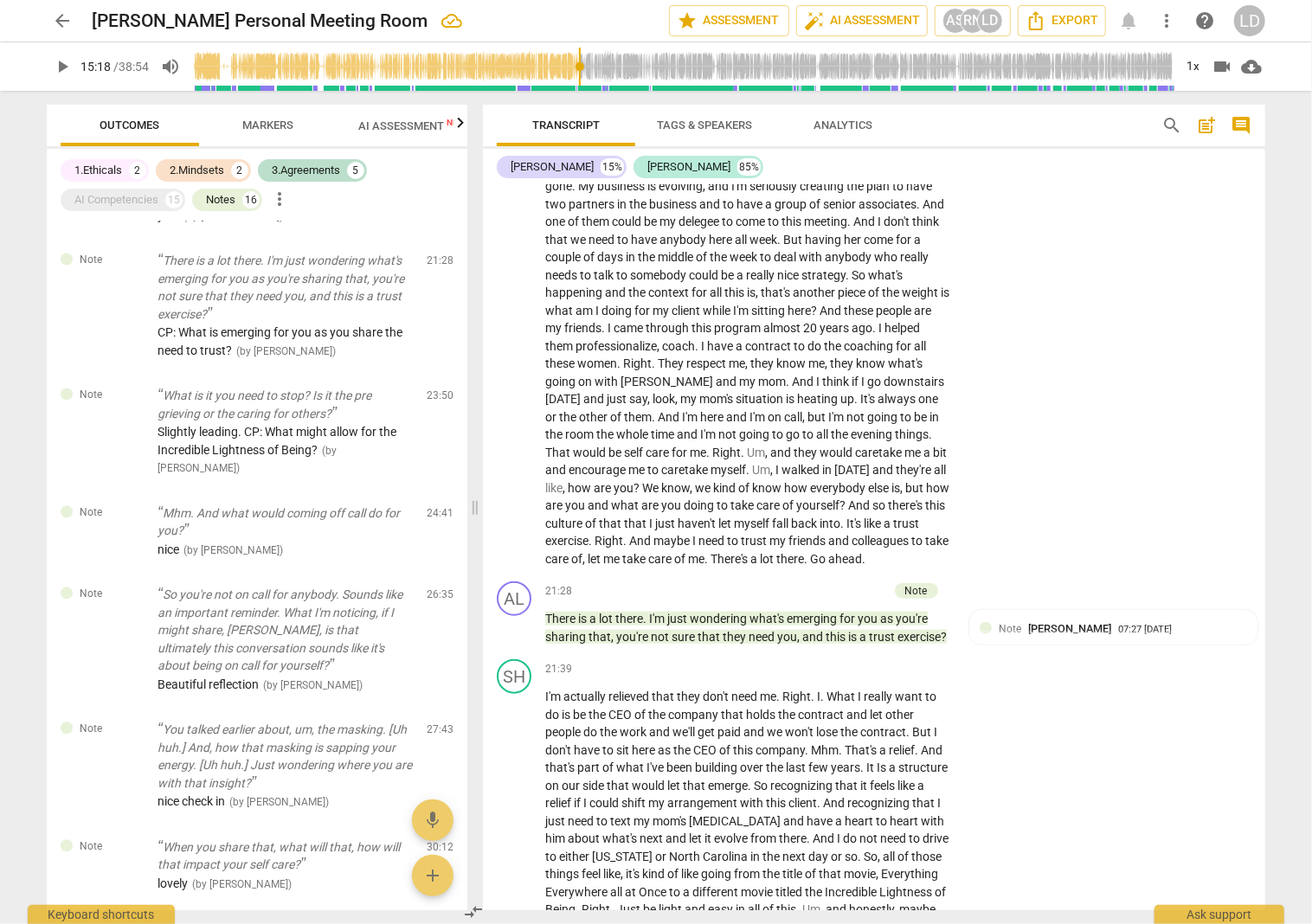
type textarea "I like the simple question. CP: How would youCP: Is that what we are moving tow…"
type textarea "I like the simple question. CP: How would you CP: Is that what we are moving to…"
type textarea "I like the simple question. CP: How would you lCP: Is that what we are moving t…"
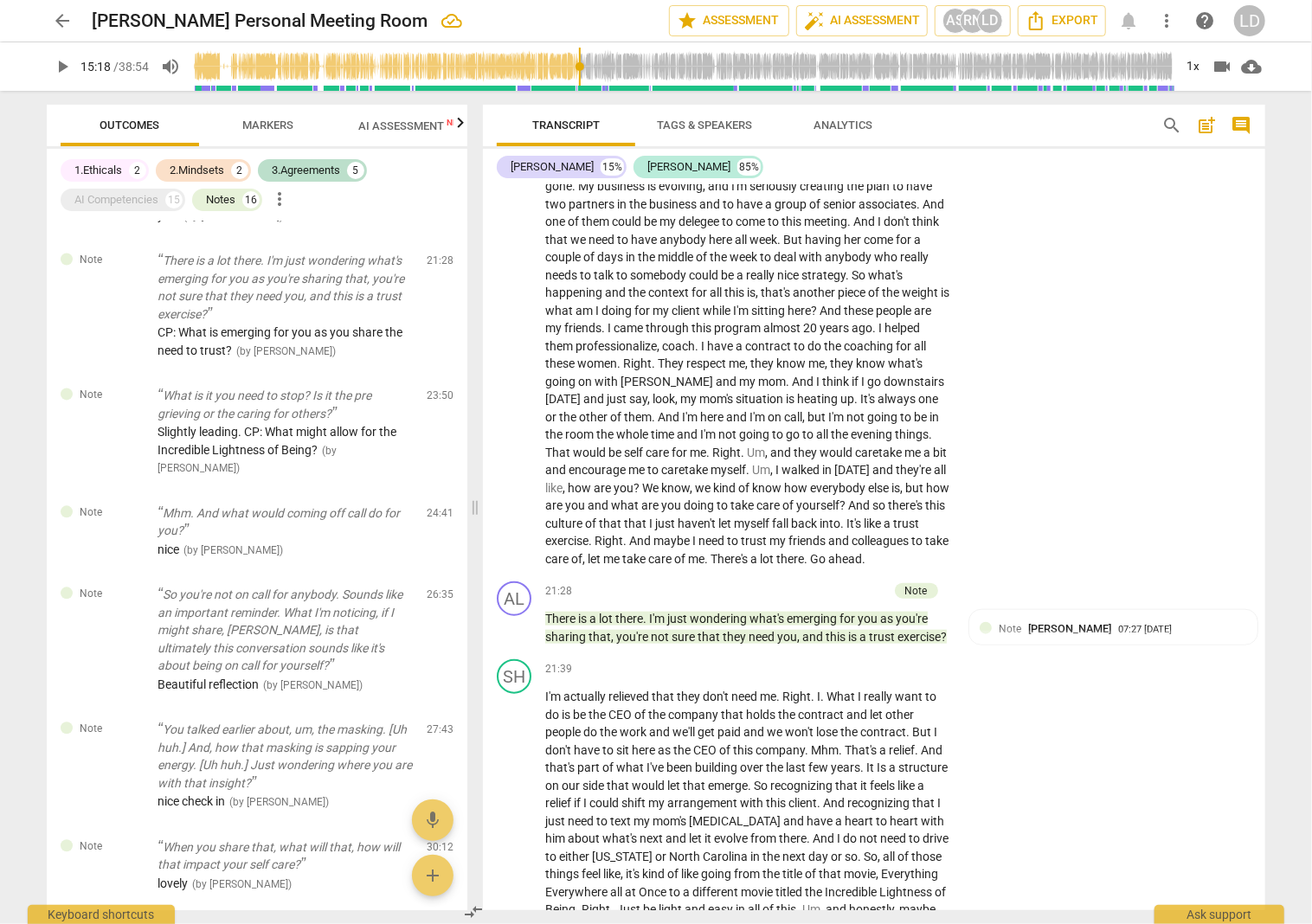
type textarea "I like the simple question. CP: How would you liCP: Is that what we are moving …"
type textarea "I like the simple question. CP: How would you likCP: Is that what we are moving…"
type textarea "I like the simple question. CP: How would you likeCP: Is that what we are movin…"
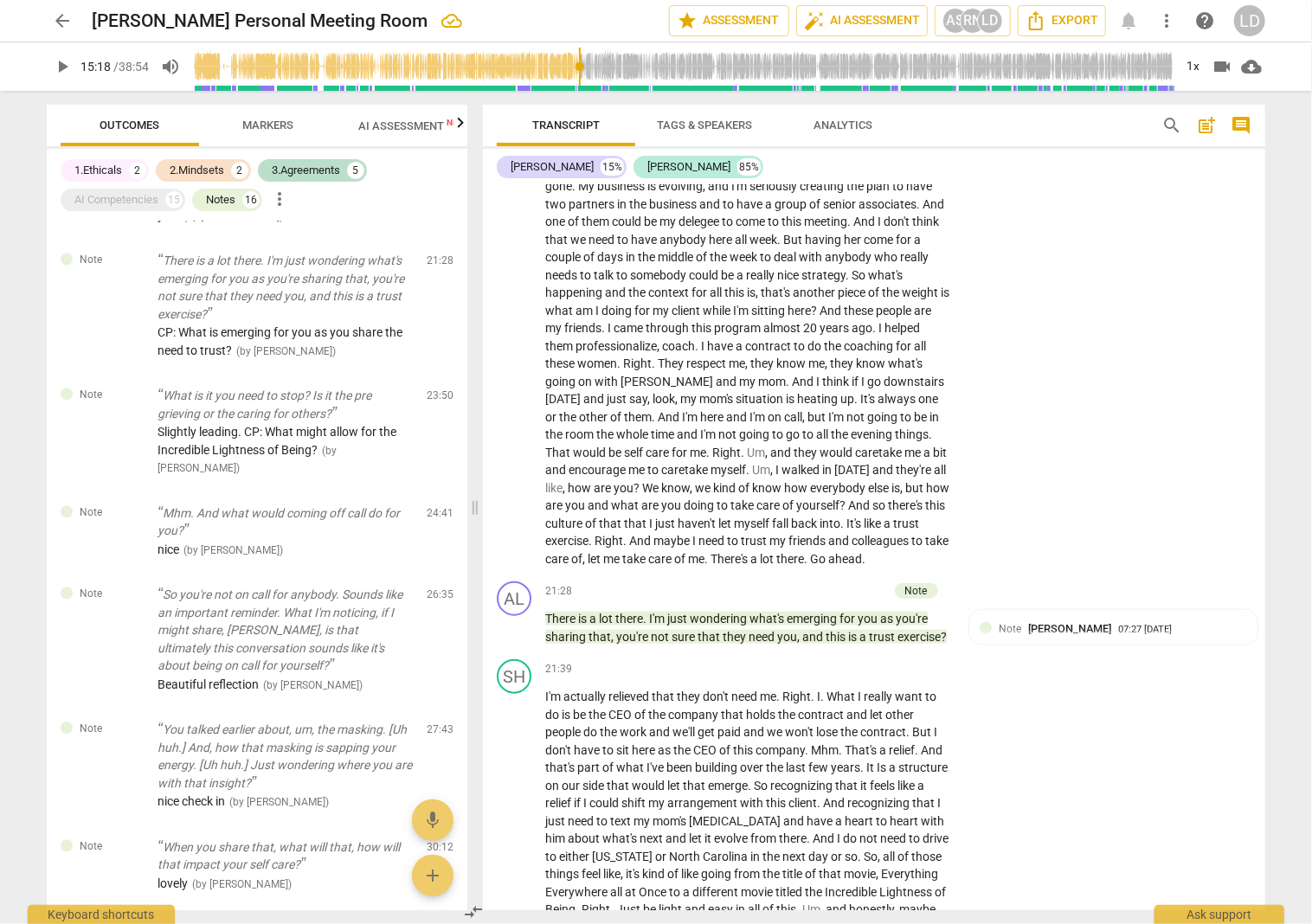
type textarea "I like the simple question. CP: How would you like CP: Is that what we are movi…"
type textarea "I like the simple question. CP: How would you like tCP: Is that what we are mov…"
type textarea "I like the simple question. CP: How would you like CP: Is that what we are movi…"
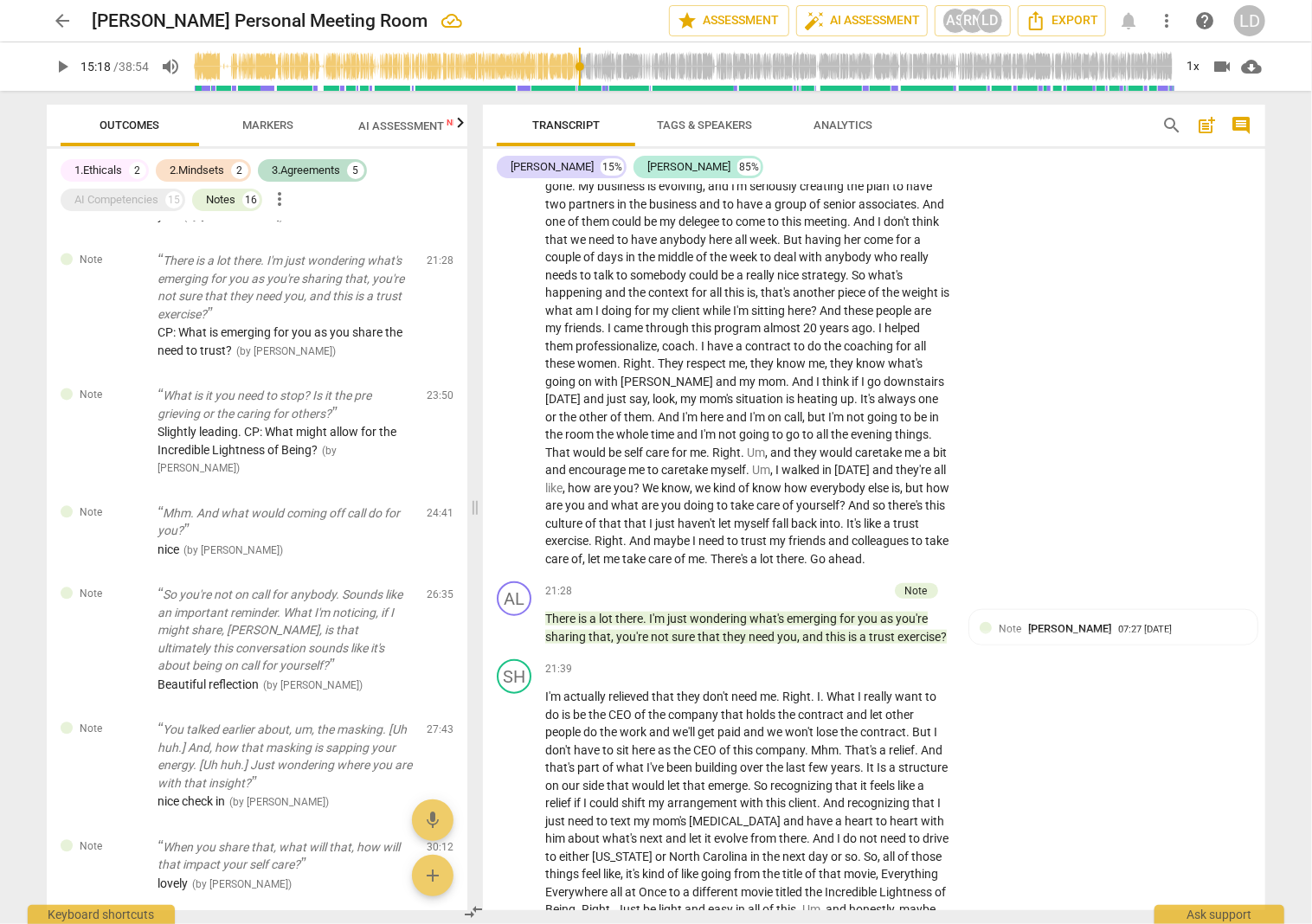
type textarea "I like the simple question. CP: How would you like CP: Is that what we are movi…"
type textarea "I like the simple question. CP: How would you like tCP: Is that what we are mov…"
type textarea "I like the simple question. CP: How would you like toCP: Is that what we are mo…"
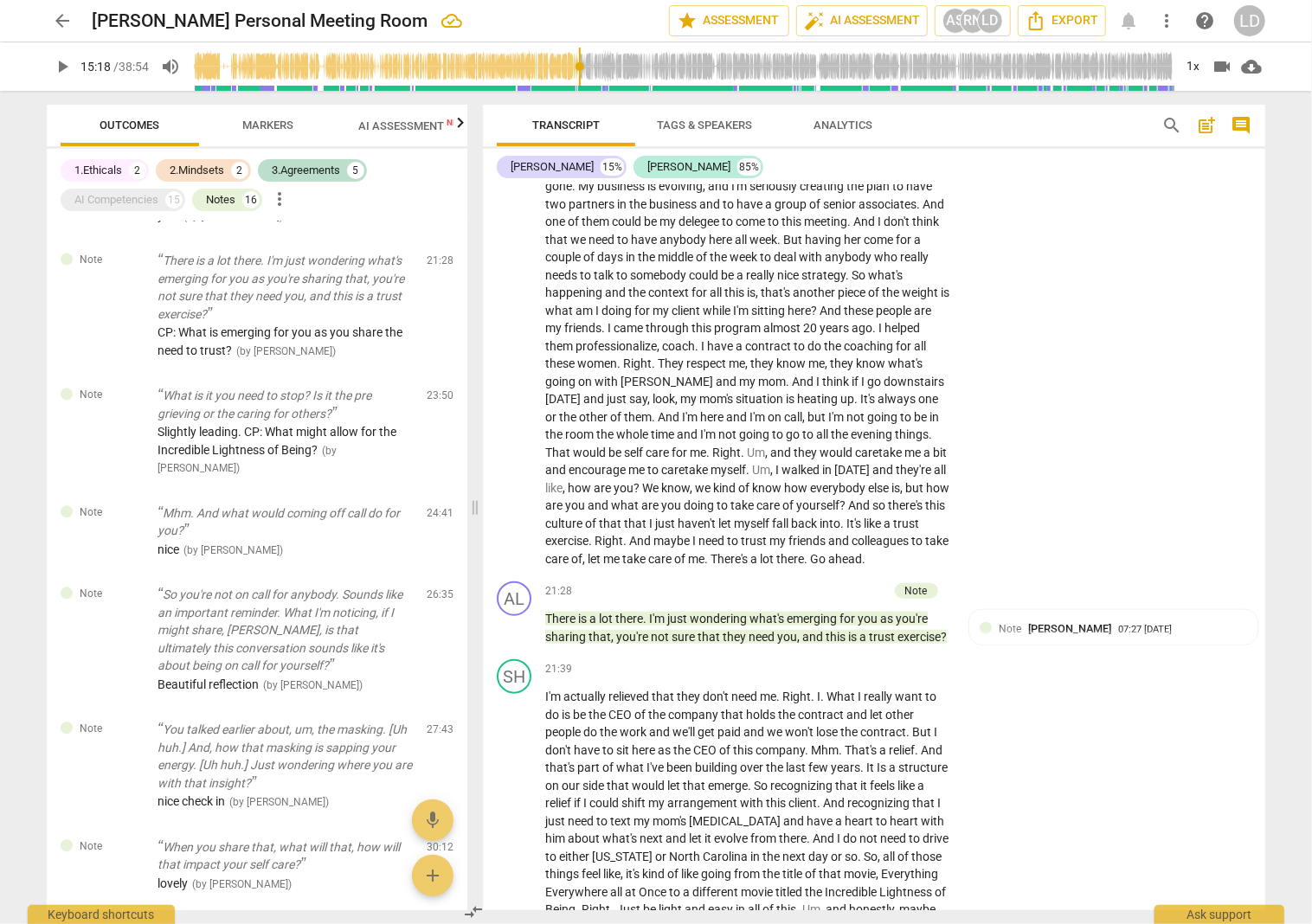
type textarea "I like the simple question. CP: How would you like to CP: Is that what we are m…"
type textarea "I like the simple question. CP: How would you like to eCP: Is that what we are …"
type textarea "I like the simple question. CP: How would you like to exCP: Is that what we are…"
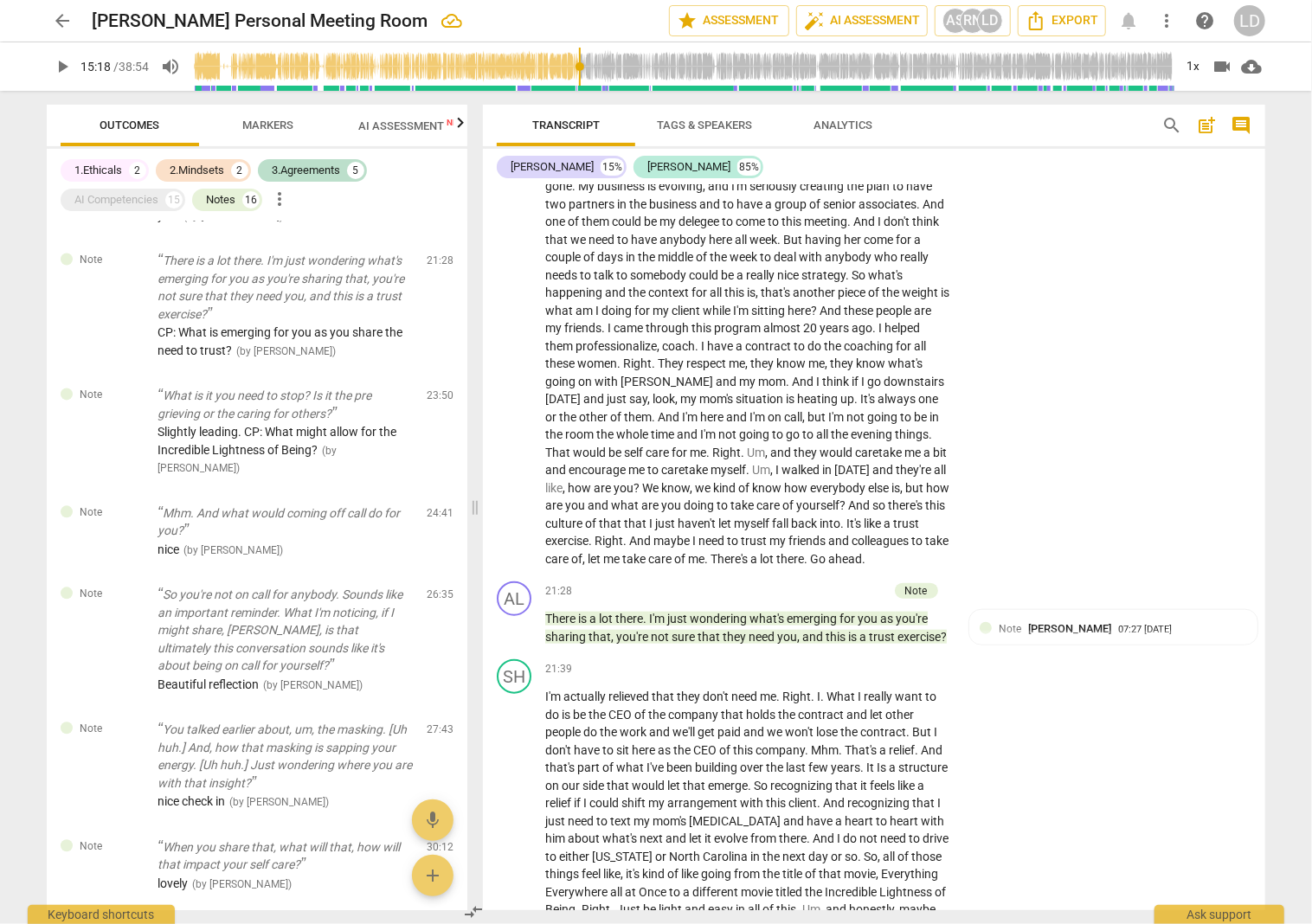
type textarea "I like the simple question. CP: How would you like to exCP: Is that what we are…"
type textarea "I like the simple question. CP: How would you like to expCP: Is that what we ar…"
type textarea "I like the simple question. CP: How would you like to explCP: Is that what we a…"
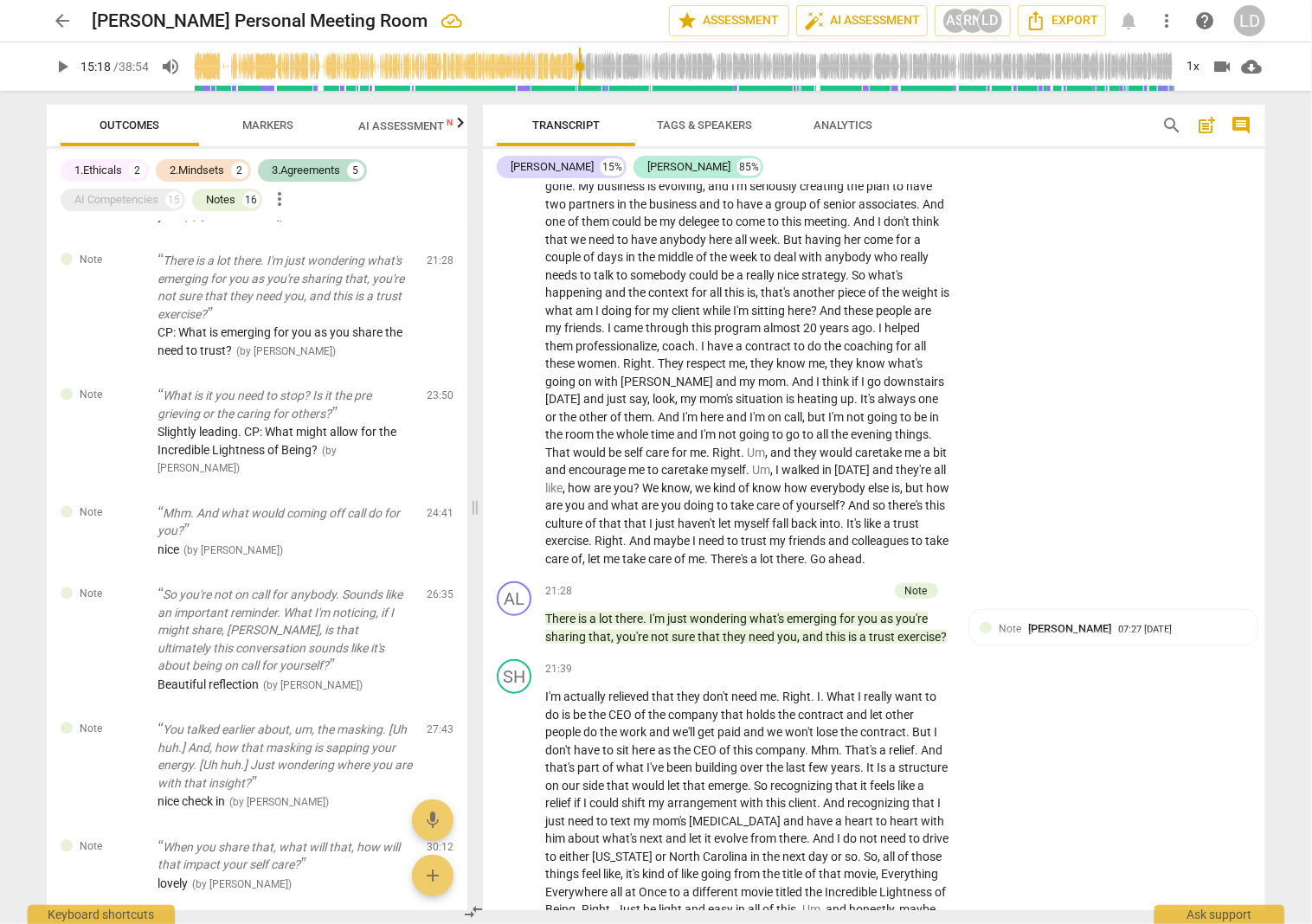
type textarea "I like the simple question. CP: How would you like to exploCP: Is that what we …"
type textarea "I like the simple question. CP: How would you like to explorCP: Is that what we…"
type textarea "I like the simple question. CP: How would you like to exploreCP: Is that what w…"
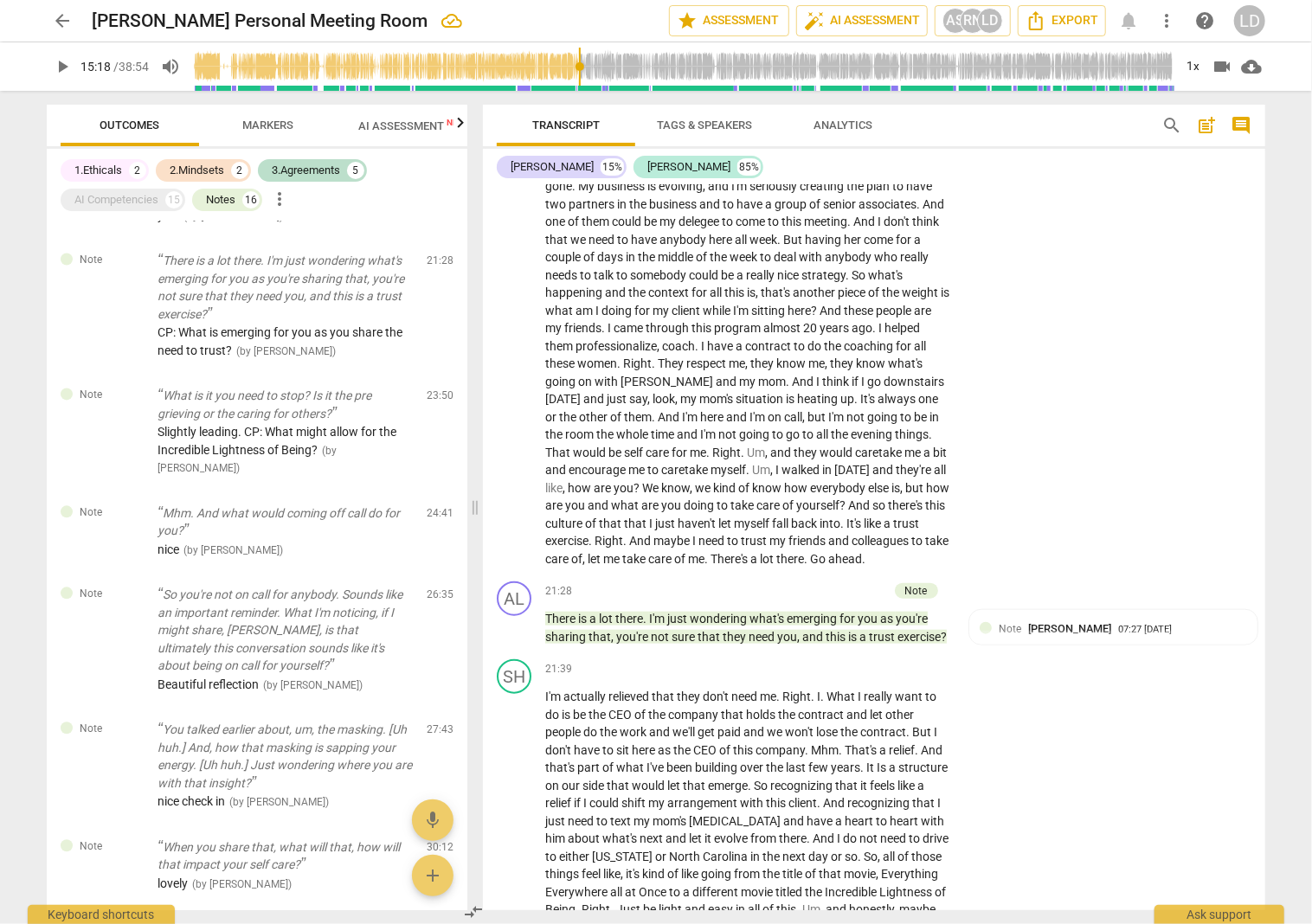
type textarea "I like the simple question. CP: How would you like to exploreCP: Is that what w…"
type textarea "I like the simple question. CP: How would you like to explore CP: Is that what …"
type textarea "I like the simple question. CP: How would you like to explore tCP: Is that what…"
type textarea "I like the simple question. CP: How would you like to explore thCP: Is that wha…"
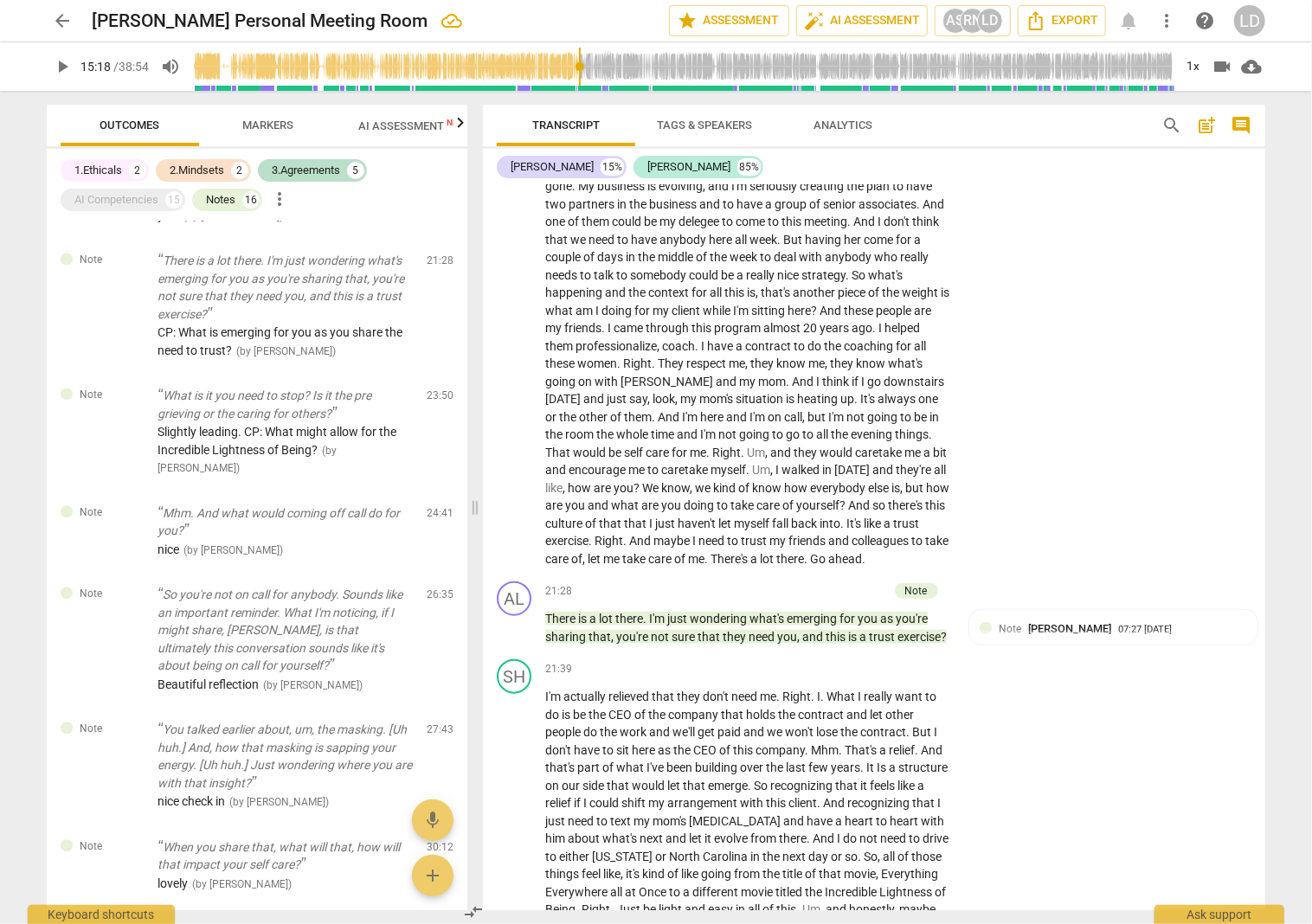
type textarea "I like the simple question. CP: How would you like to explore thCP: Is that wha…"
type textarea "I like the simple question. CP: How would you like to explore thaCP: Is that wh…"
type textarea "I like the simple question. CP: How would you like to explore thatCP: Is that w…"
type textarea "I like the simple question. CP: How would you like to explore that CP: Is that …"
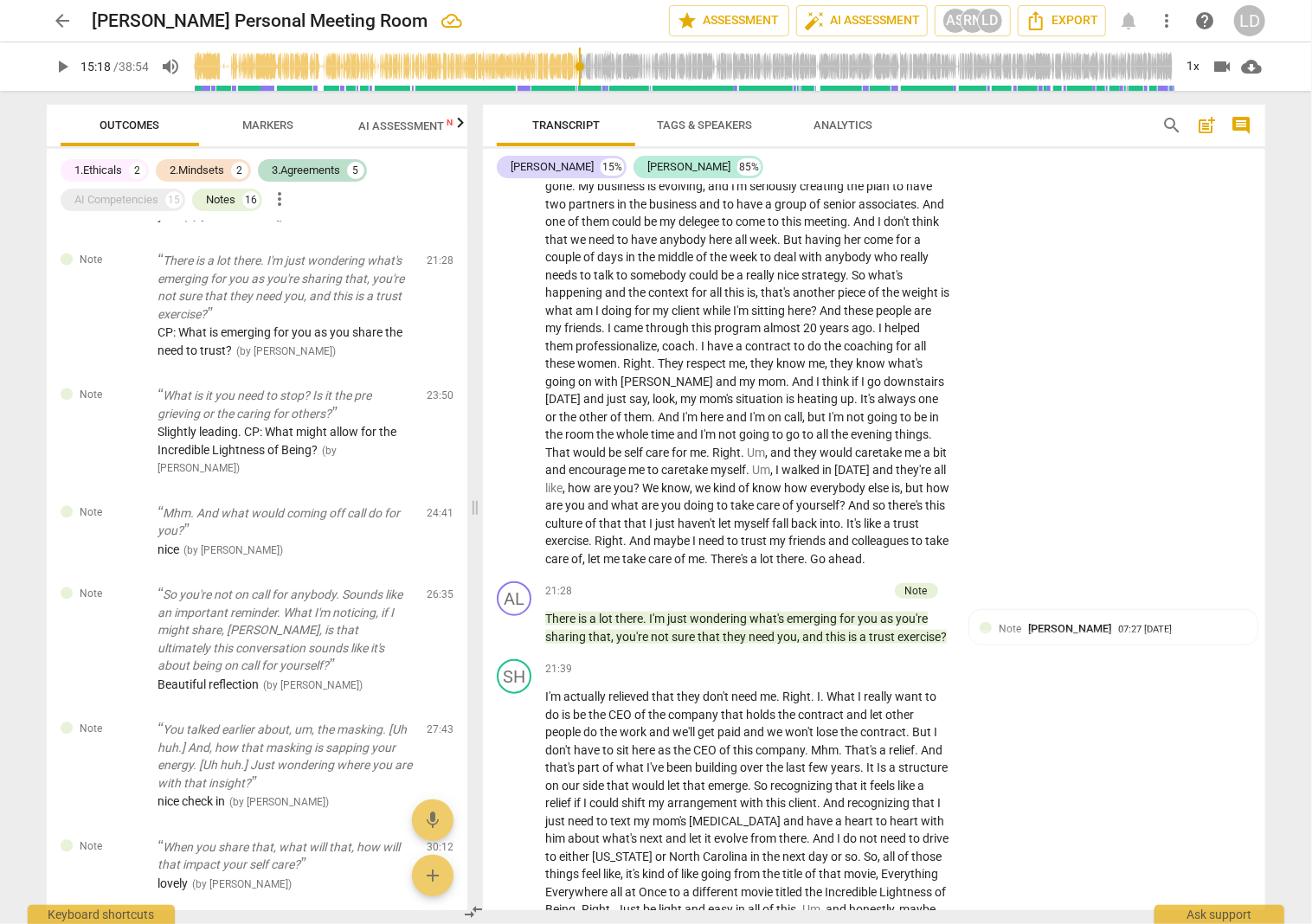
type textarea "I like the simple question. CP: How would you like to explore that CP: Is that …"
type textarea "I like the simple question. CP: How would you like to explore that aCP: Is that…"
type textarea "I like the simple question. CP: How would you like to explore that anCP: Is tha…"
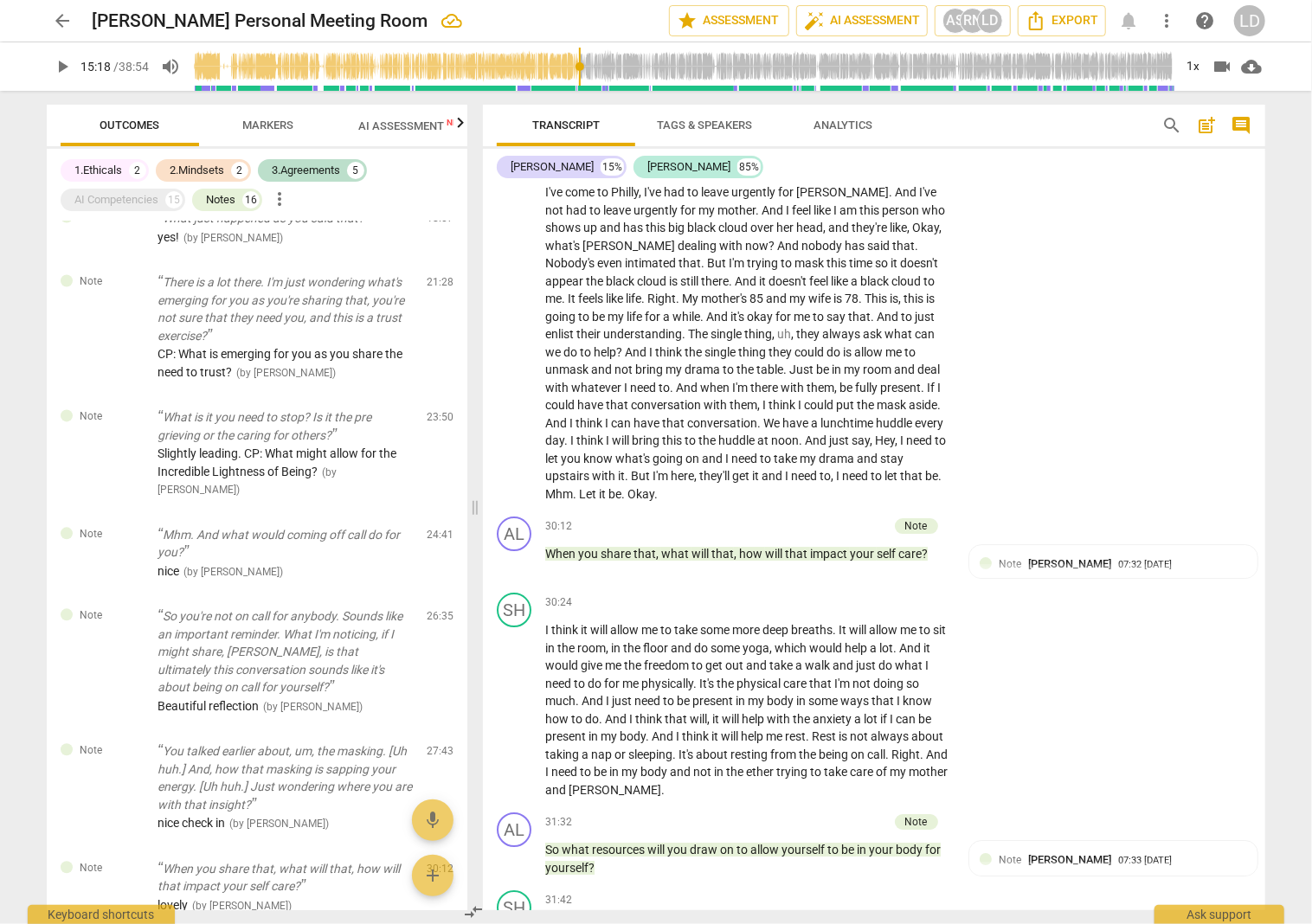
scroll to position [6577, 0]
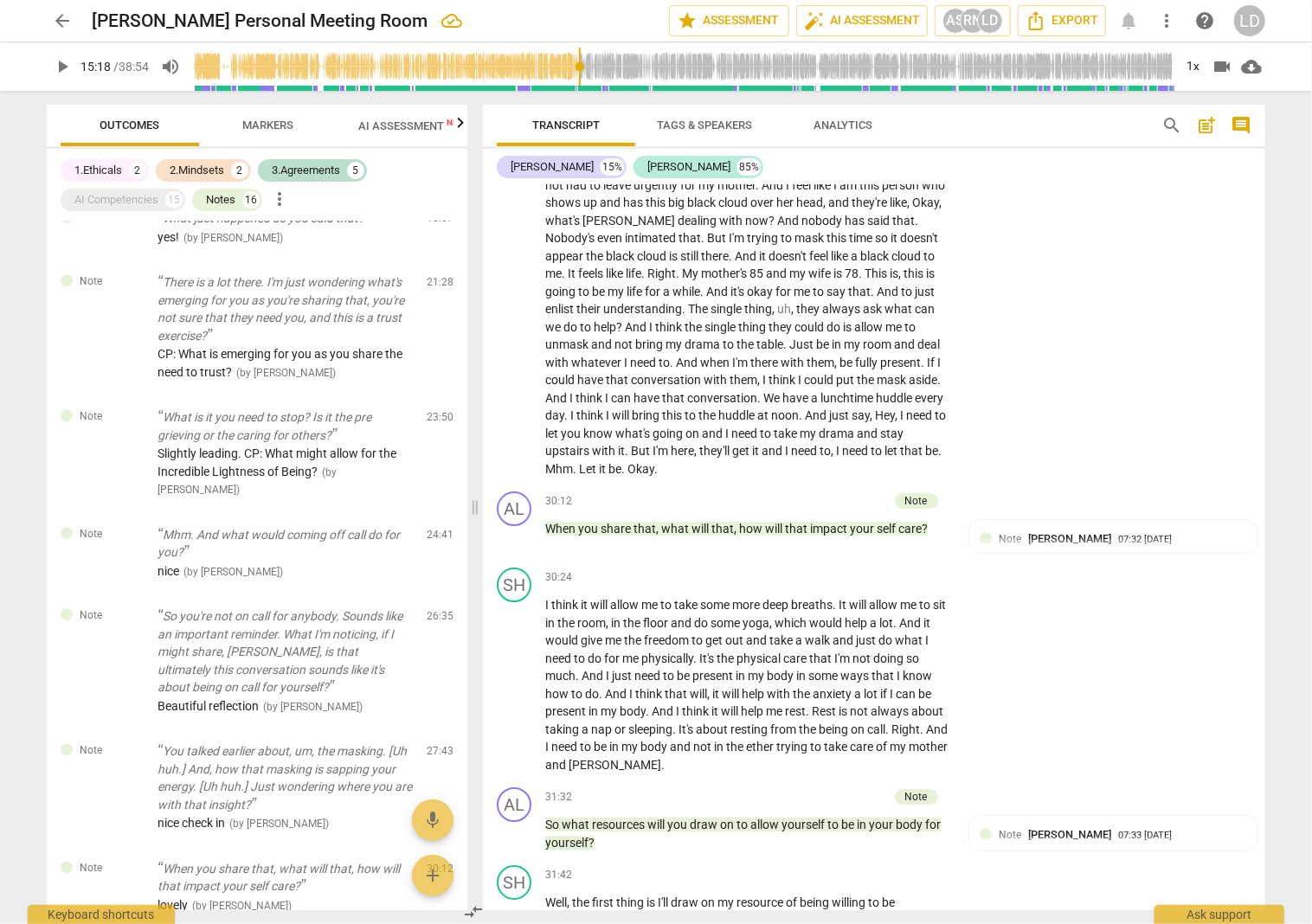
drag, startPoint x: 845, startPoint y: 640, endPoint x: 816, endPoint y: 588, distance: 59.5
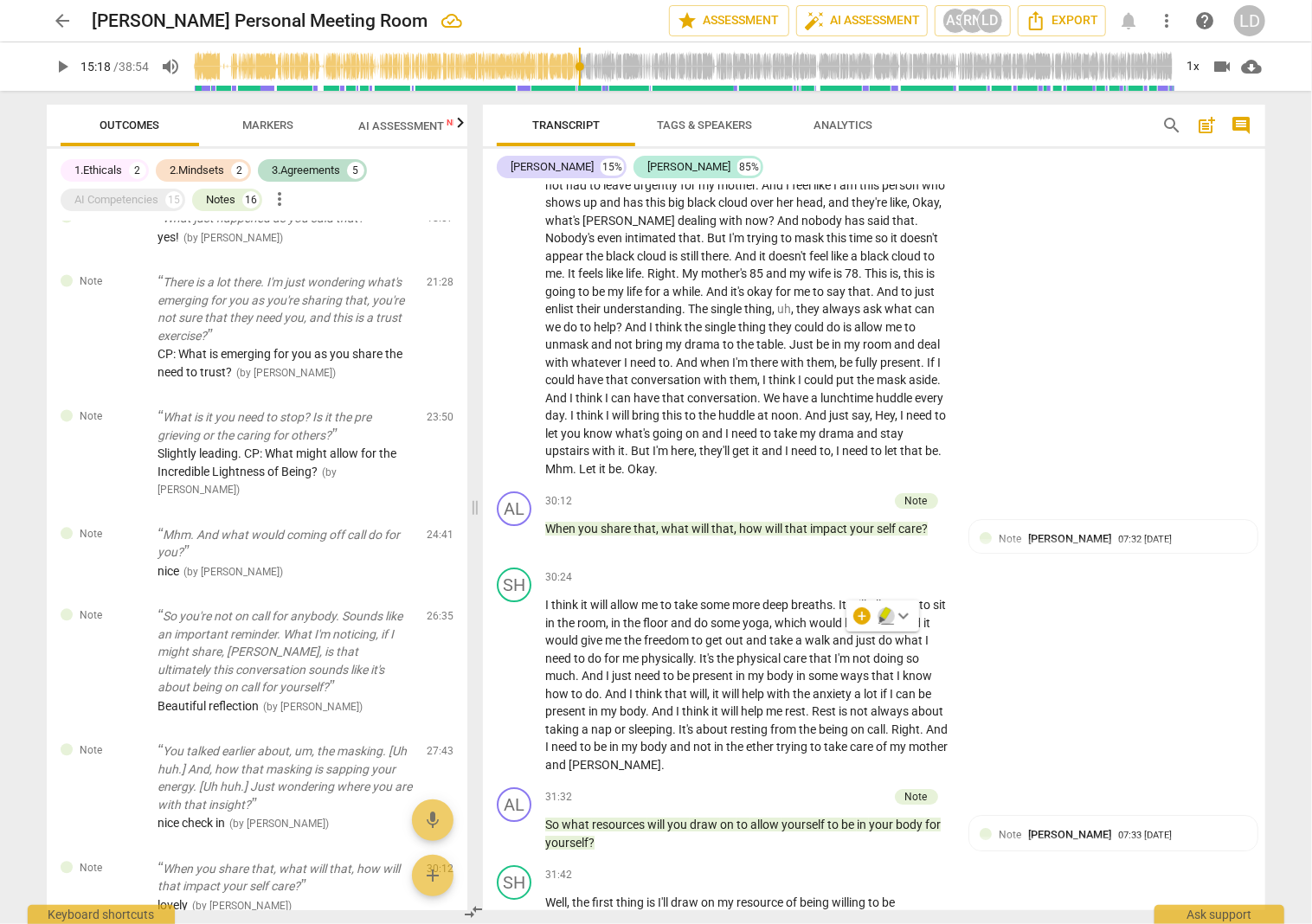
click at [882, 620] on icon "button" at bounding box center [882, 621] width 6 height 7
click at [1167, 125] on span "search" at bounding box center [1172, 125] width 21 height 21
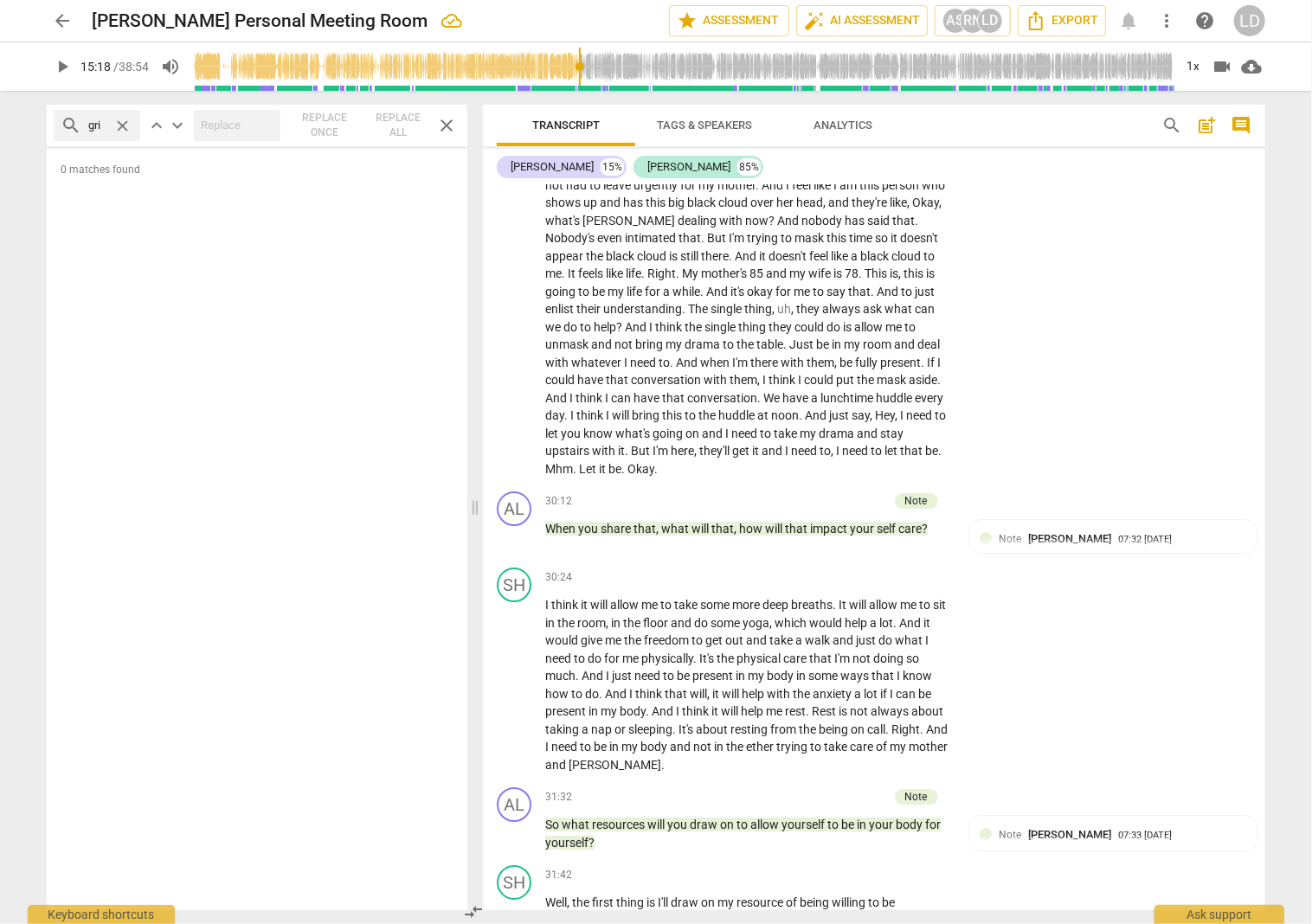
scroll to position [0, 0]
drag, startPoint x: 669, startPoint y: 723, endPoint x: 743, endPoint y: 732, distance: 74.5
click at [790, 669] on icon "button" at bounding box center [789, 706] width 18 height 21
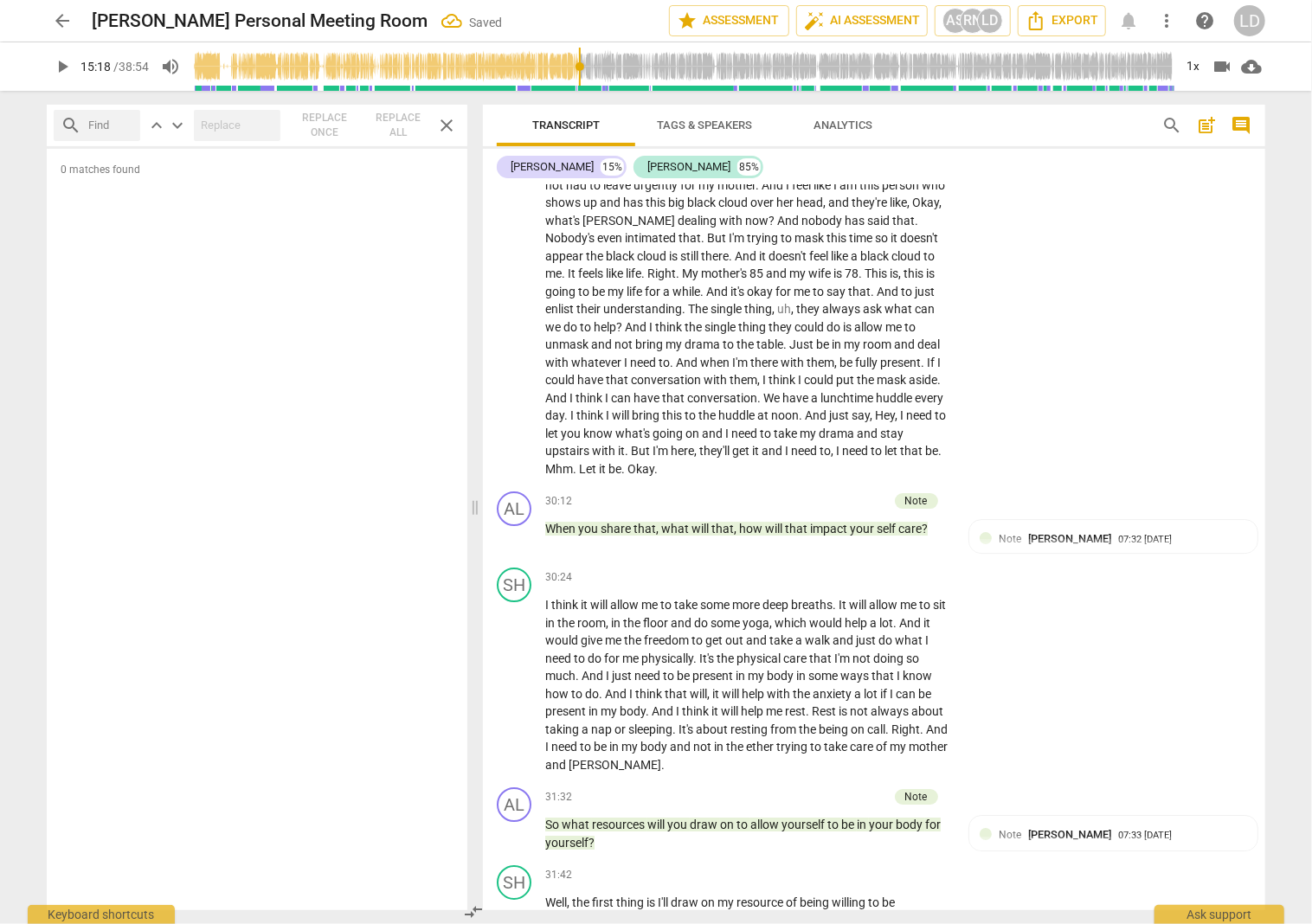
click at [109, 121] on input "text" at bounding box center [110, 125] width 45 height 28
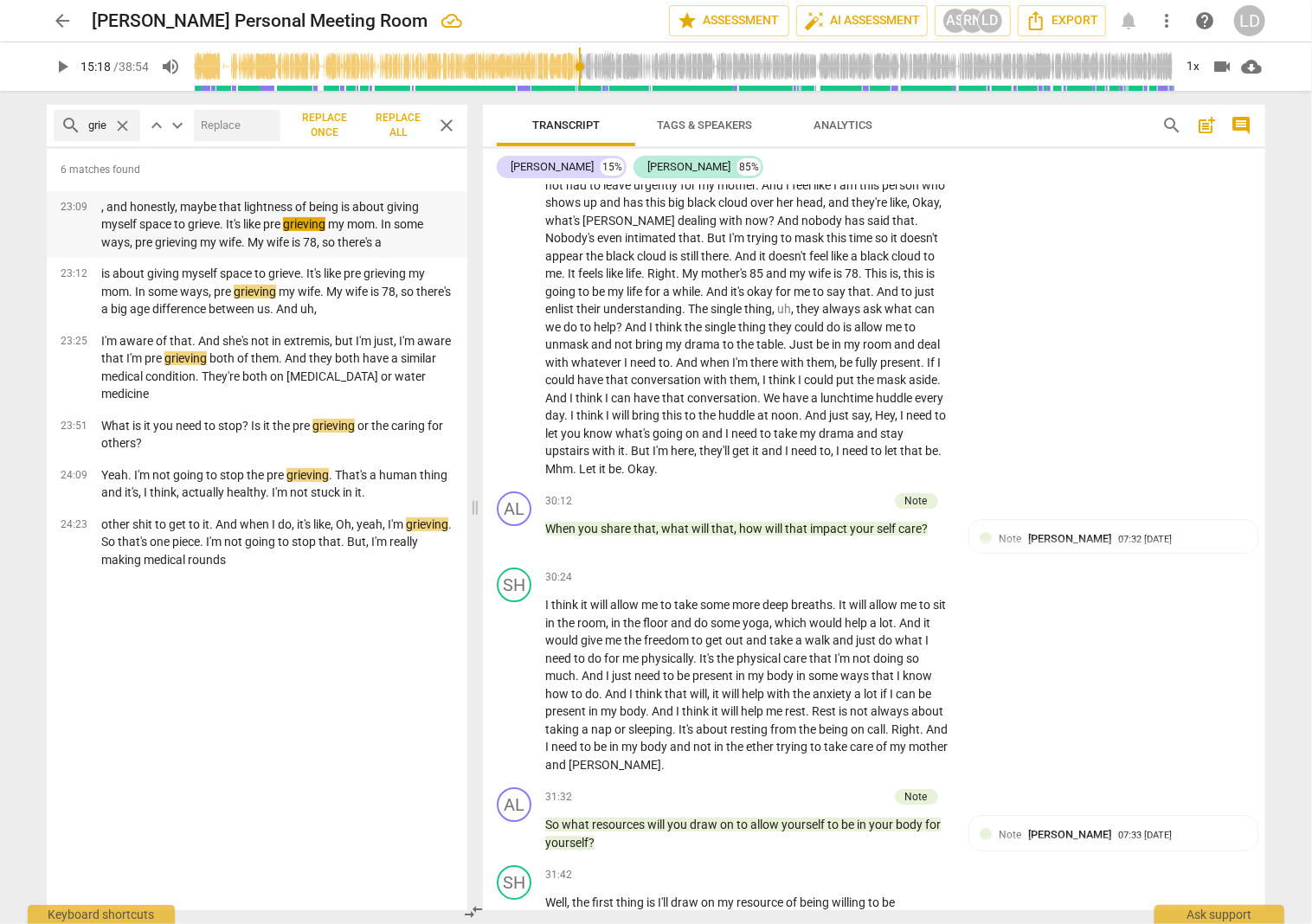
click at [283, 231] on em "grieving" at bounding box center [304, 224] width 42 height 14
click at [83, 230] on div "23:09 , and honestly, maybe that lightness of being is about giving myself spac…" at bounding box center [257, 224] width 420 height 67
click at [73, 245] on div "23:09 , and honestly, maybe that lightness of being is about giving myself spac…" at bounding box center [257, 224] width 420 height 67
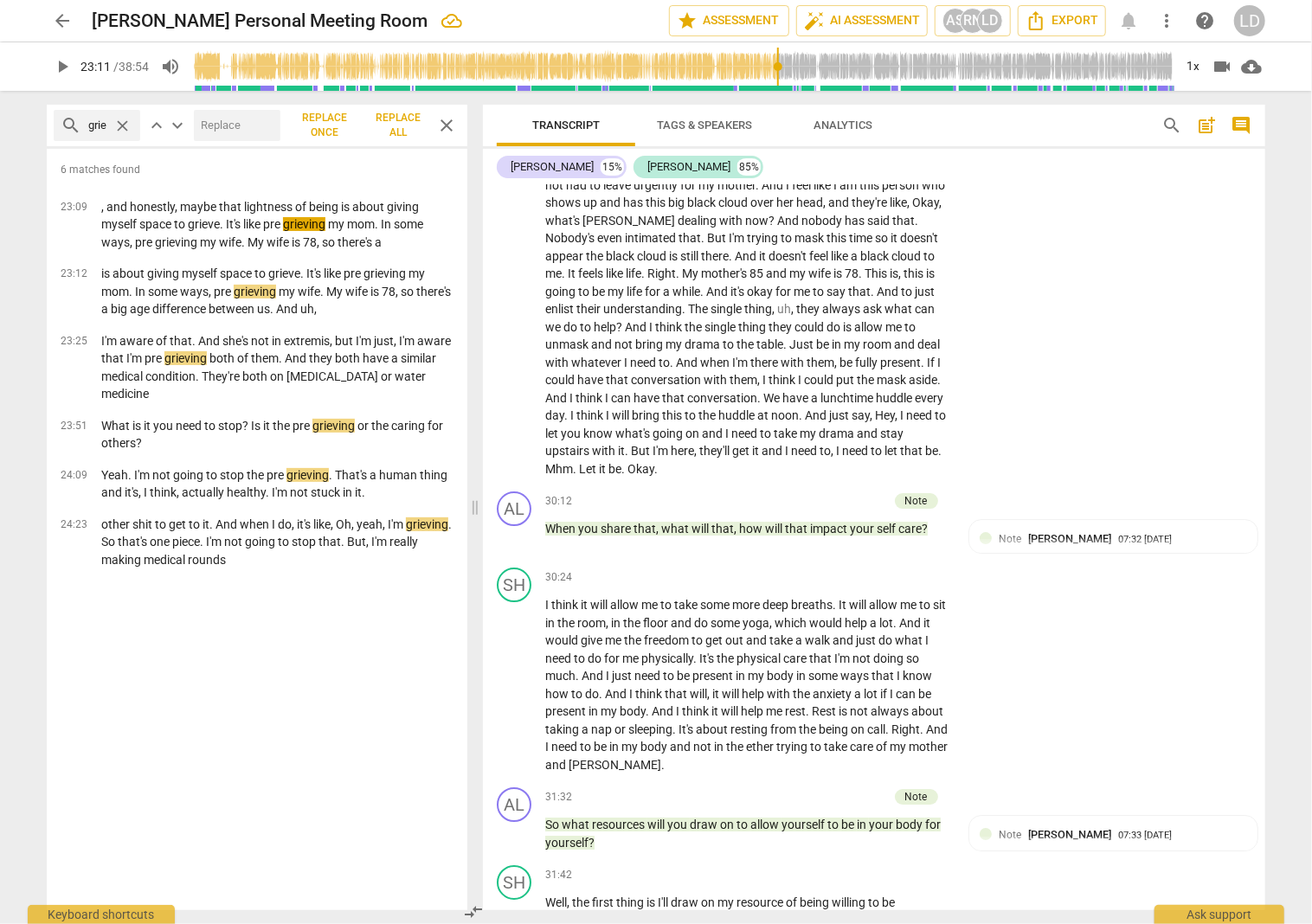
drag, startPoint x: 767, startPoint y: 660, endPoint x: 900, endPoint y: 653, distance: 133.2
click at [935, 635] on icon "button" at bounding box center [942, 638] width 18 height 21
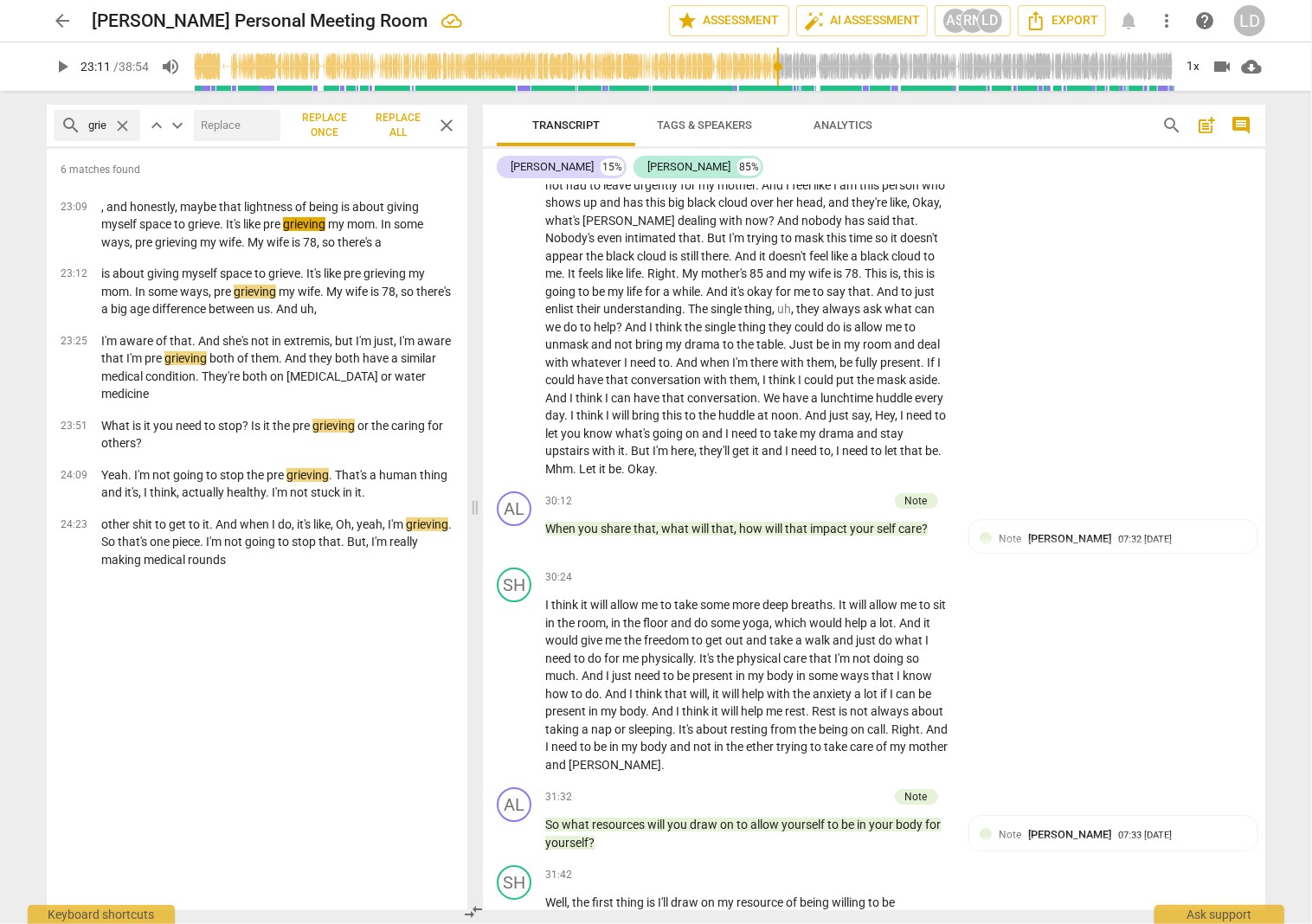
drag, startPoint x: 897, startPoint y: 638, endPoint x: 597, endPoint y: 655, distance: 300.5
click at [636, 637] on icon "button" at bounding box center [642, 638] width 18 height 21
click at [329, 482] on em "grieving" at bounding box center [307, 476] width 42 height 14
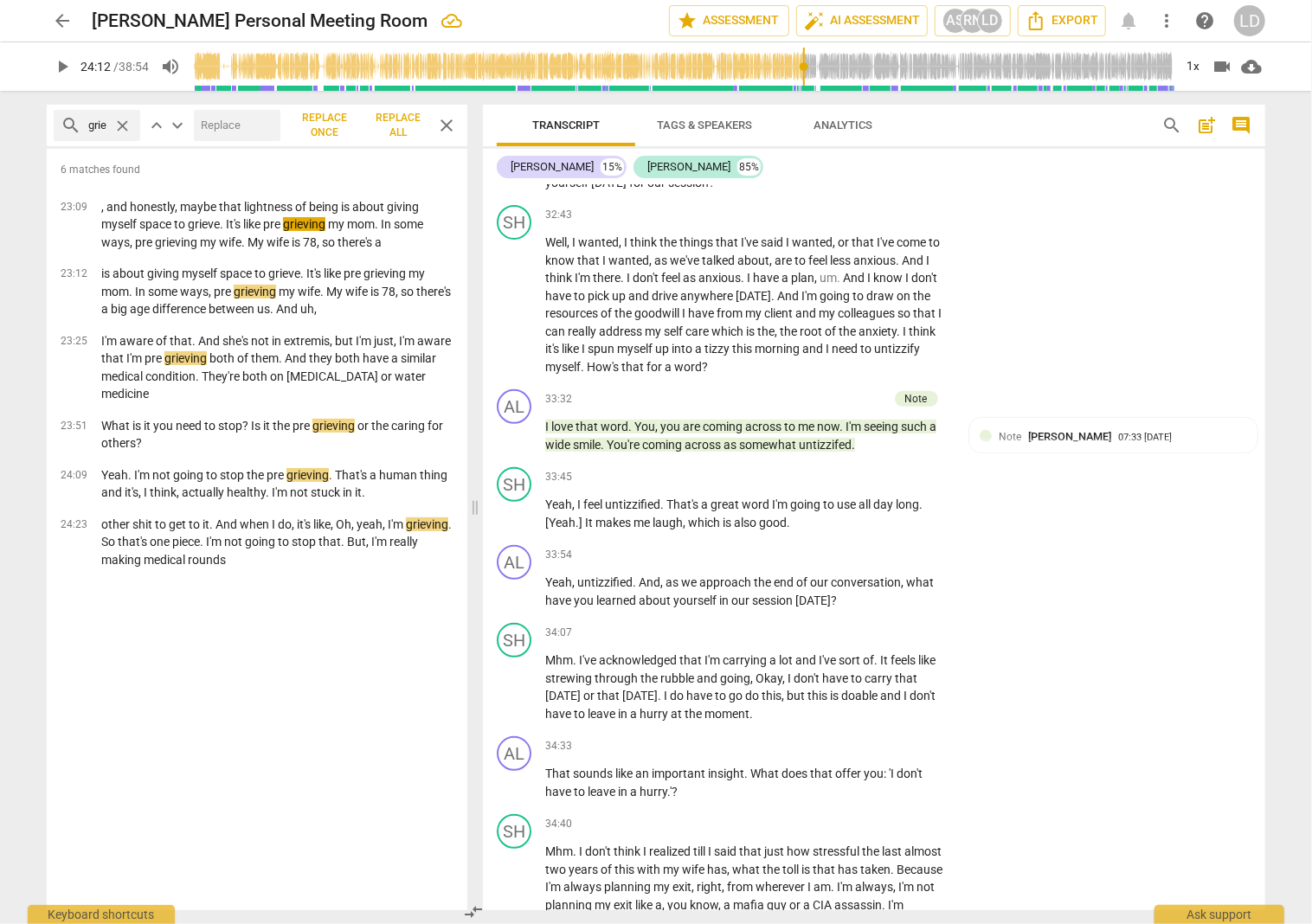
drag, startPoint x: 751, startPoint y: 198, endPoint x: 829, endPoint y: 208, distance: 78.6
click at [864, 183] on icon "button" at bounding box center [871, 186] width 18 height 21
click at [406, 532] on em "grieving" at bounding box center [427, 525] width 42 height 14
click at [81, 576] on div "24:23 other shit to get to it. And when I do, it's like, Oh, yeah, I'm grieving…" at bounding box center [257, 542] width 420 height 67
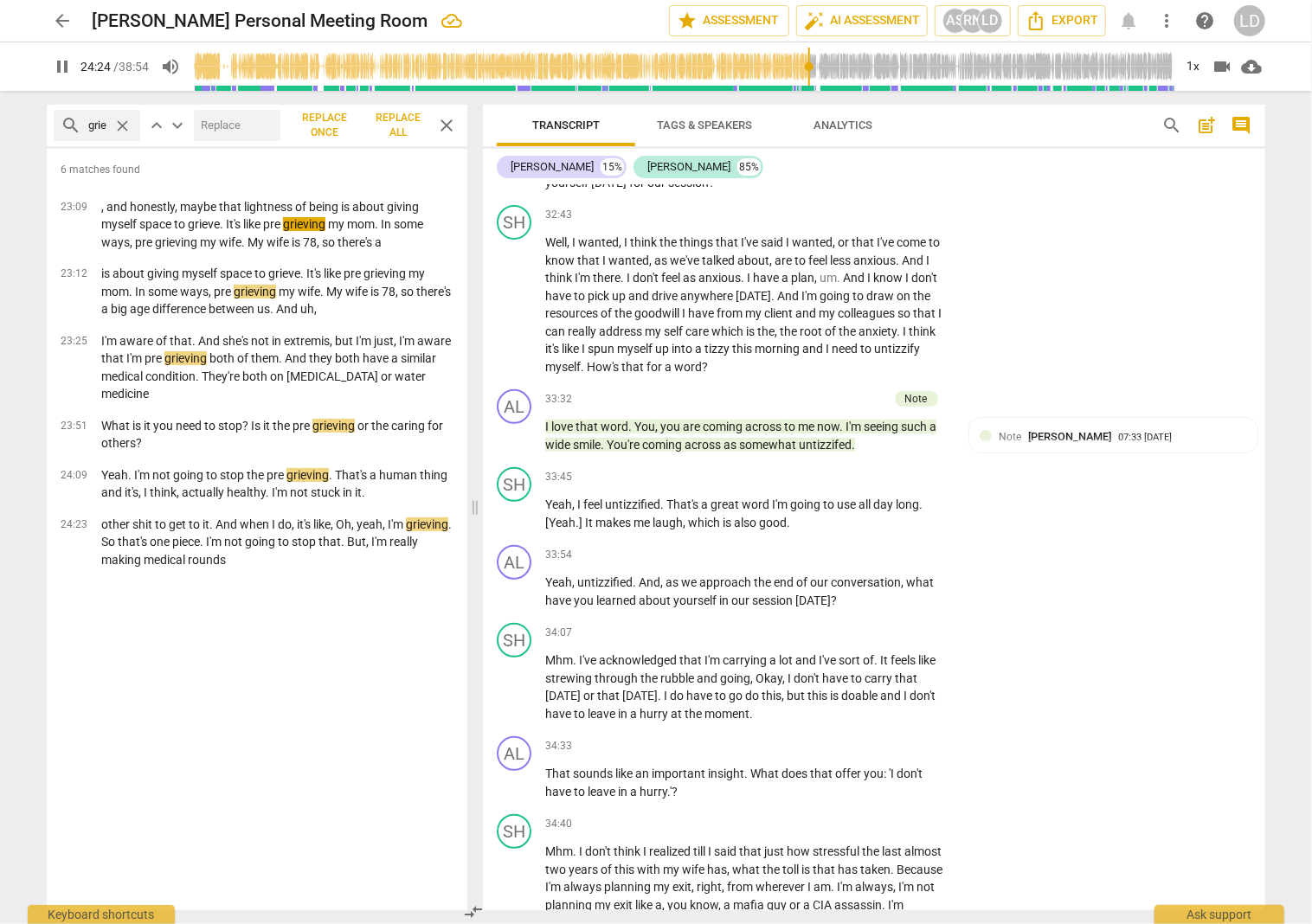
drag, startPoint x: 731, startPoint y: 266, endPoint x: 803, endPoint y: 280, distance: 73.3
click at [847, 252] on icon "button" at bounding box center [849, 249] width 11 height 12
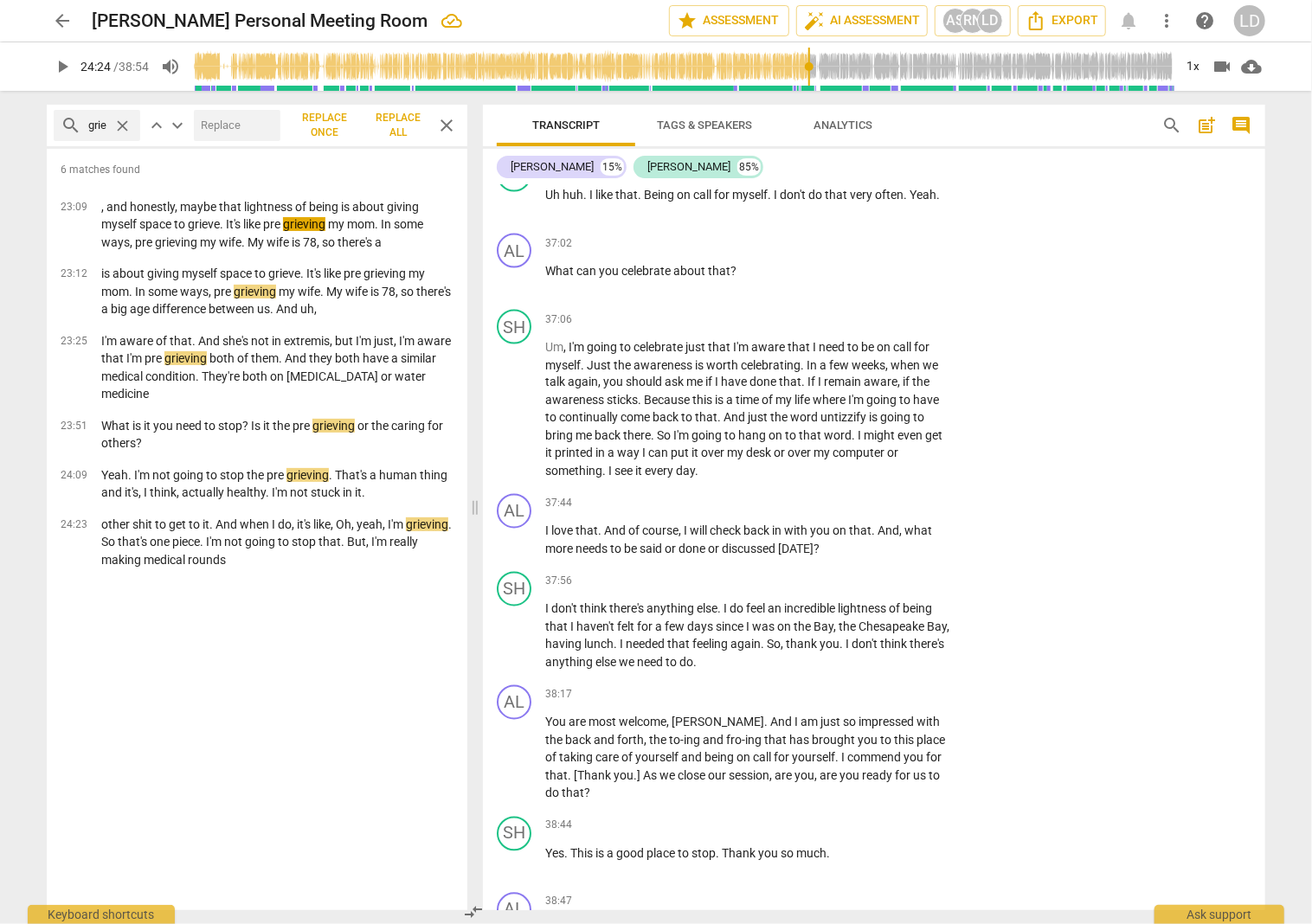
scroll to position [8835, 0]
